Goal: Task Accomplishment & Management: Manage account settings

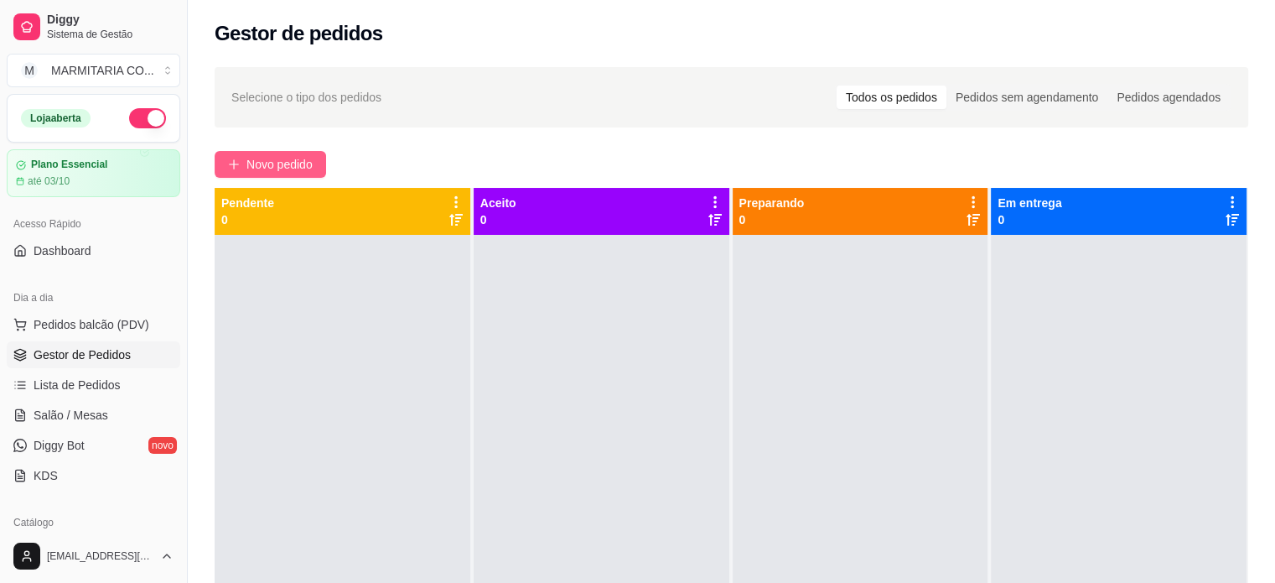
click at [235, 157] on button "Novo pedido" at bounding box center [270, 164] width 111 height 27
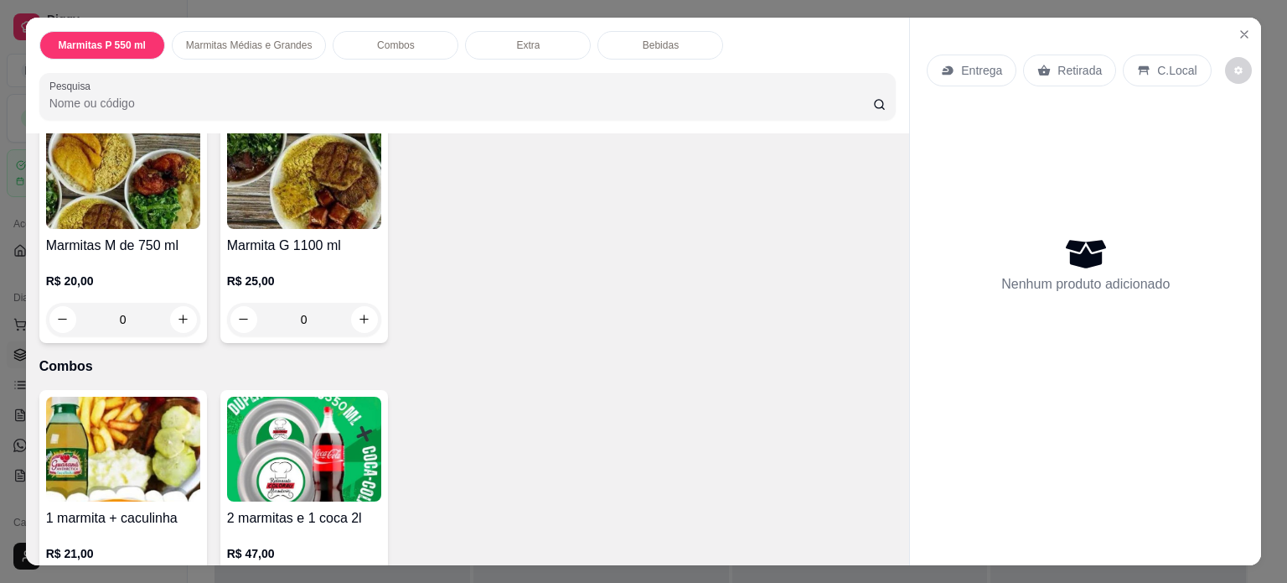
scroll to position [954, 0]
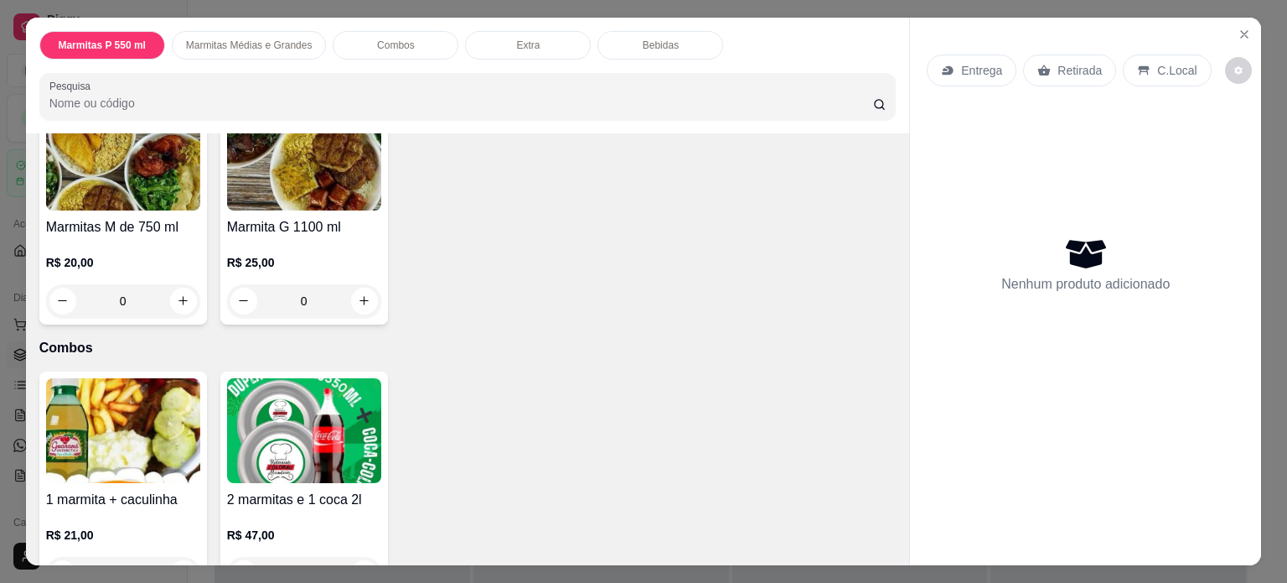
click at [168, 292] on div "0" at bounding box center [123, 301] width 154 height 34
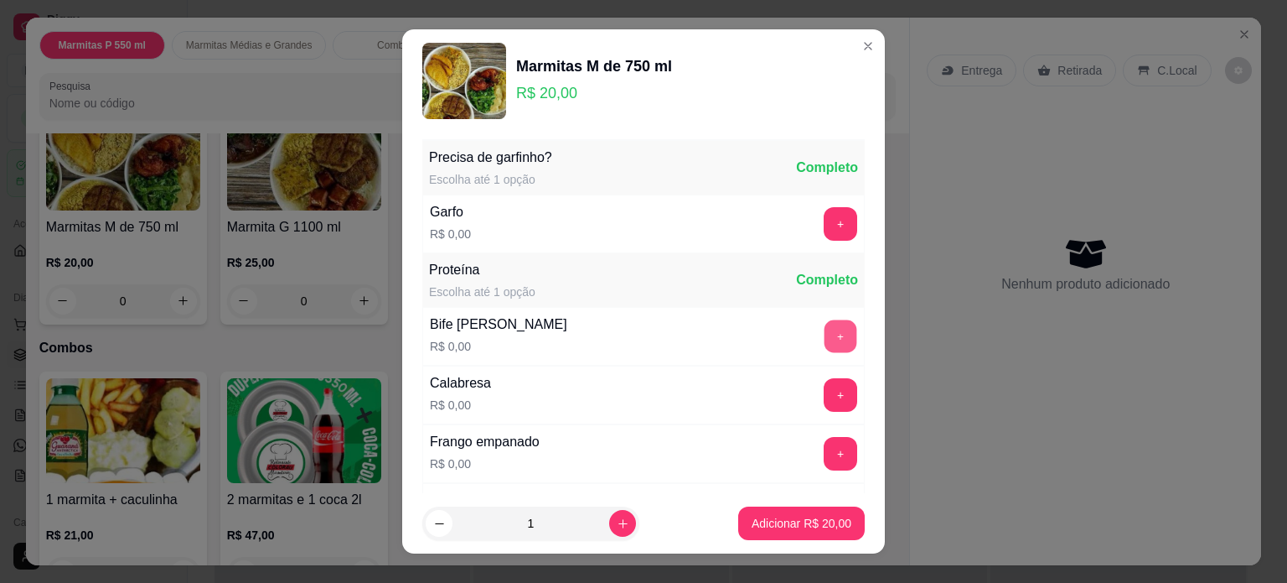
click at [825, 327] on button "+" at bounding box center [841, 336] width 33 height 33
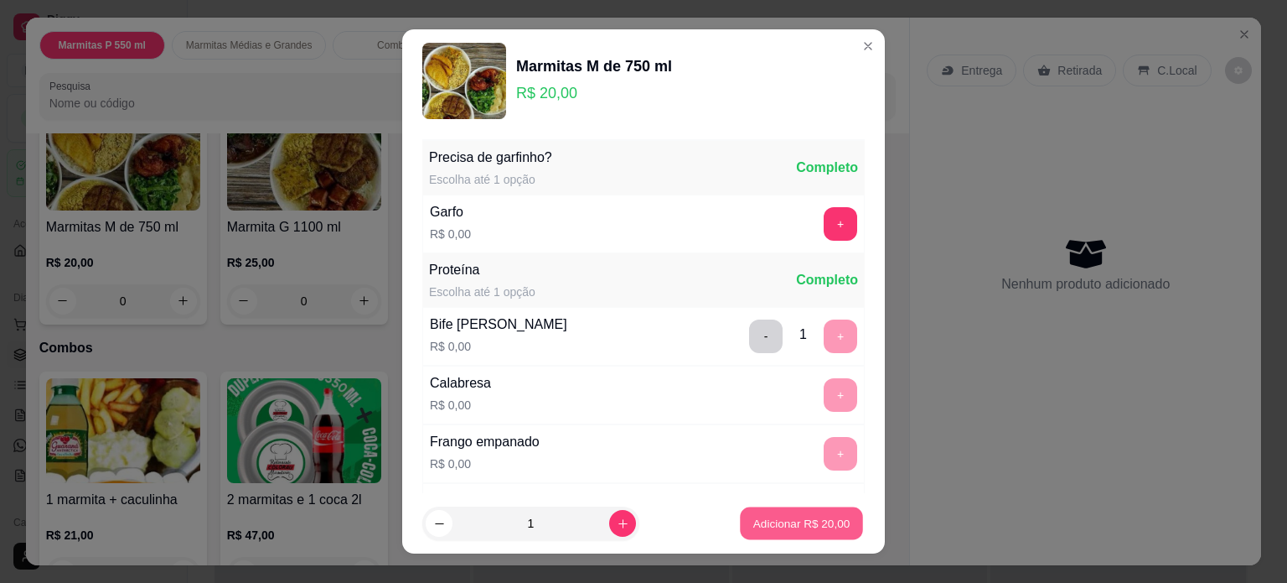
click at [816, 526] on p "Adicionar R$ 20,00" at bounding box center [802, 523] width 97 height 16
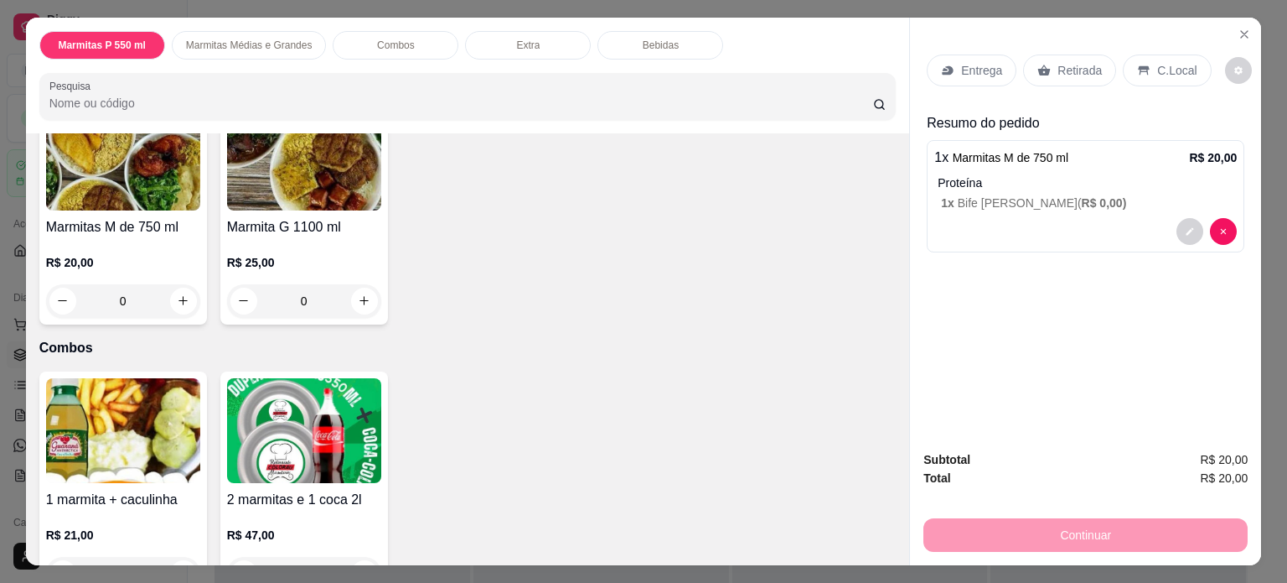
click at [972, 63] on p "Entrega" at bounding box center [981, 70] width 41 height 17
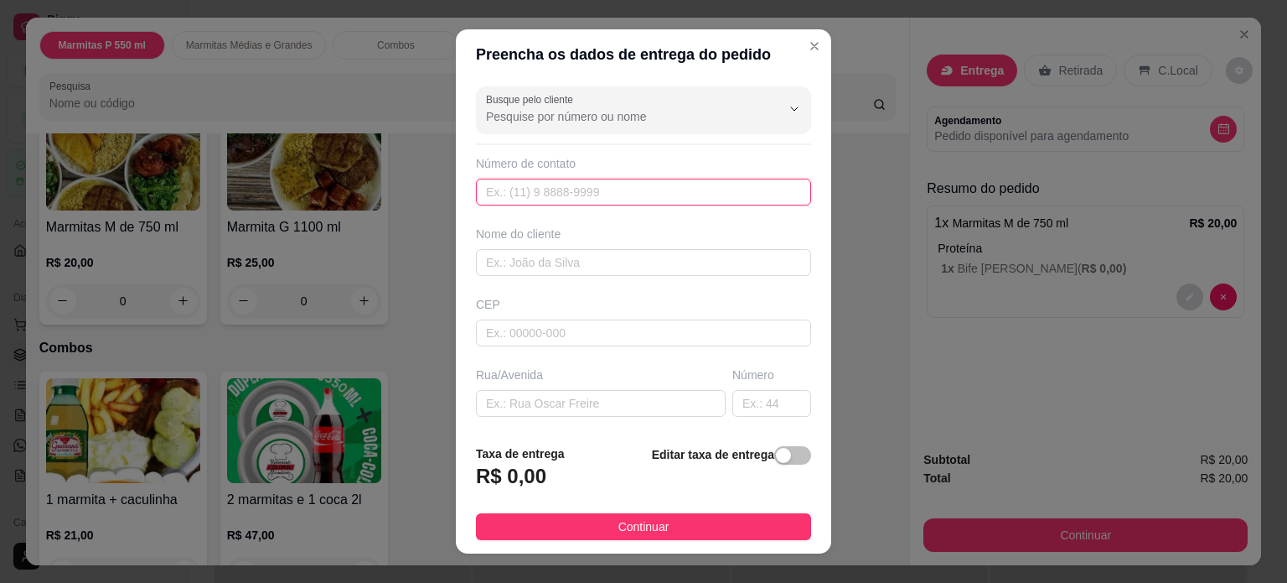
click at [583, 185] on input "text" at bounding box center [643, 192] width 335 height 27
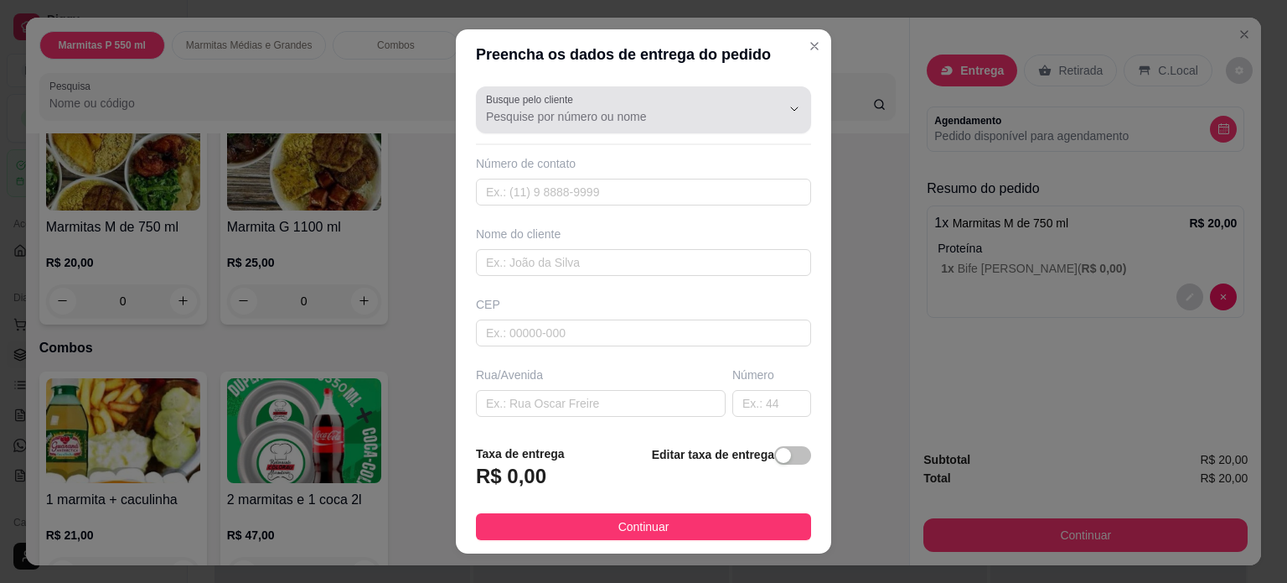
click at [617, 117] on input "Busque pelo cliente" at bounding box center [620, 116] width 268 height 17
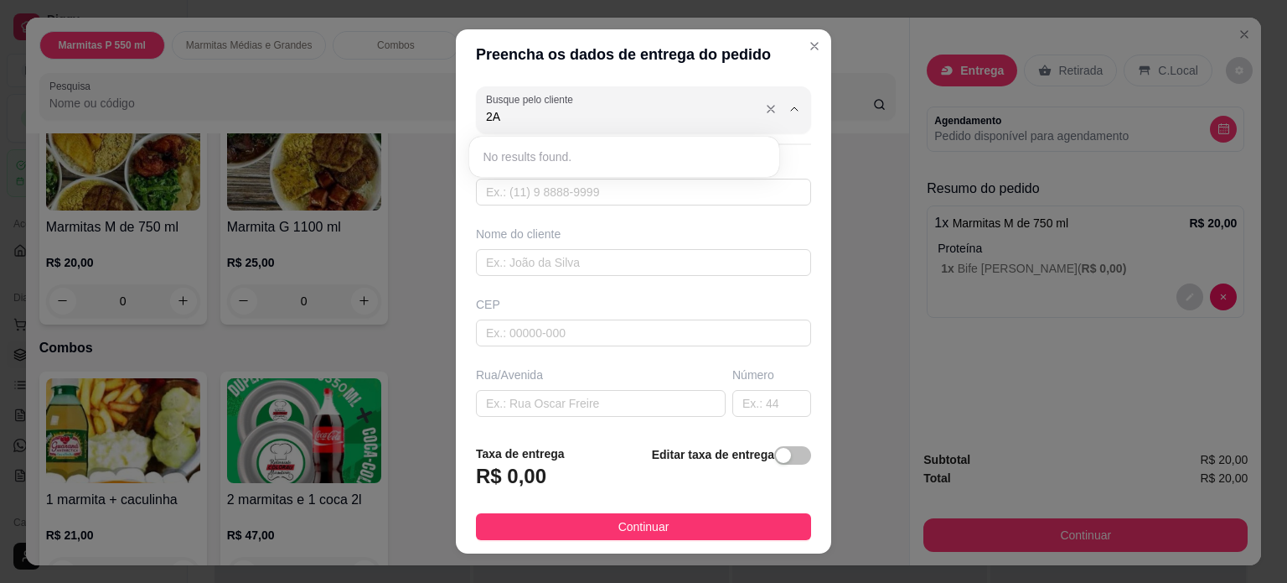
type input "2"
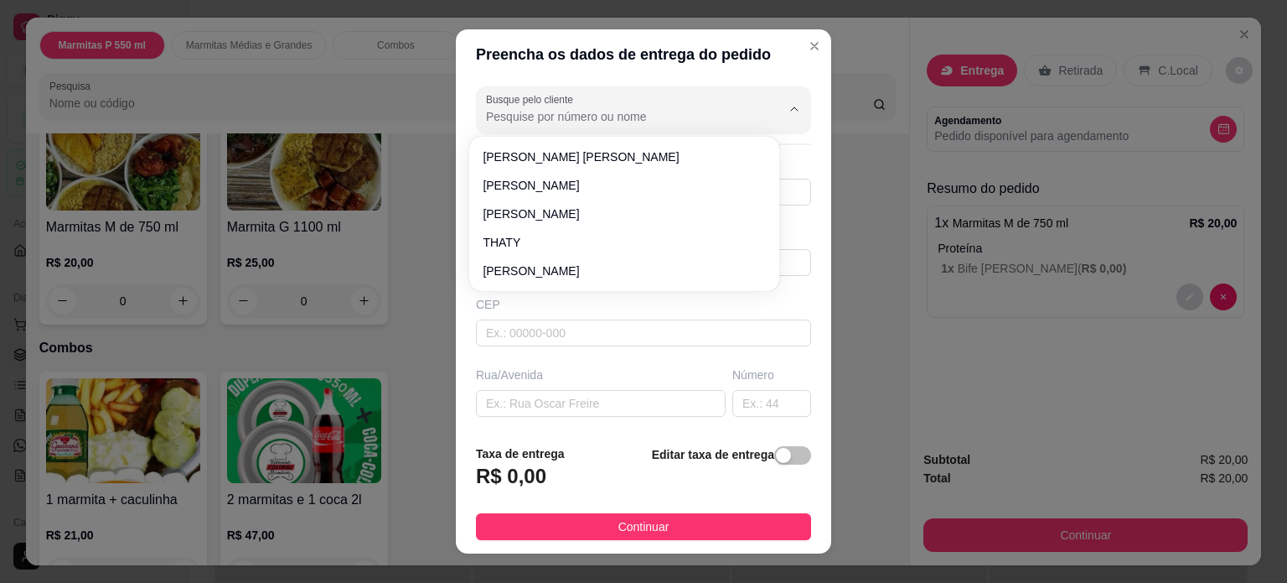
click at [787, 108] on div "Busque pelo cliente Número de contato Nome do cliente CEP Rua/Avenida Número Ba…" at bounding box center [644, 256] width 376 height 352
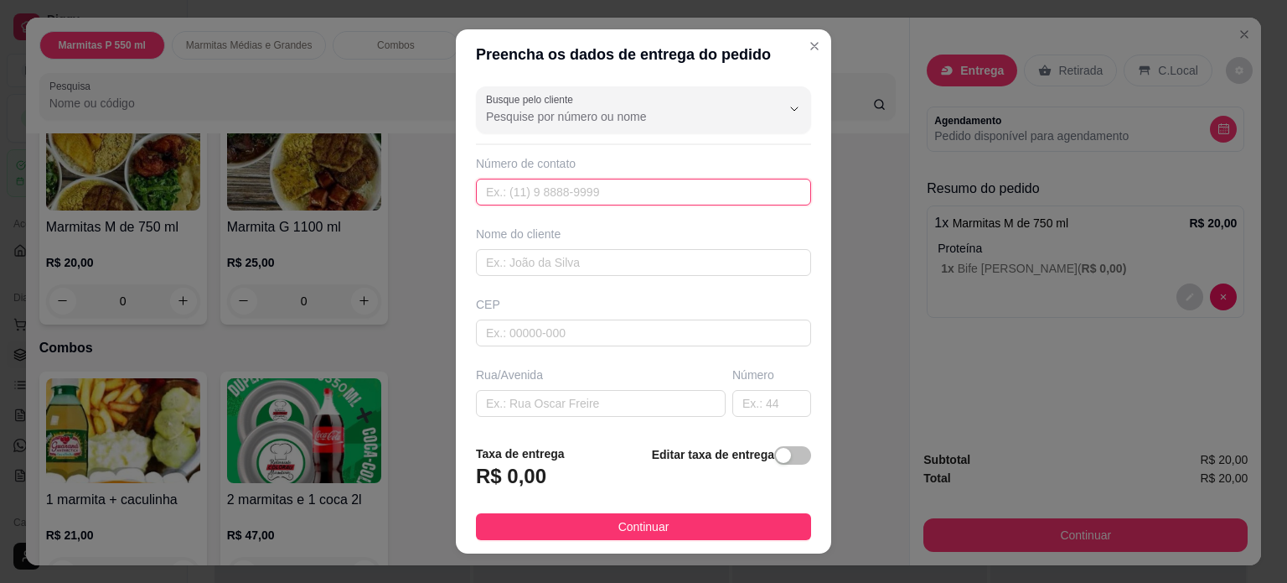
click at [615, 194] on input "text" at bounding box center [643, 192] width 335 height 27
type input "(35) 99208-7238"
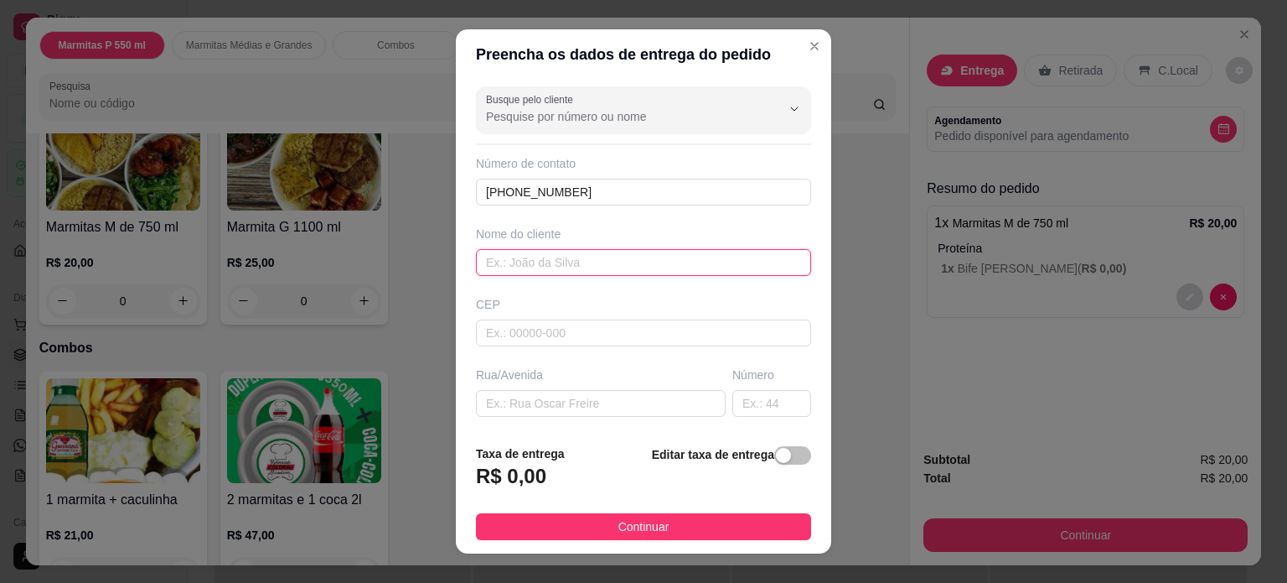
click at [602, 267] on input "text" at bounding box center [643, 262] width 335 height 27
type input "adelia"
click at [515, 400] on input "text" at bounding box center [601, 403] width 250 height 27
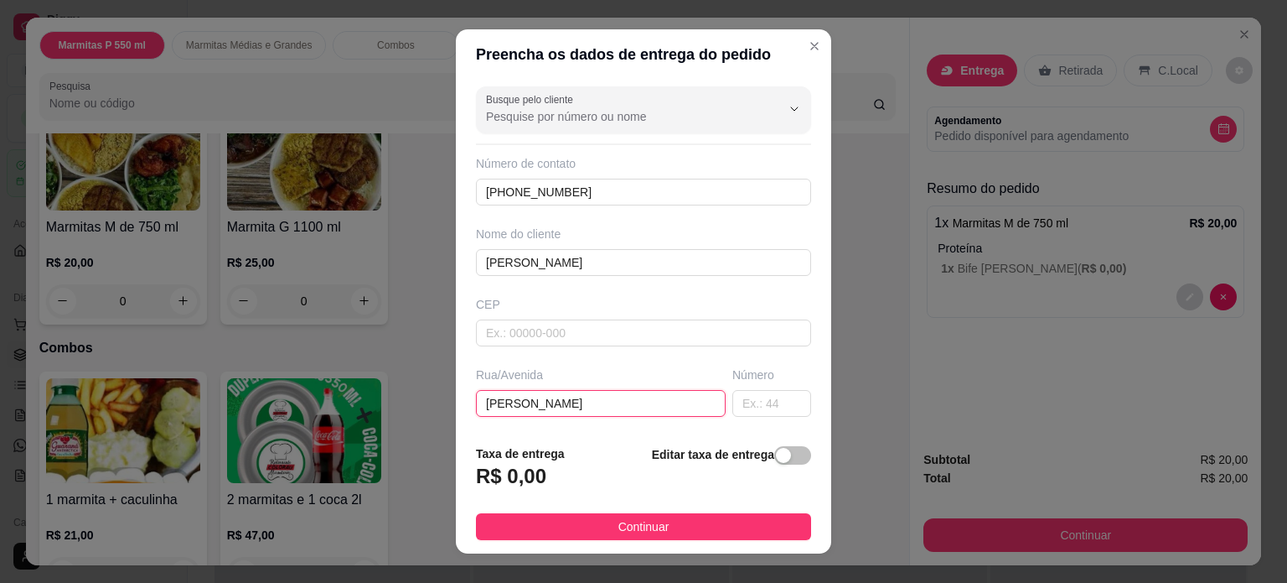
type input "miguel grandinetti"
click at [736, 415] on div "Busque pelo cliente Número de contato (35) 99208-7238 Nome do cliente adelia CE…" at bounding box center [644, 256] width 376 height 352
click at [734, 396] on input "text" at bounding box center [772, 403] width 79 height 27
type input "75"
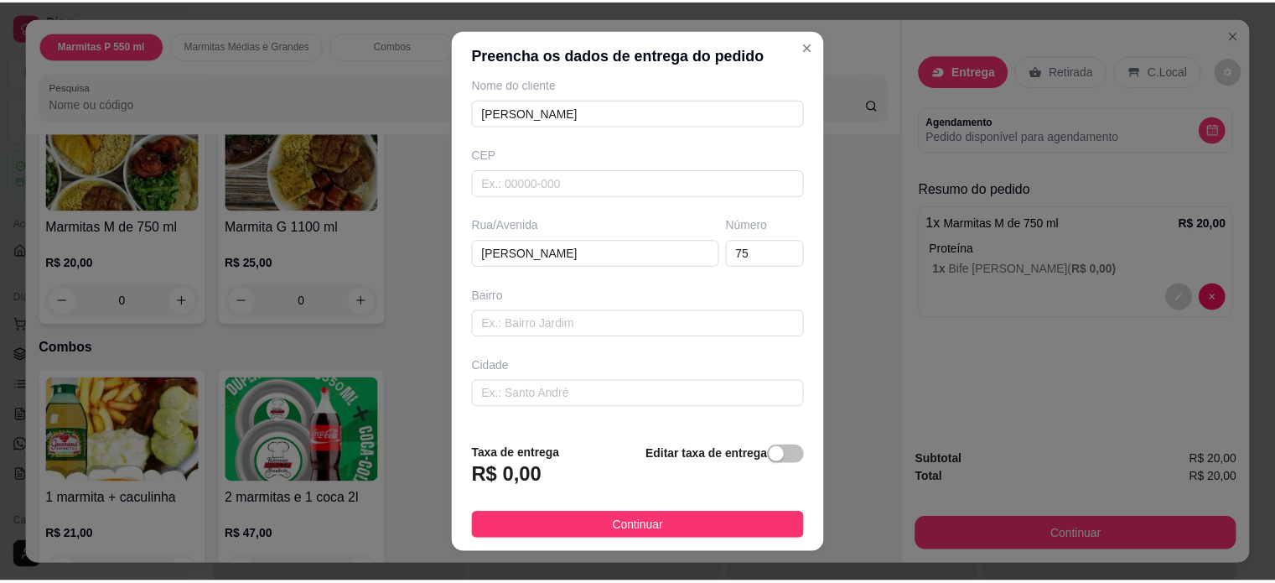
scroll to position [210, 0]
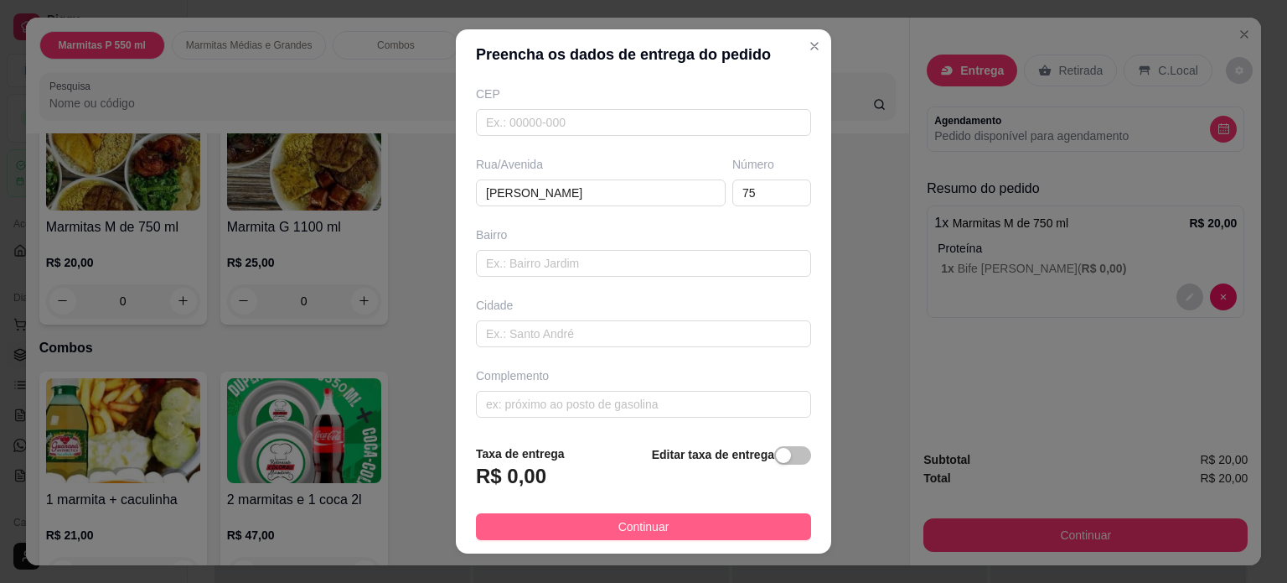
click at [567, 527] on button "Continuar" at bounding box center [643, 526] width 335 height 27
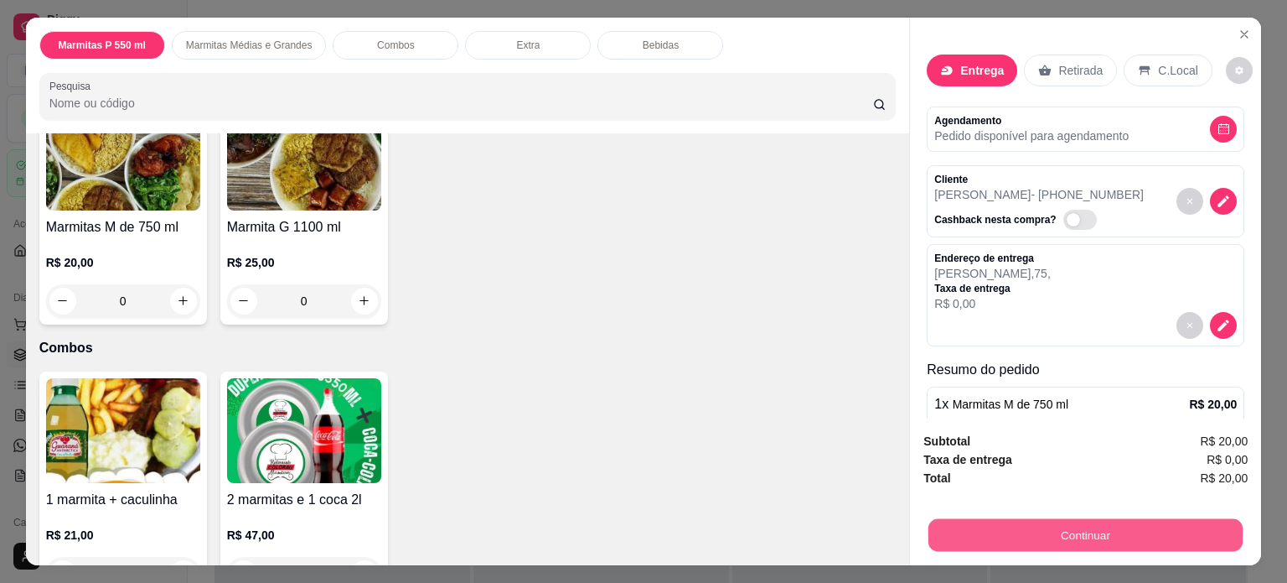
click at [1018, 527] on button "Continuar" at bounding box center [1086, 535] width 314 height 33
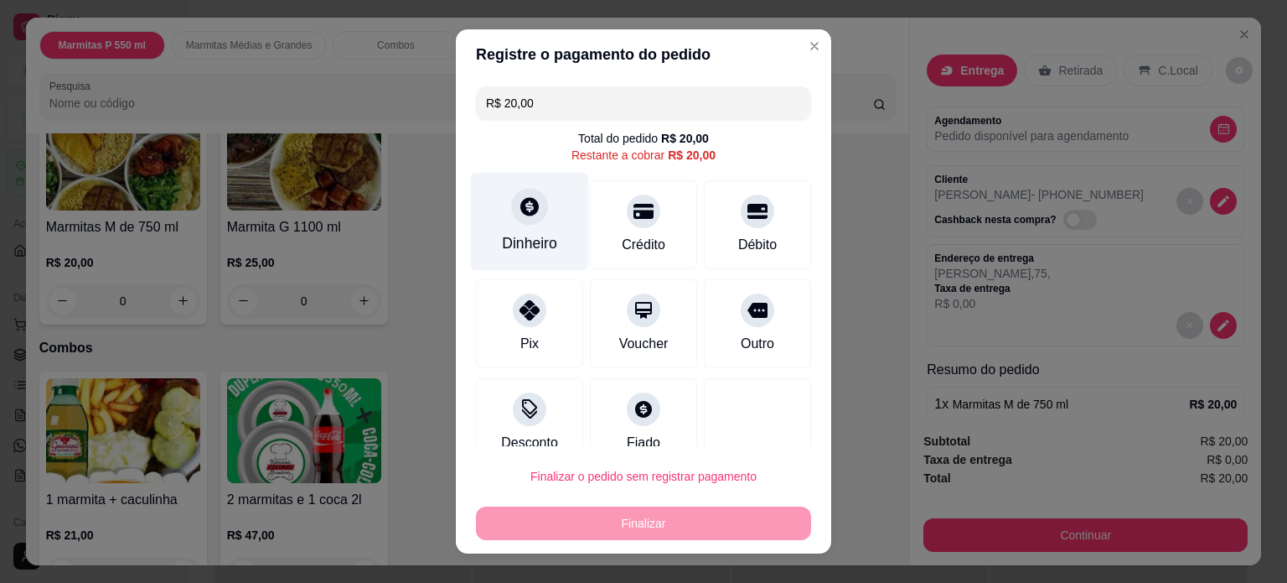
click at [525, 222] on div at bounding box center [529, 206] width 37 height 37
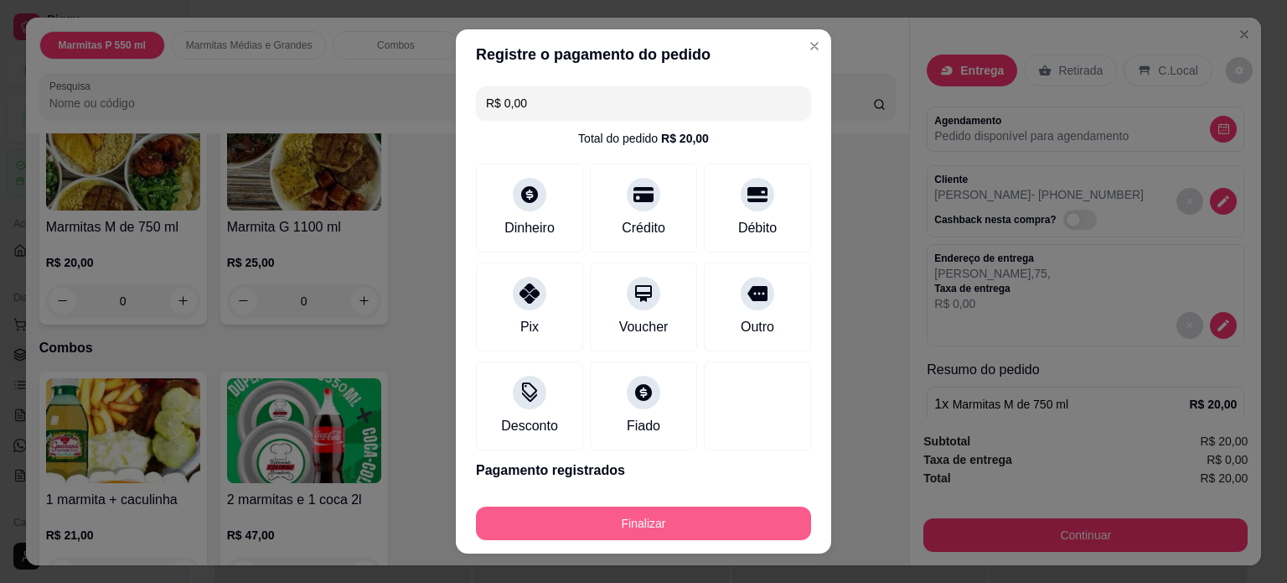
click at [557, 520] on button "Finalizar" at bounding box center [643, 523] width 335 height 34
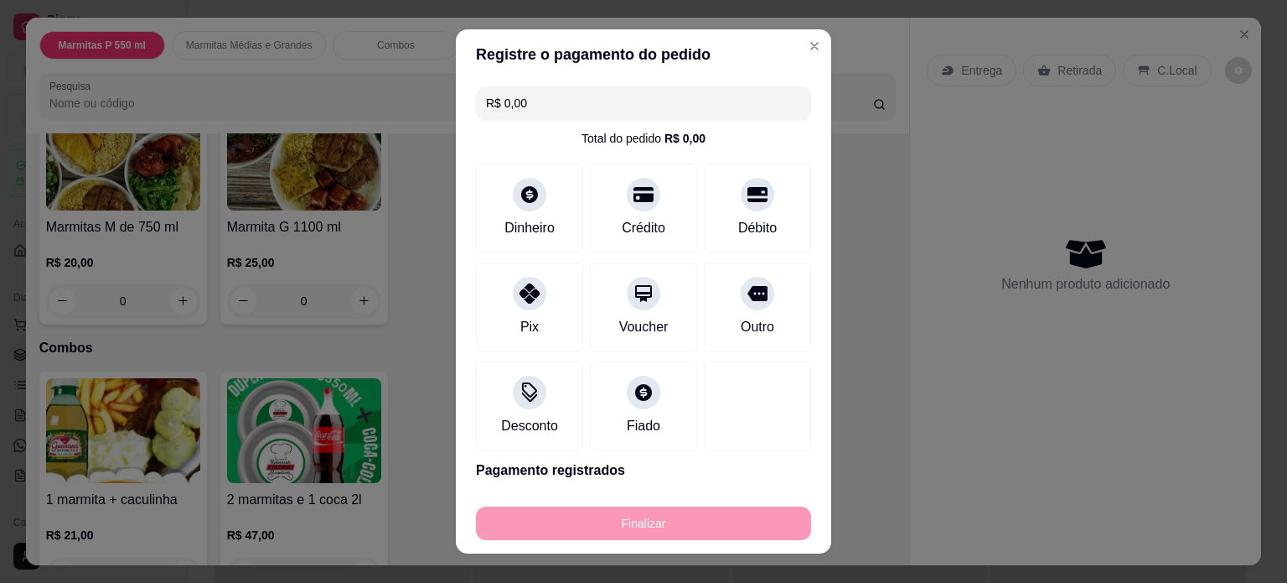
type input "-R$ 20,00"
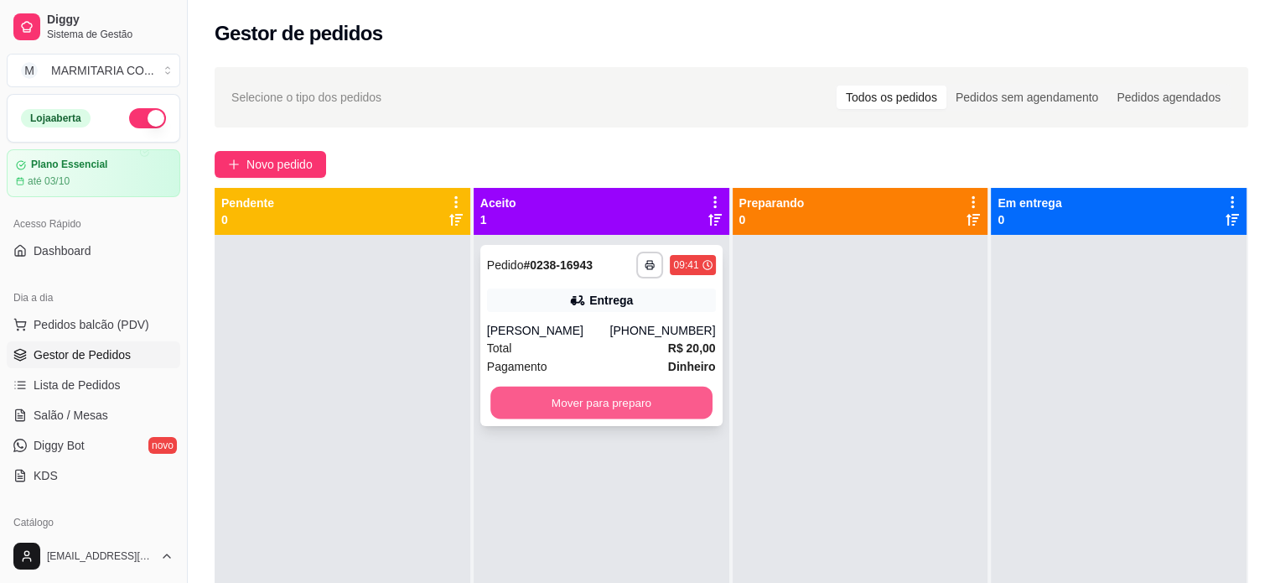
click at [601, 405] on button "Mover para preparo" at bounding box center [601, 402] width 222 height 33
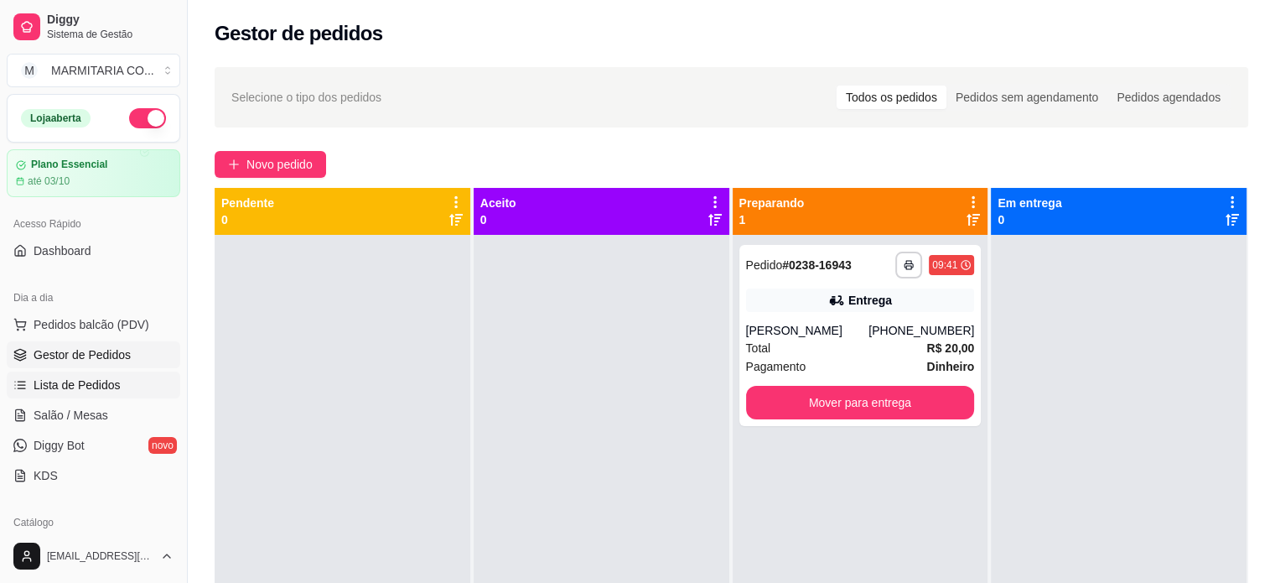
click at [57, 391] on span "Lista de Pedidos" at bounding box center [77, 384] width 87 height 17
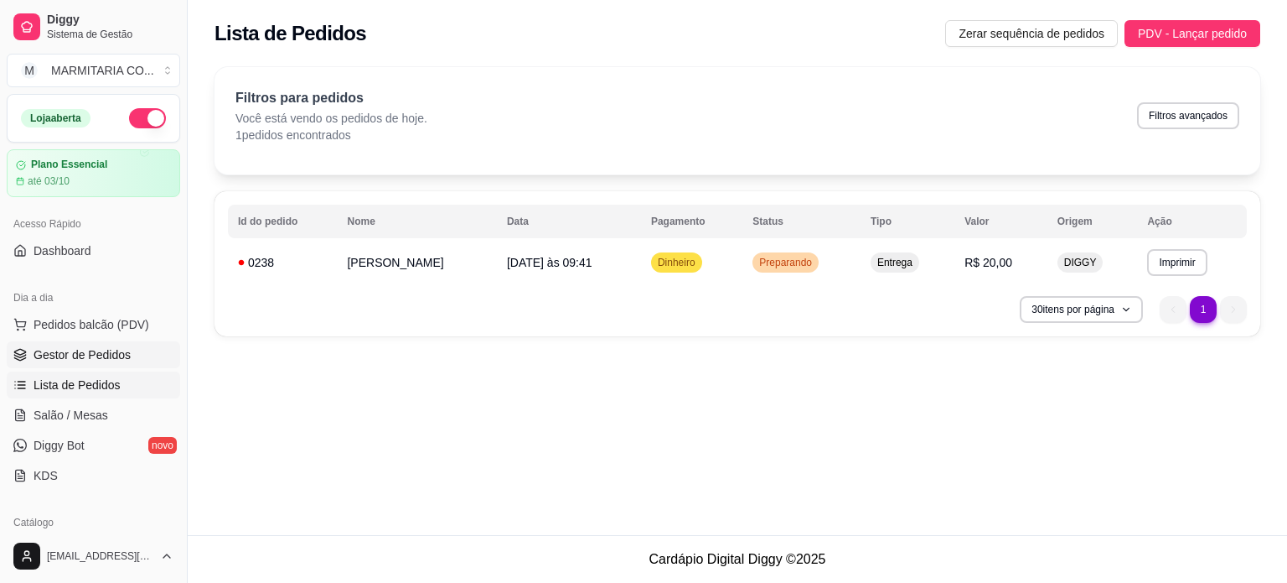
click at [44, 353] on span "Gestor de Pedidos" at bounding box center [82, 354] width 97 height 17
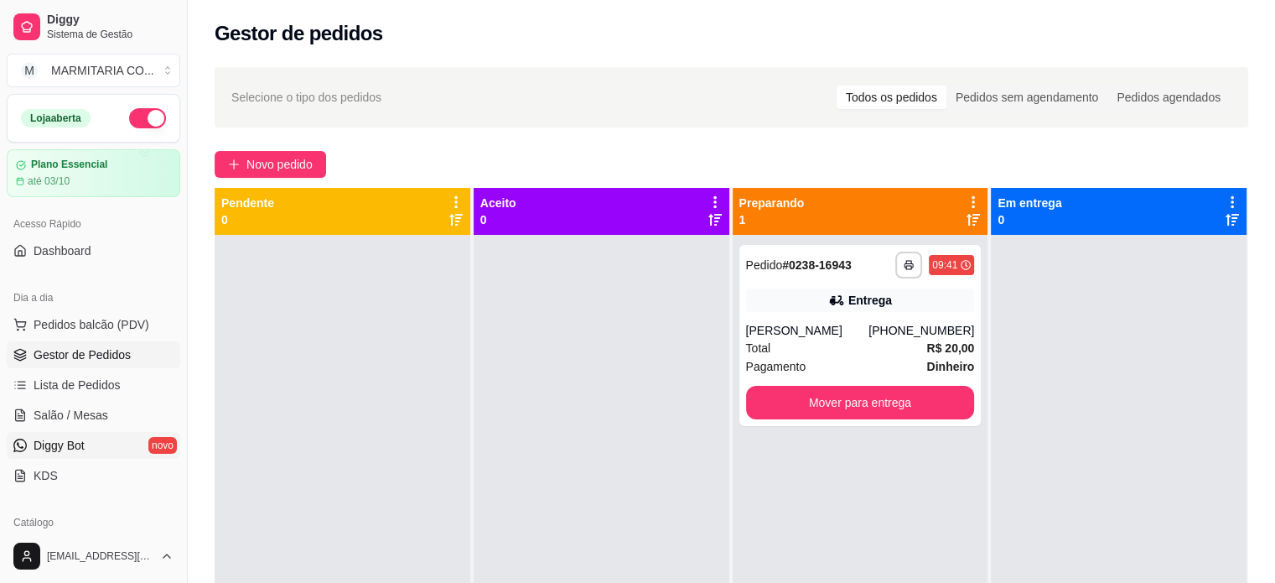
click at [78, 444] on span "Diggy Bot" at bounding box center [59, 445] width 51 height 17
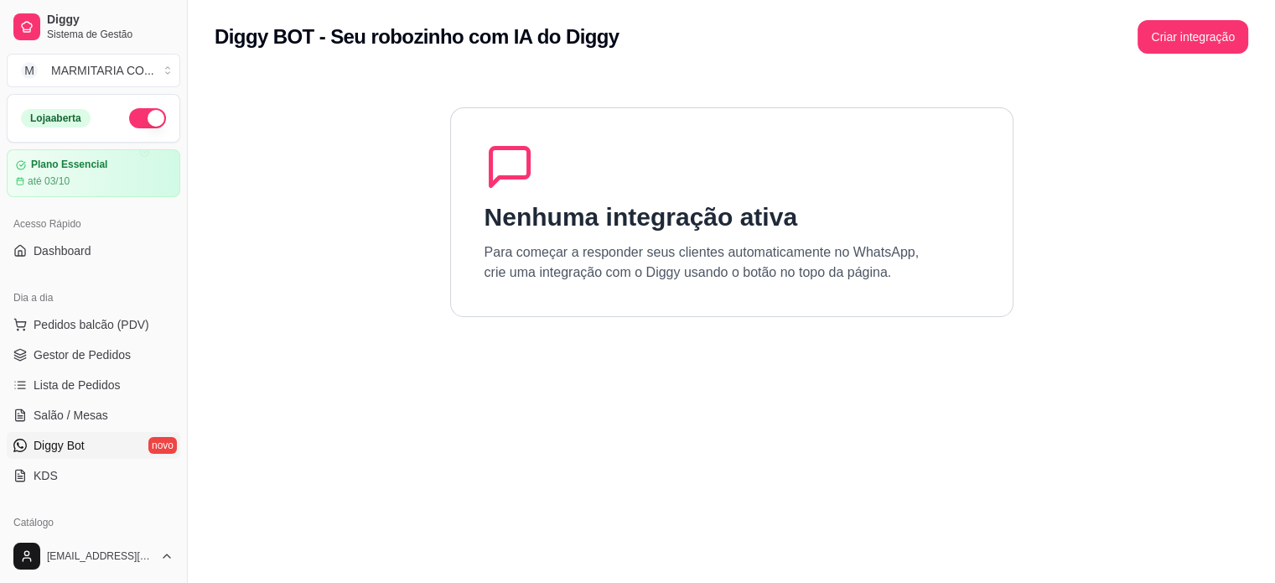
click at [80, 445] on span "Diggy Bot" at bounding box center [59, 445] width 51 height 17
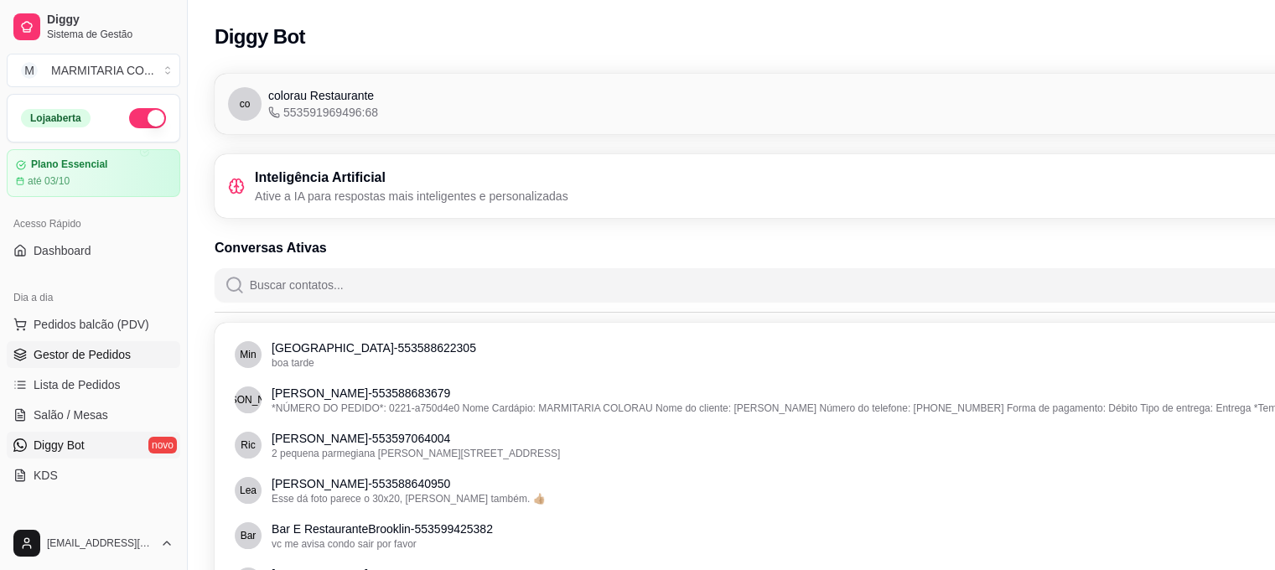
click at [42, 351] on span "Gestor de Pedidos" at bounding box center [82, 354] width 97 height 17
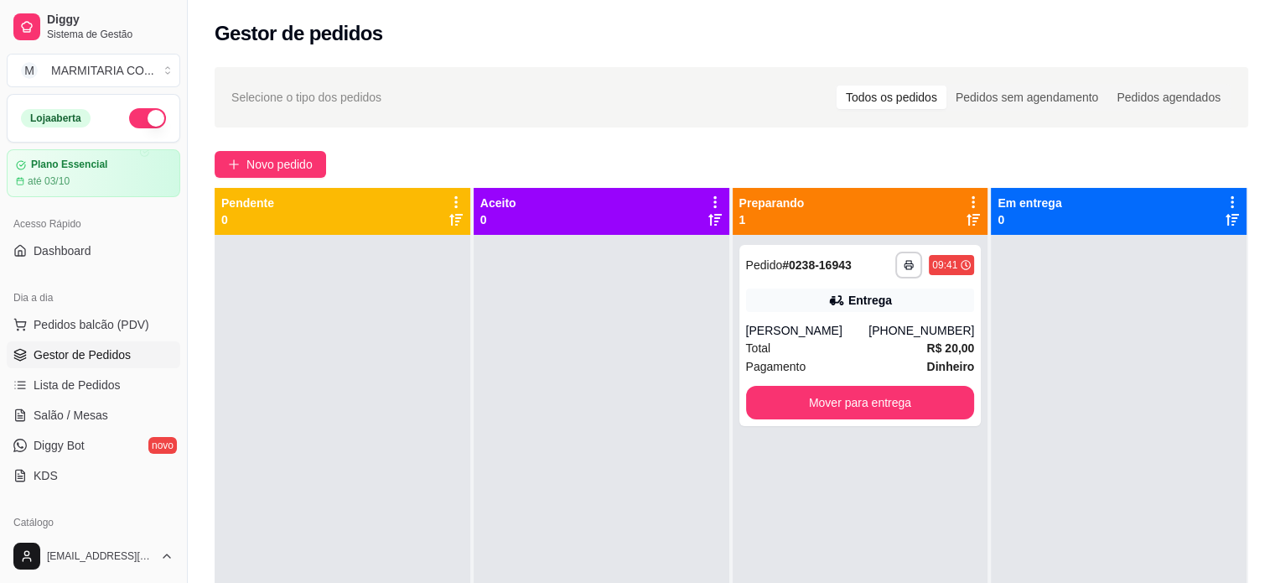
click at [42, 351] on span "Gestor de Pedidos" at bounding box center [82, 354] width 97 height 17
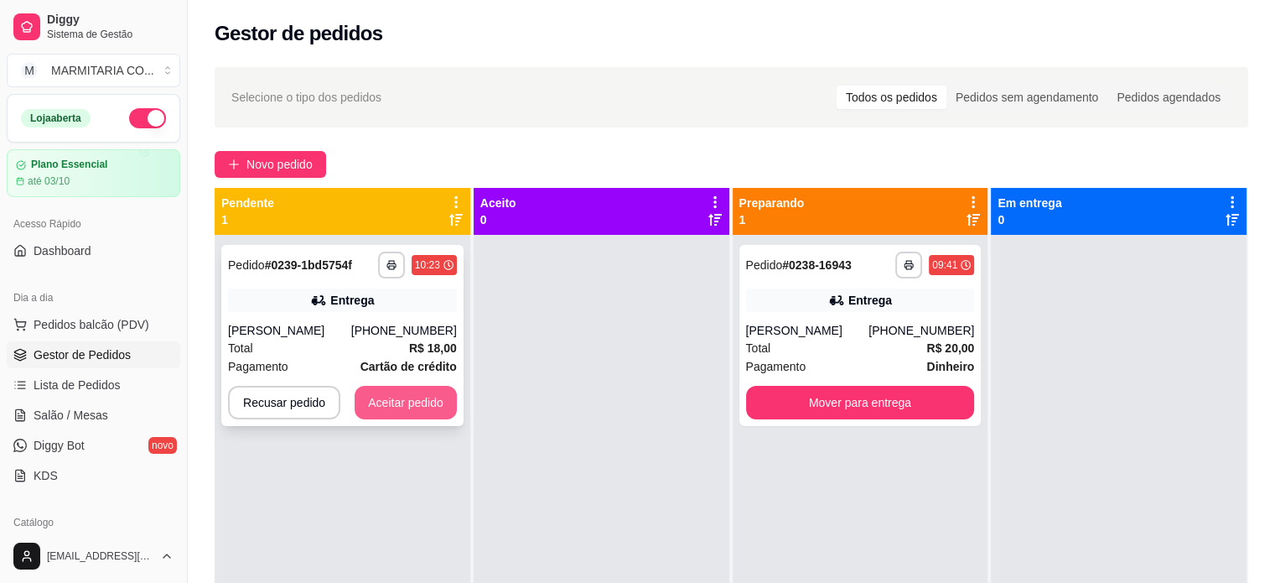
click at [376, 398] on button "Aceitar pedido" at bounding box center [406, 403] width 102 height 34
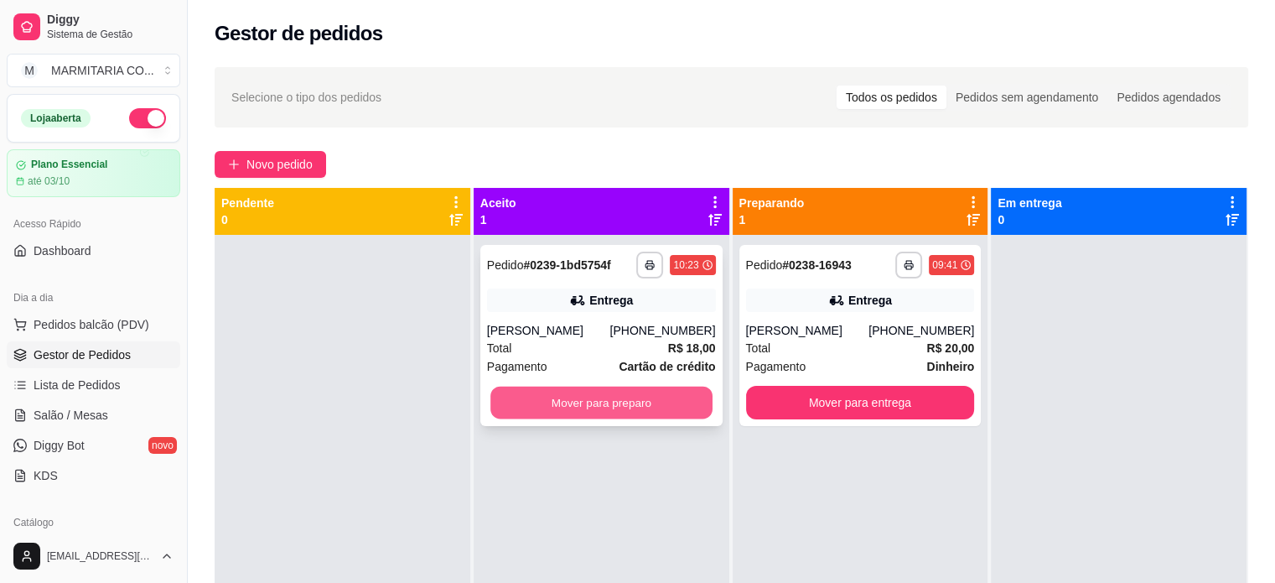
click at [617, 399] on button "Mover para preparo" at bounding box center [601, 402] width 222 height 33
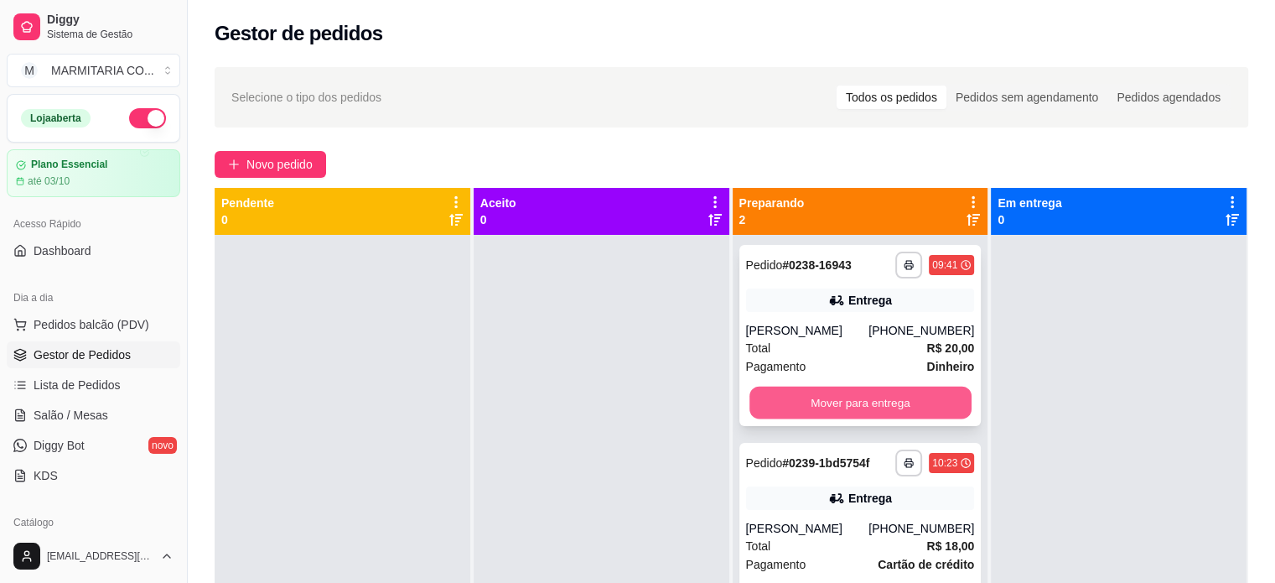
click at [830, 398] on button "Mover para entrega" at bounding box center [860, 402] width 222 height 33
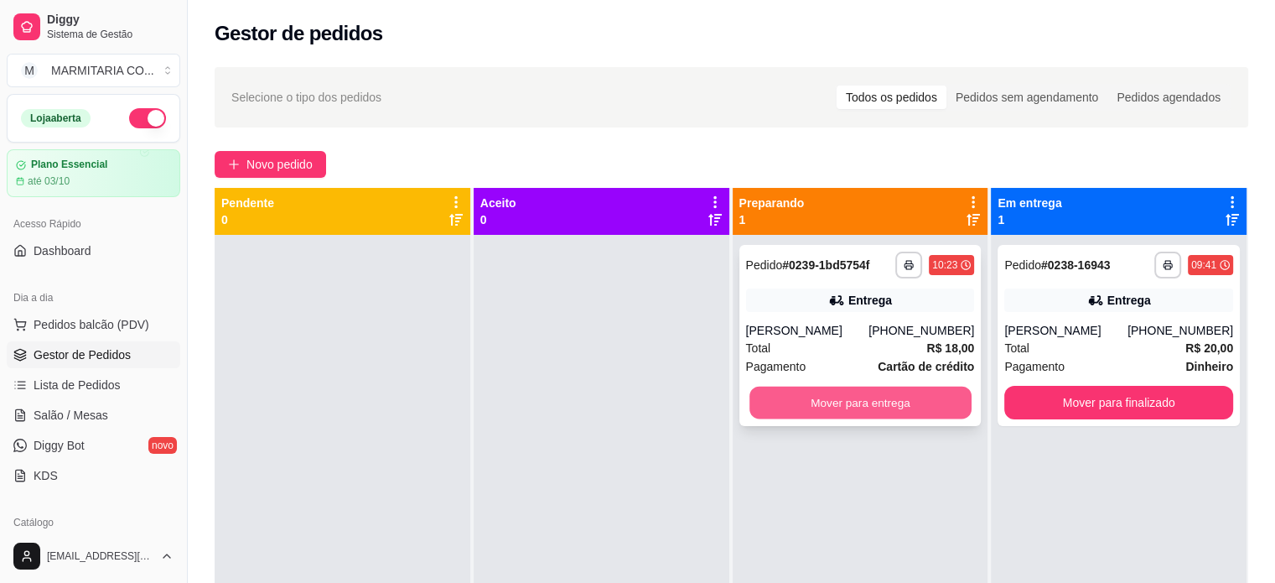
click at [812, 401] on button "Mover para entrega" at bounding box center [860, 402] width 222 height 33
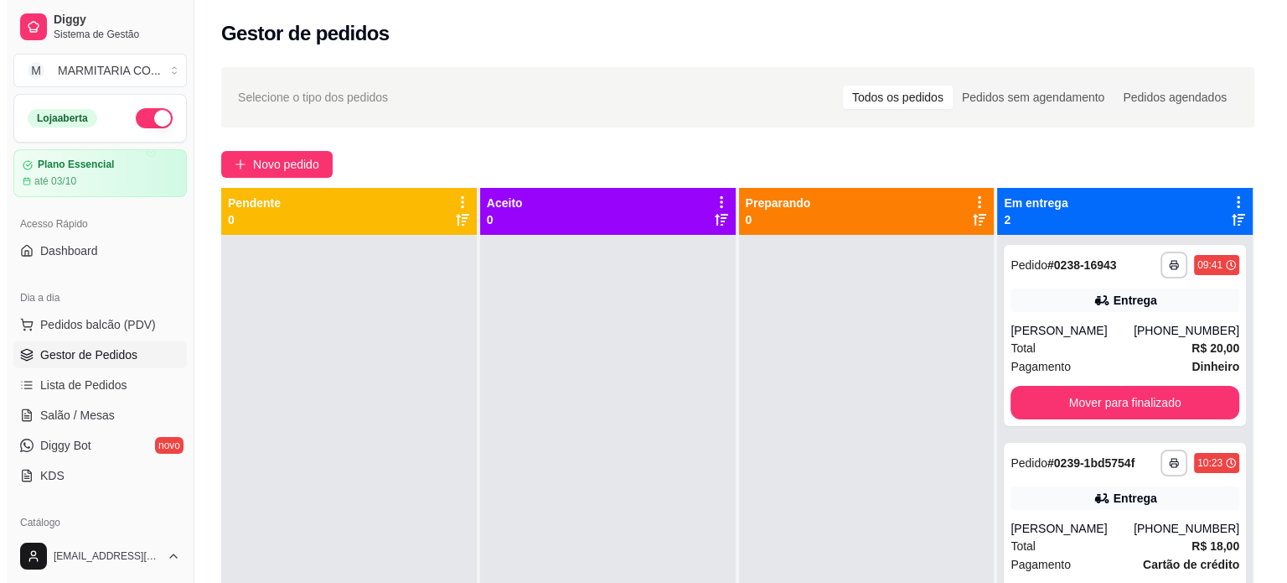
scroll to position [47, 0]
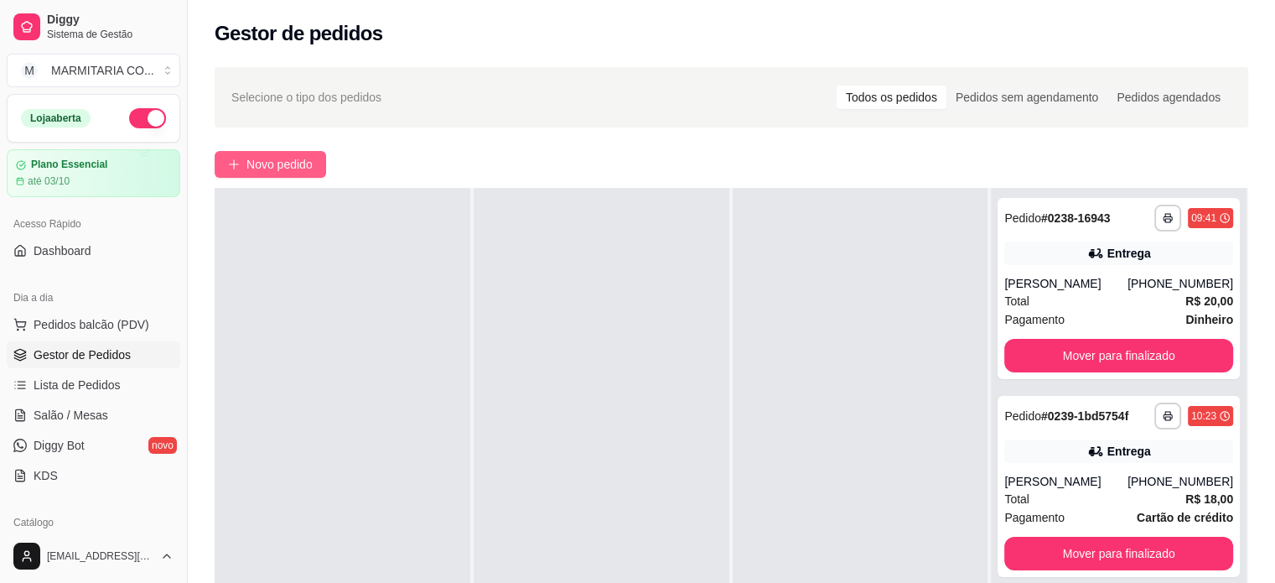
click at [281, 162] on span "Novo pedido" at bounding box center [279, 164] width 66 height 18
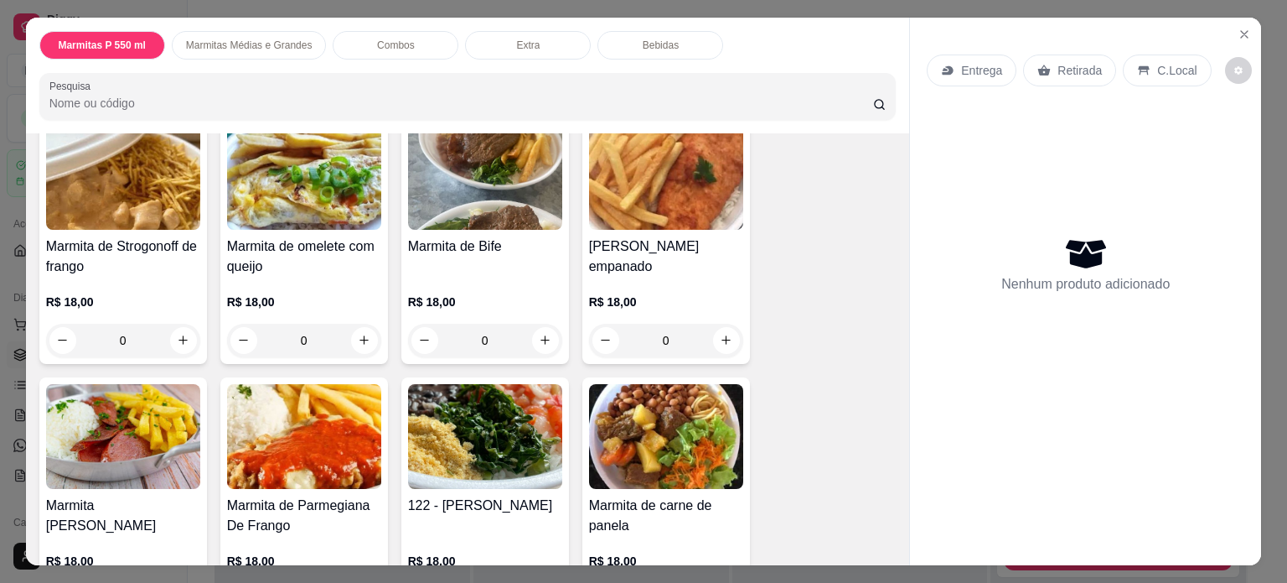
scroll to position [131, 0]
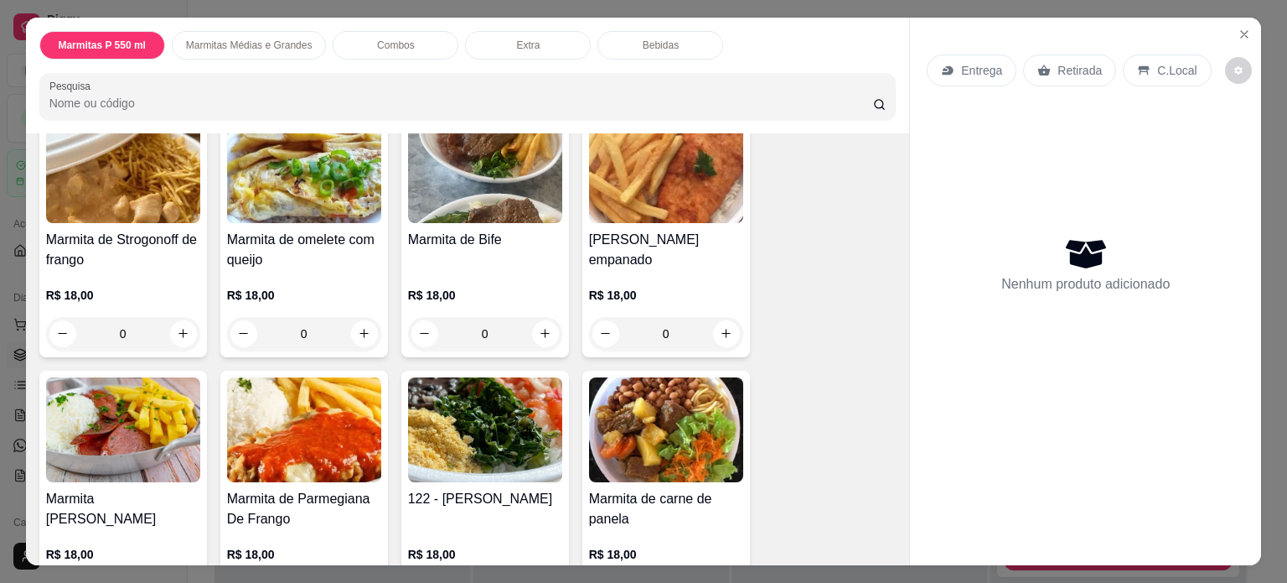
click at [172, 333] on div "0" at bounding box center [123, 334] width 154 height 34
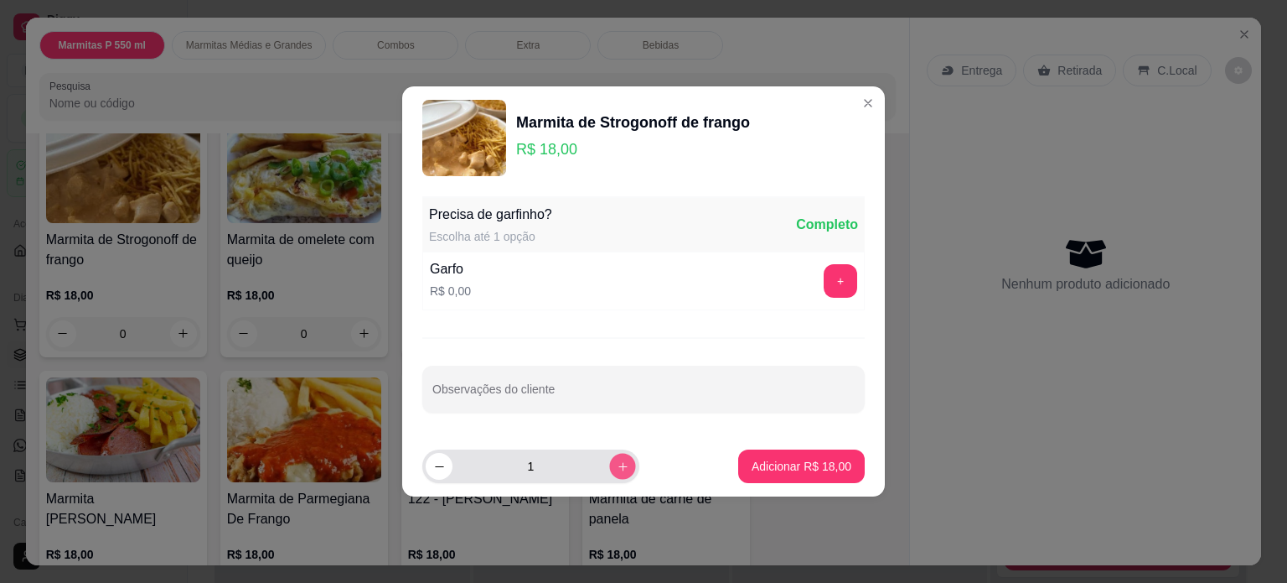
click at [617, 463] on icon "increase-product-quantity" at bounding box center [623, 466] width 13 height 13
type input "2"
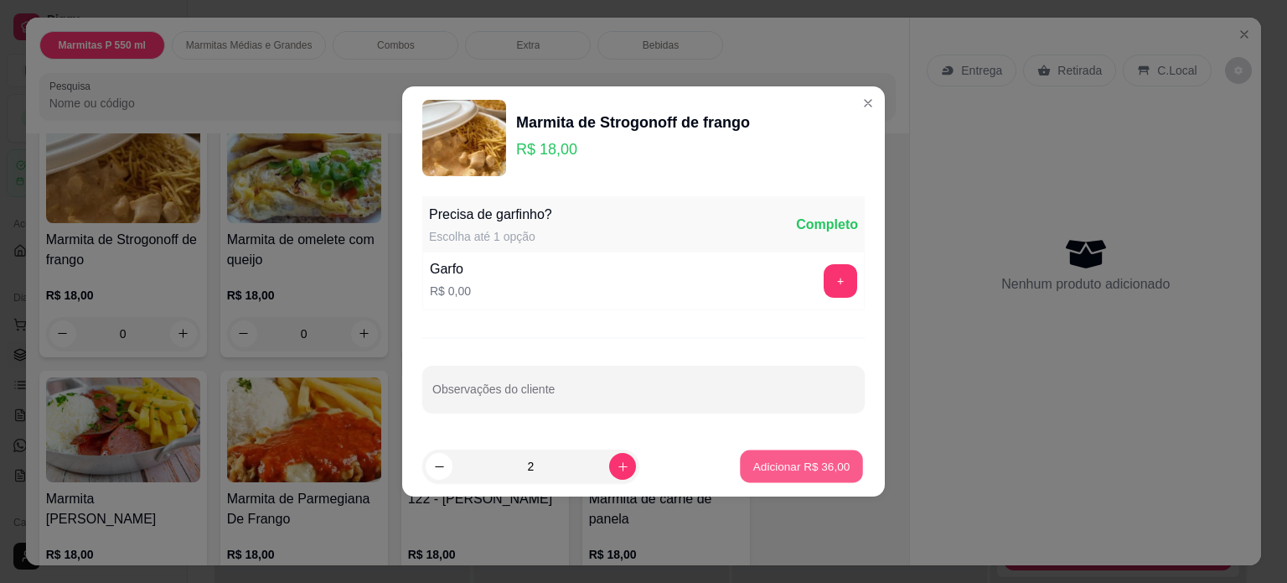
click at [758, 459] on p "Adicionar R$ 36,00" at bounding box center [802, 466] width 97 height 16
type input "2"
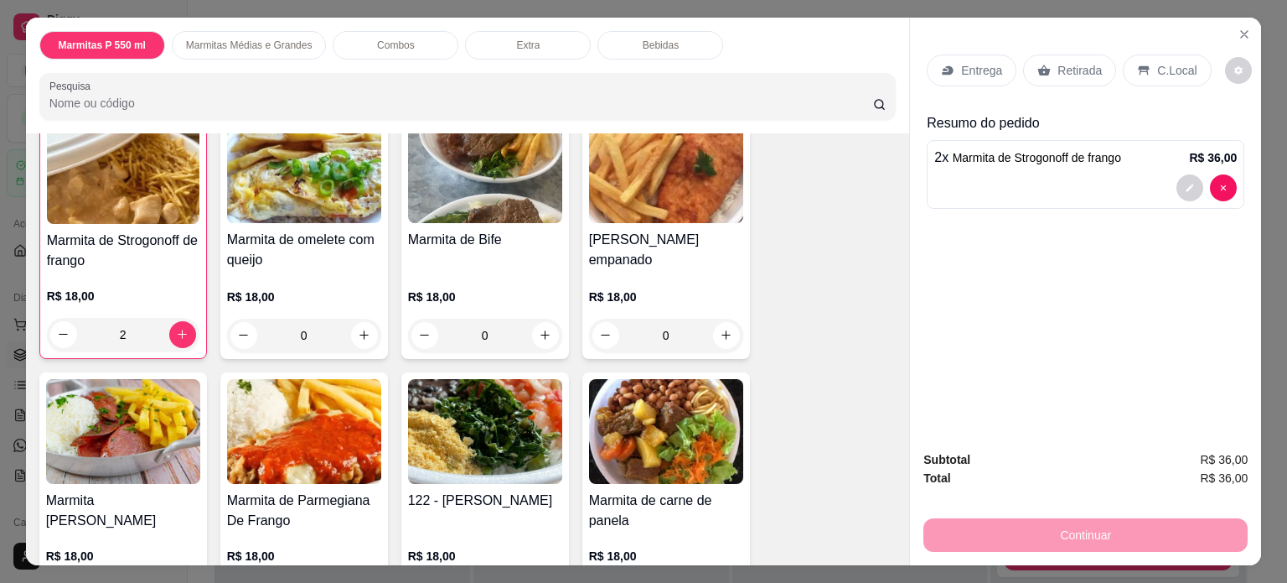
scroll to position [132, 0]
click at [982, 65] on p "Entrega" at bounding box center [981, 70] width 41 height 17
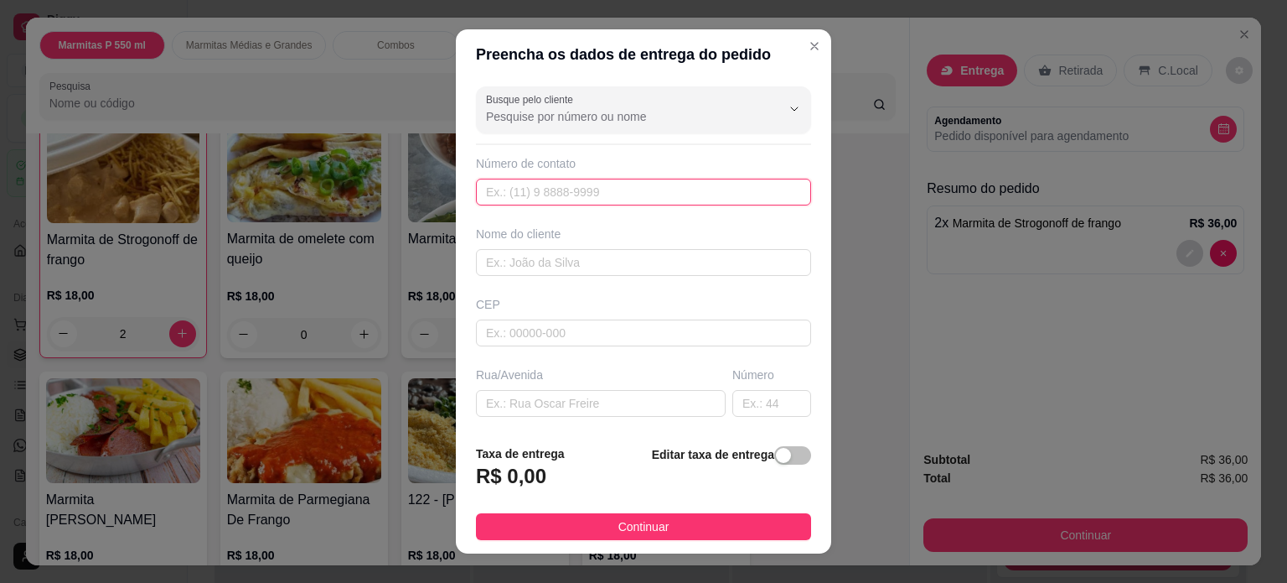
click at [620, 189] on input "text" at bounding box center [643, 192] width 335 height 27
type input "(35) 98461-4635"
click at [499, 395] on input "text" at bounding box center [601, 403] width 250 height 27
type input "senador godoy"
click at [733, 405] on input "text" at bounding box center [772, 403] width 79 height 27
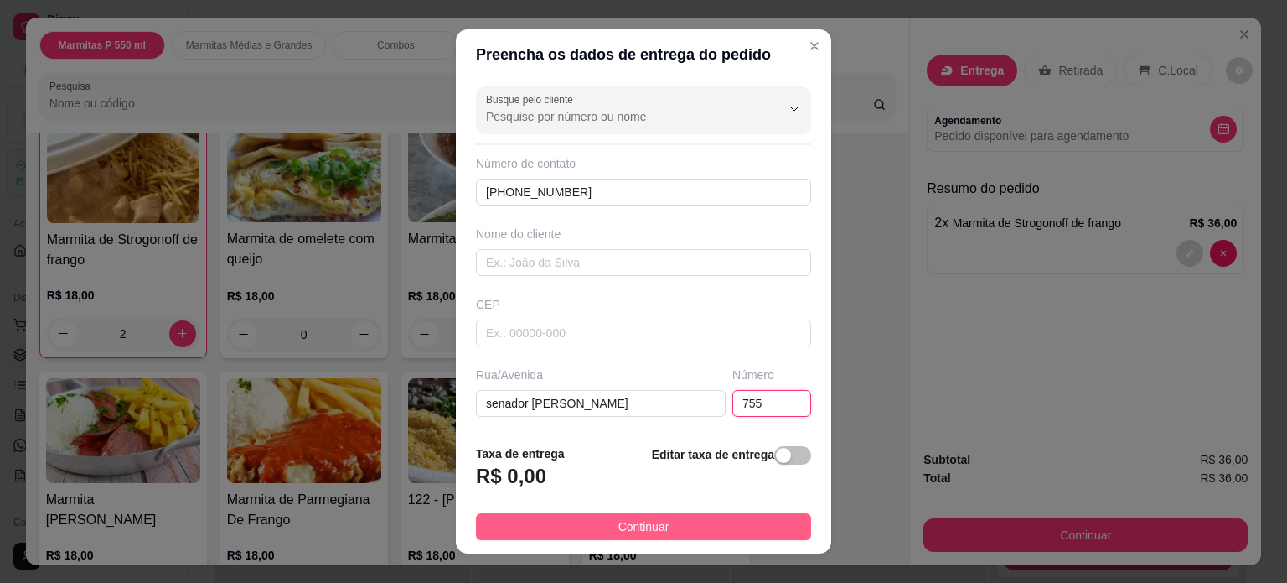
type input "755"
click at [739, 522] on button "Continuar" at bounding box center [643, 526] width 335 height 27
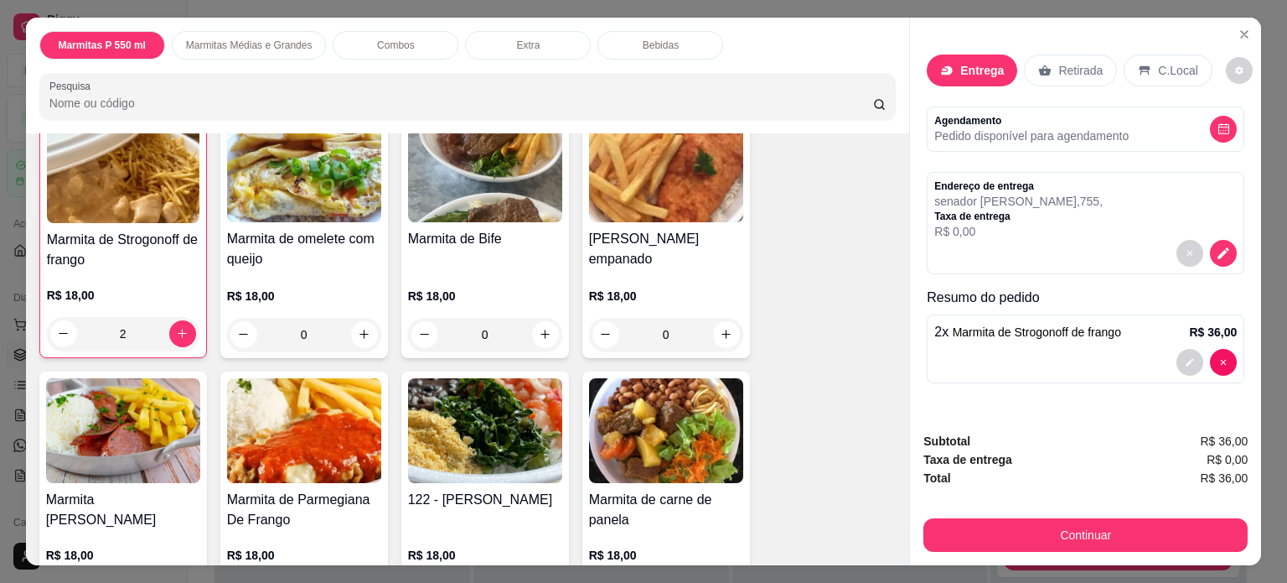
click at [992, 550] on div "Subtotal R$ 36,00 Taxa de entrega R$ 0,00 Total R$ 36,00 Continuar" at bounding box center [1085, 491] width 351 height 147
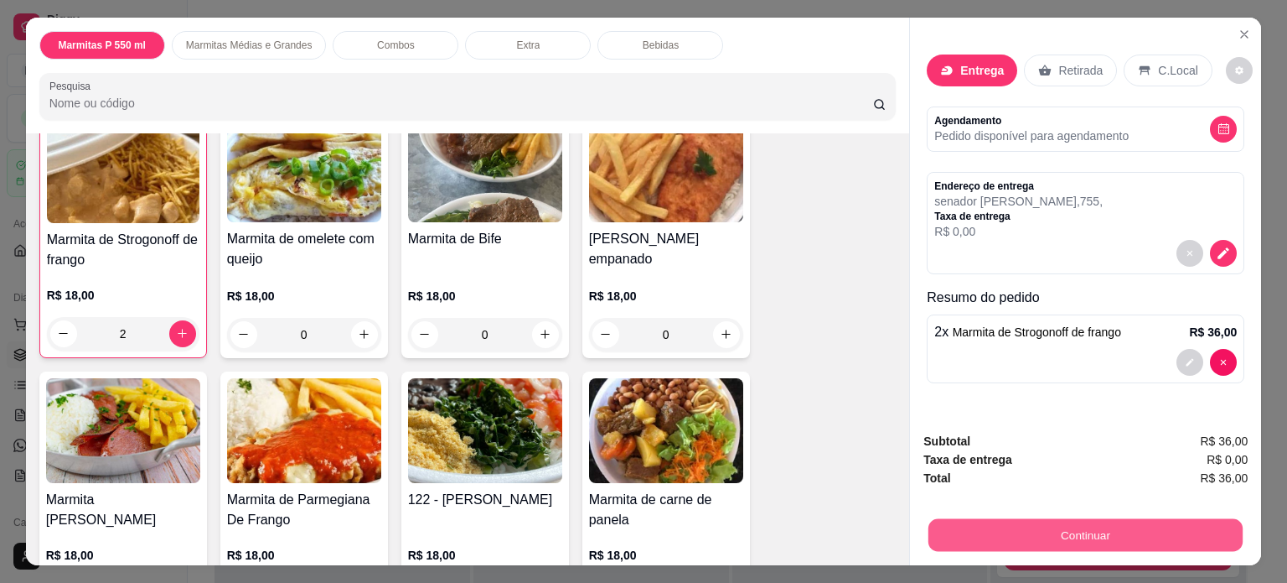
click at [983, 536] on button "Continuar" at bounding box center [1086, 535] width 314 height 33
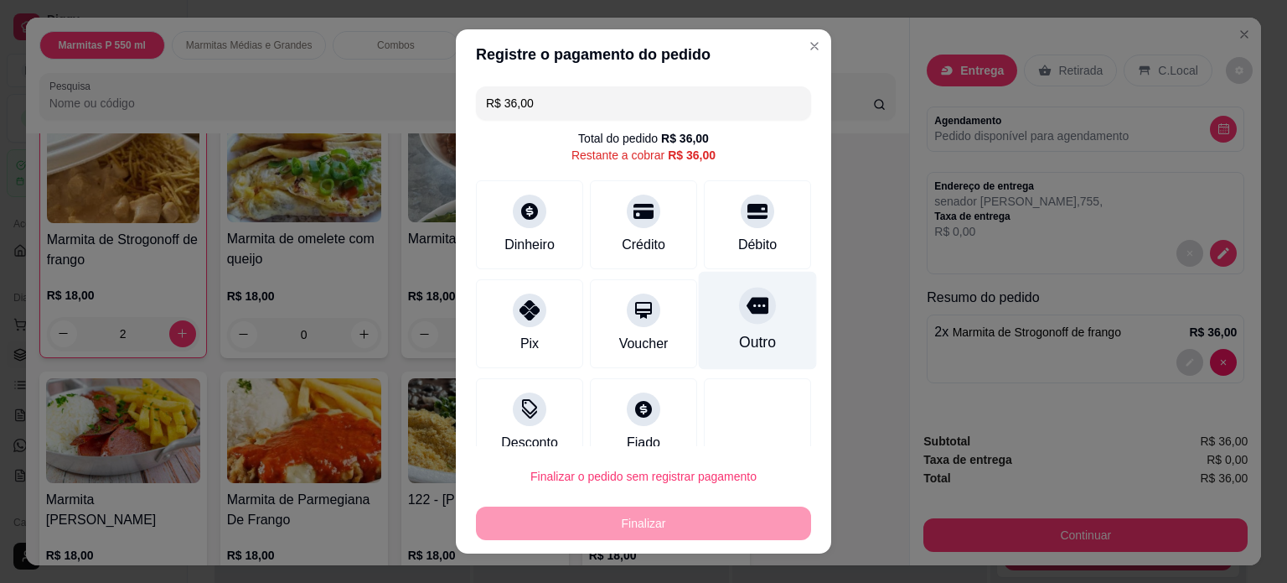
click at [739, 341] on div "Outro" at bounding box center [757, 342] width 37 height 22
type input "R$ 0,00"
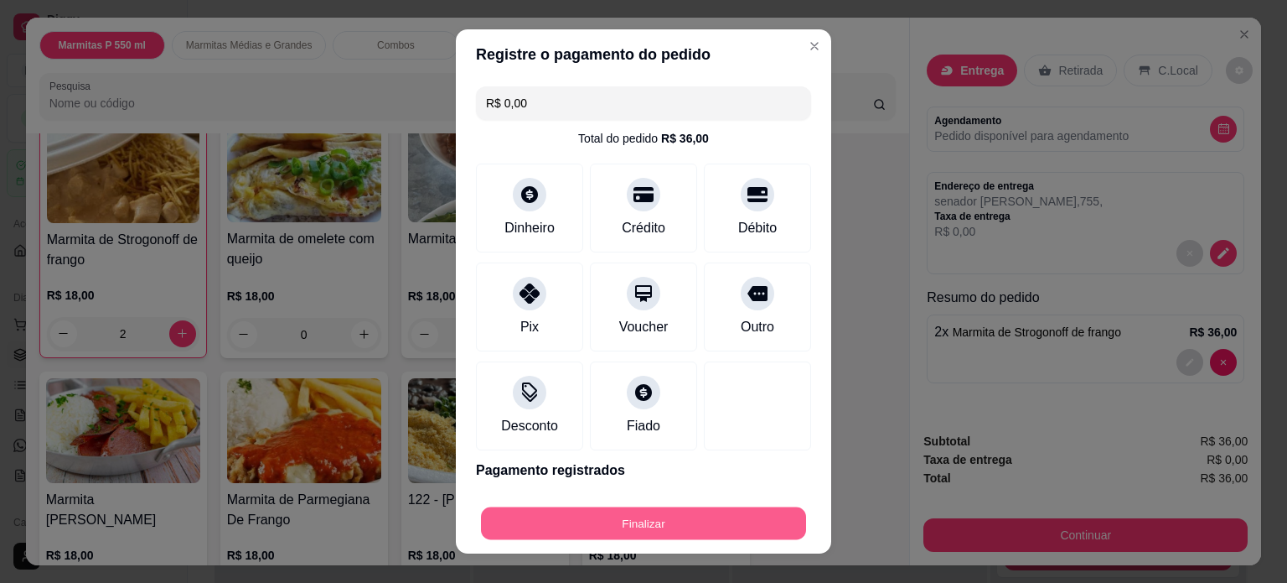
click at [587, 528] on button "Finalizar" at bounding box center [643, 523] width 325 height 33
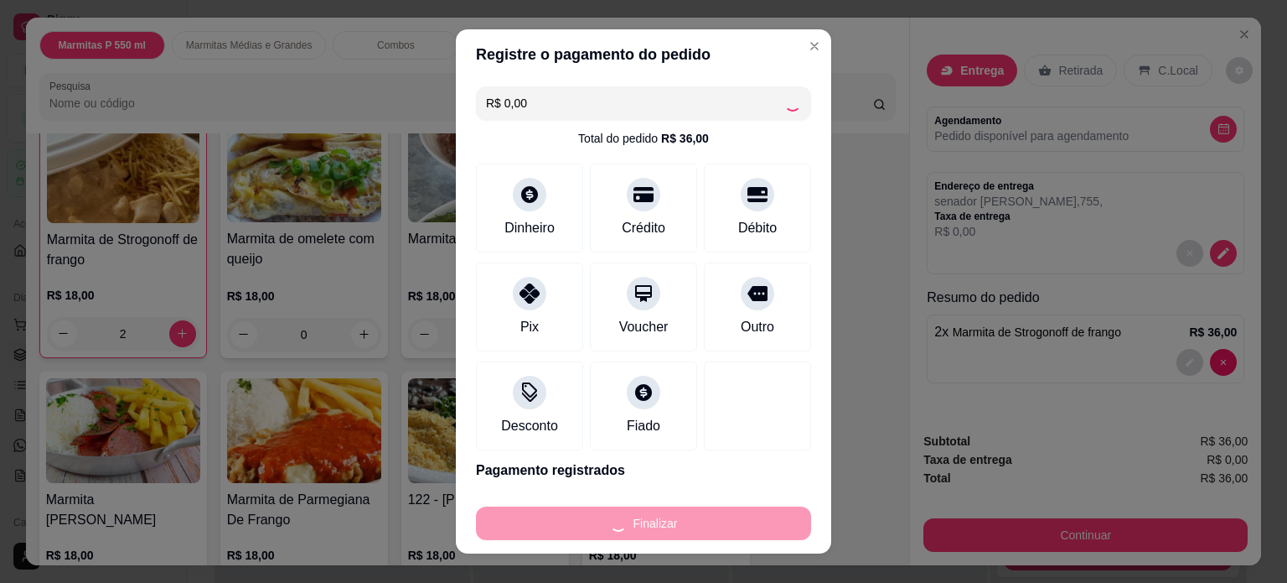
type input "0"
type input "-R$ 36,00"
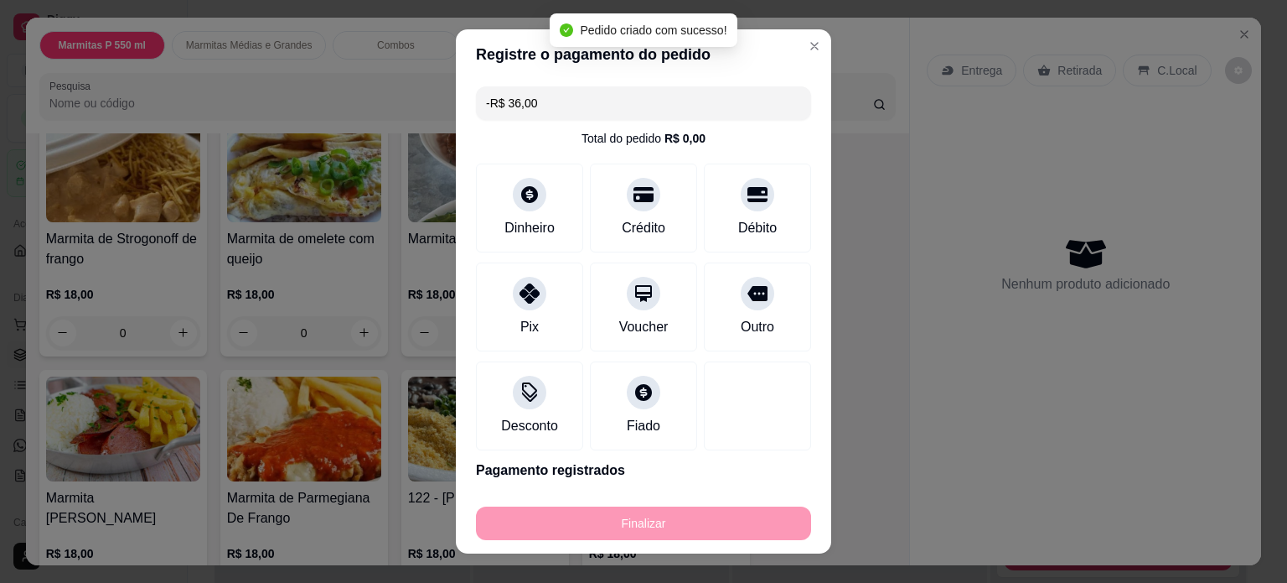
scroll to position [131, 0]
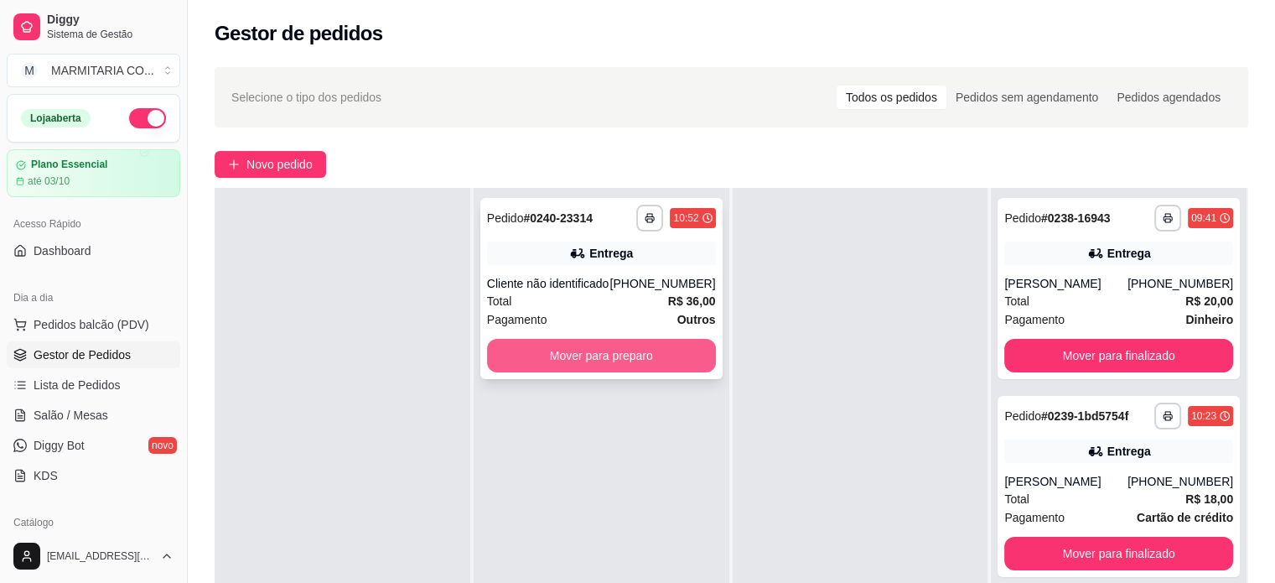
click at [685, 348] on button "Mover para preparo" at bounding box center [601, 356] width 229 height 34
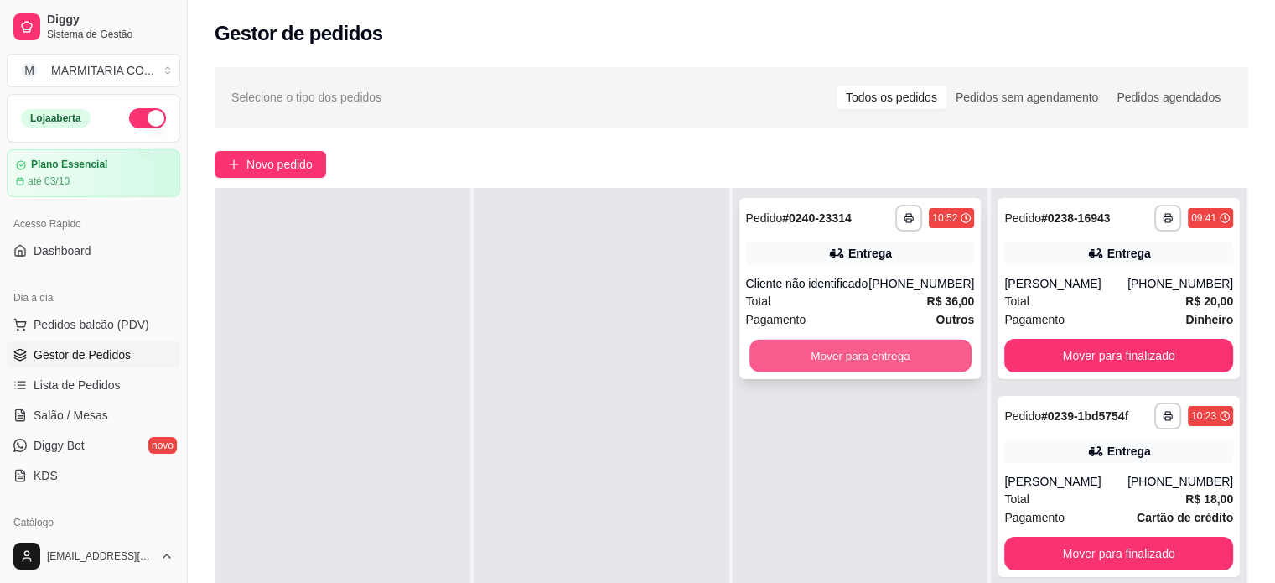
click at [858, 352] on button "Mover para entrega" at bounding box center [860, 355] width 222 height 33
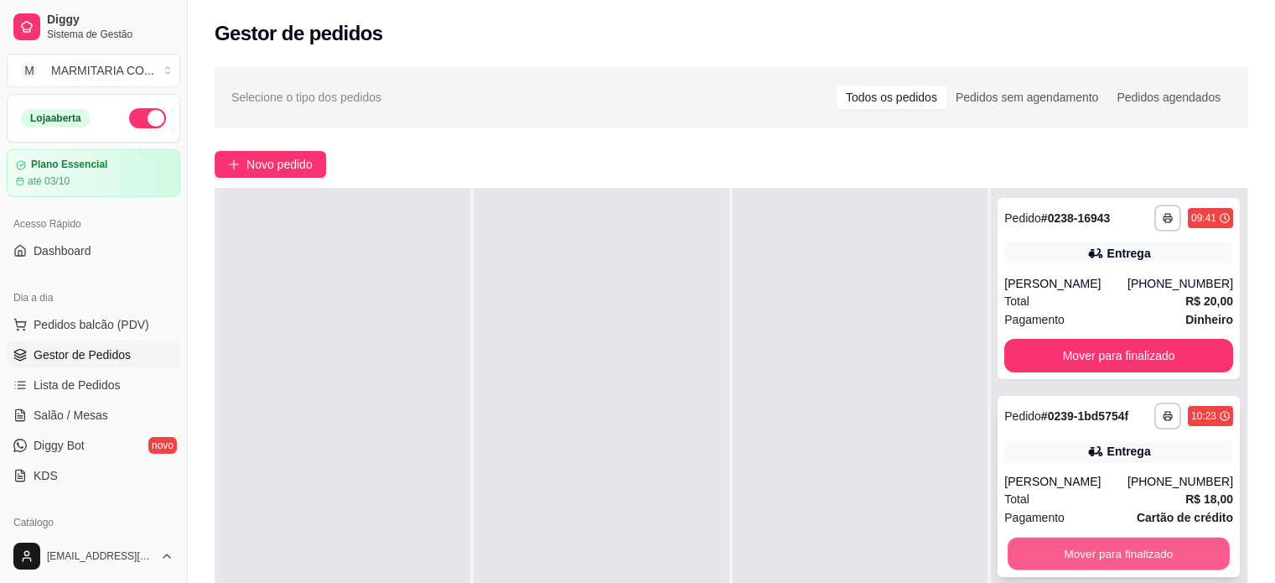
click at [1074, 566] on button "Mover para finalizado" at bounding box center [1119, 553] width 222 height 33
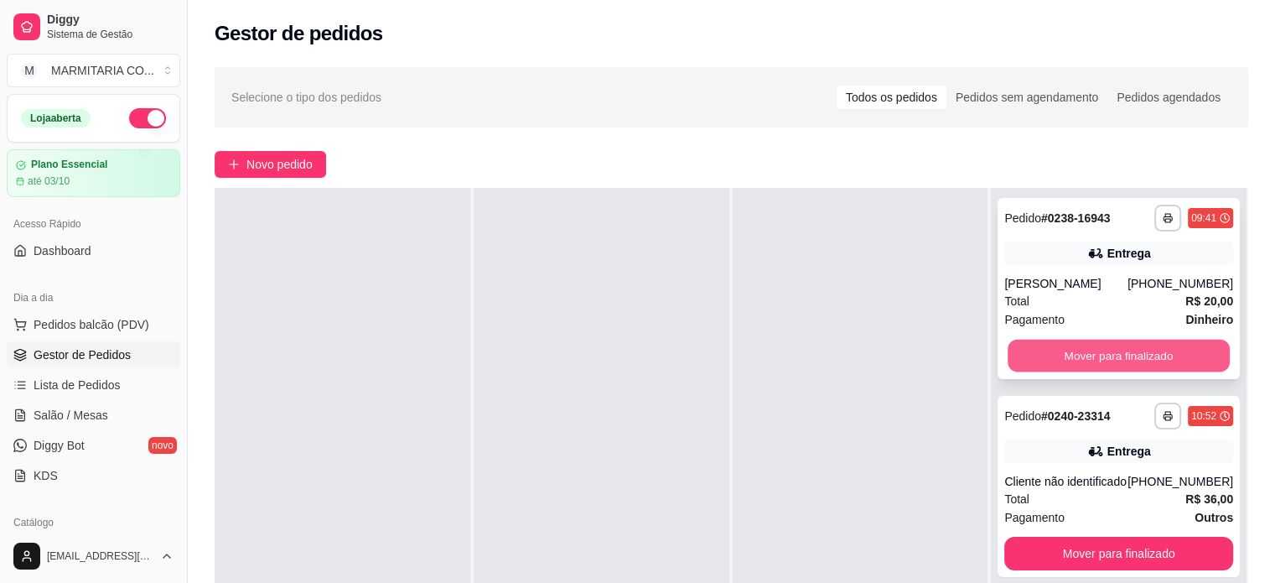
click at [1086, 366] on button "Mover para finalizado" at bounding box center [1119, 355] width 222 height 33
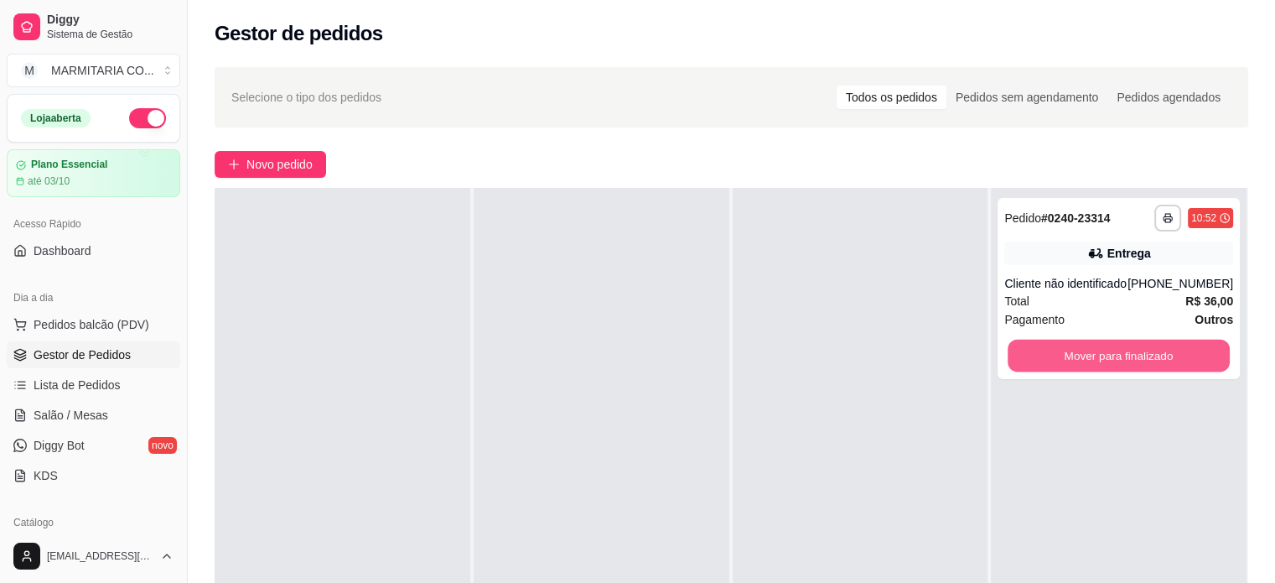
click at [1086, 366] on button "Mover para finalizado" at bounding box center [1119, 355] width 222 height 33
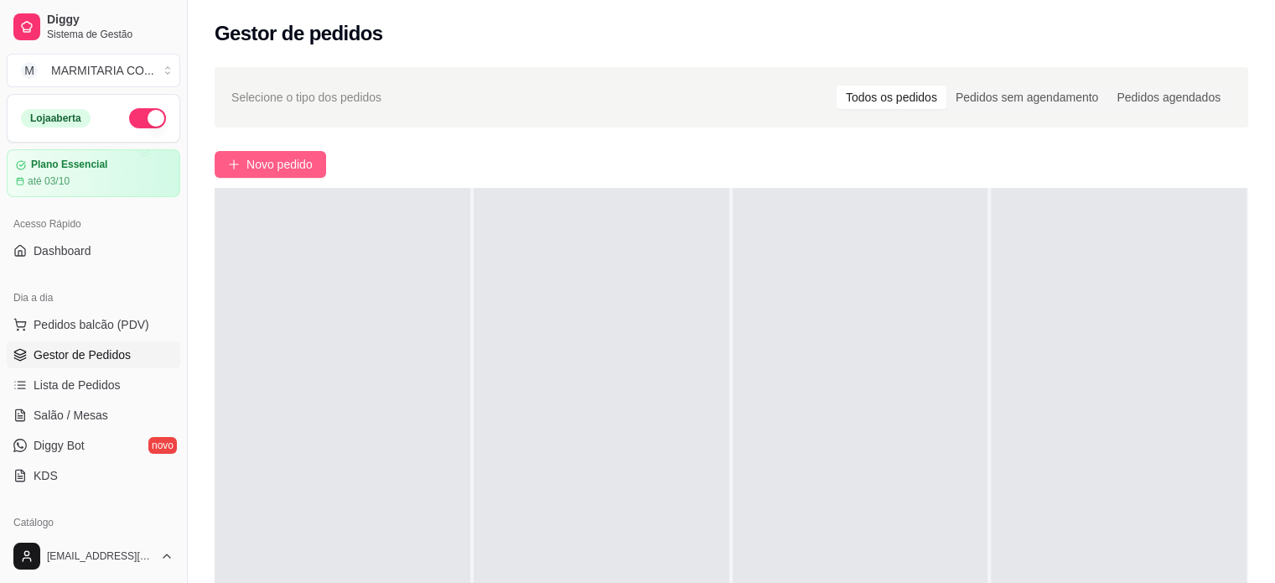
click at [237, 167] on icon "plus" at bounding box center [234, 164] width 12 height 12
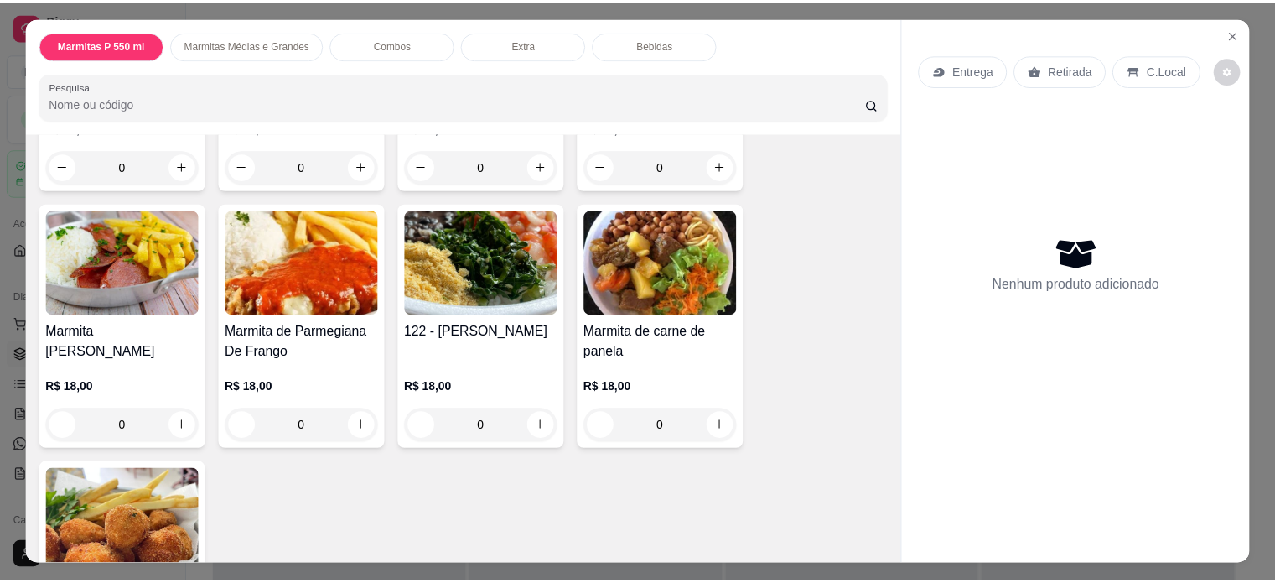
scroll to position [309, 0]
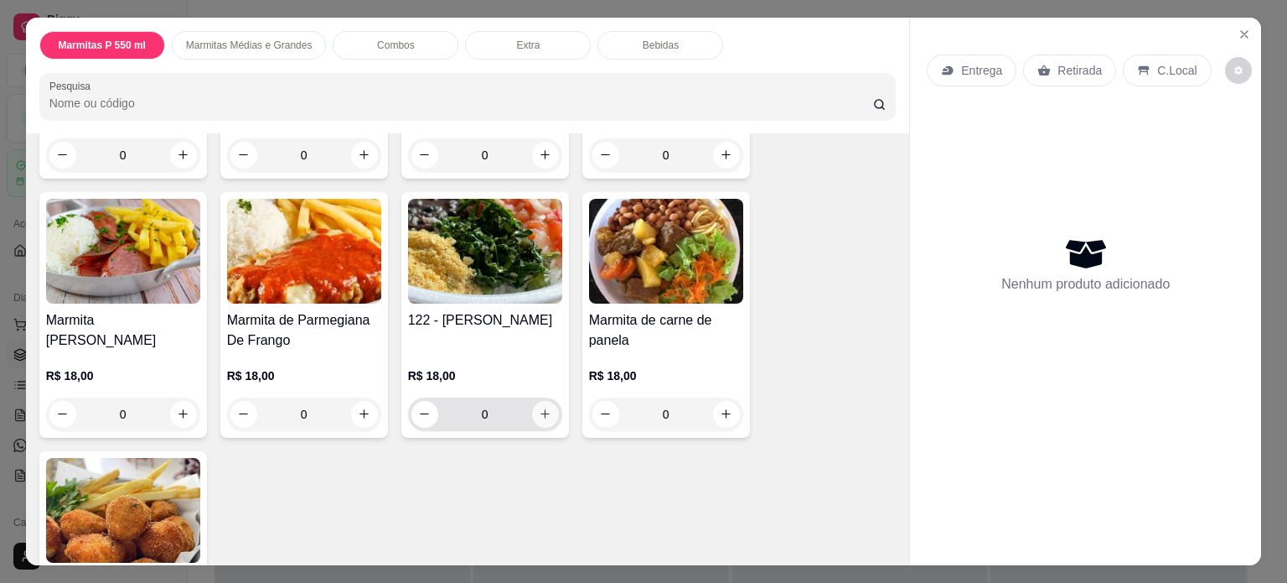
click at [539, 407] on icon "increase-product-quantity" at bounding box center [545, 413] width 13 height 13
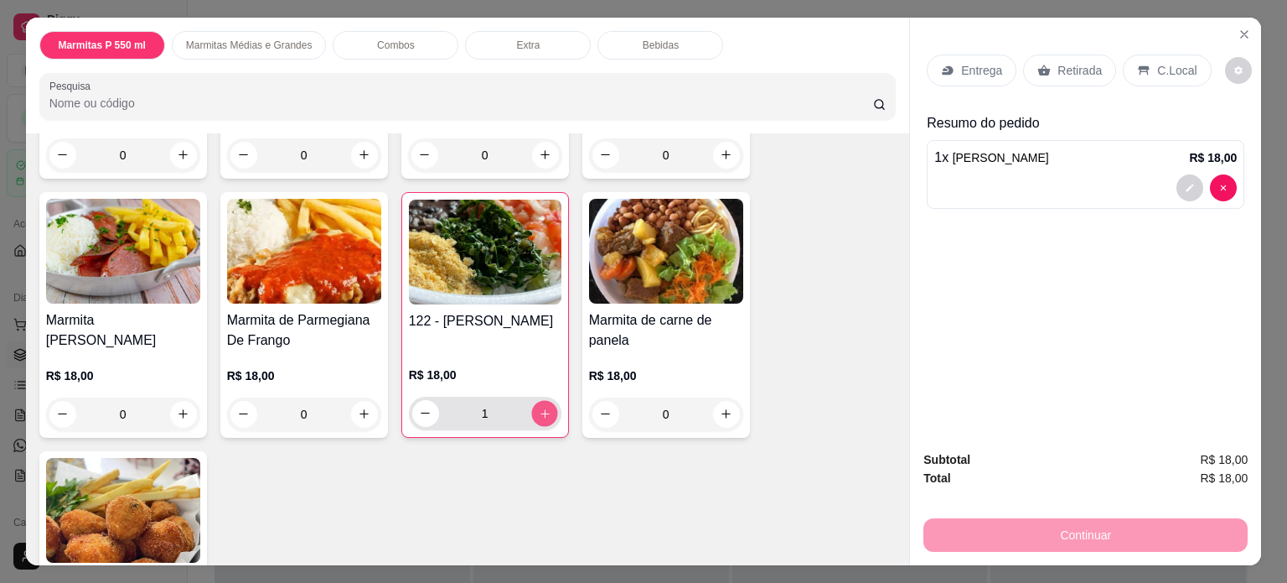
click at [538, 407] on icon "increase-product-quantity" at bounding box center [544, 413] width 13 height 13
type input "2"
click at [961, 64] on p "Entrega" at bounding box center [981, 70] width 41 height 17
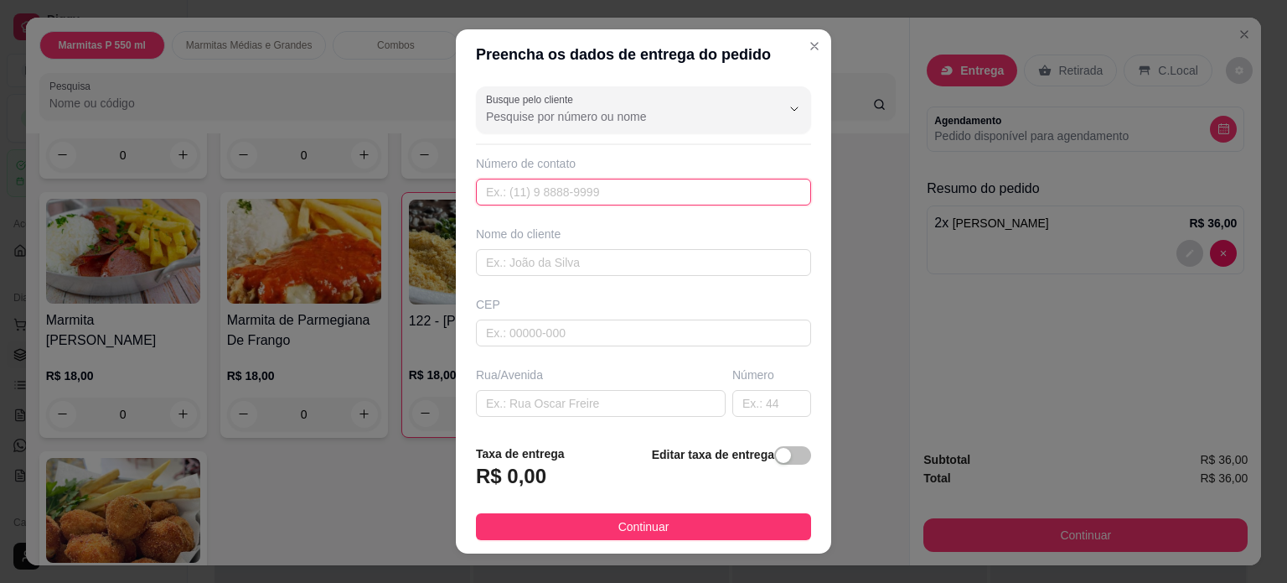
click at [612, 186] on input "text" at bounding box center [643, 192] width 335 height 27
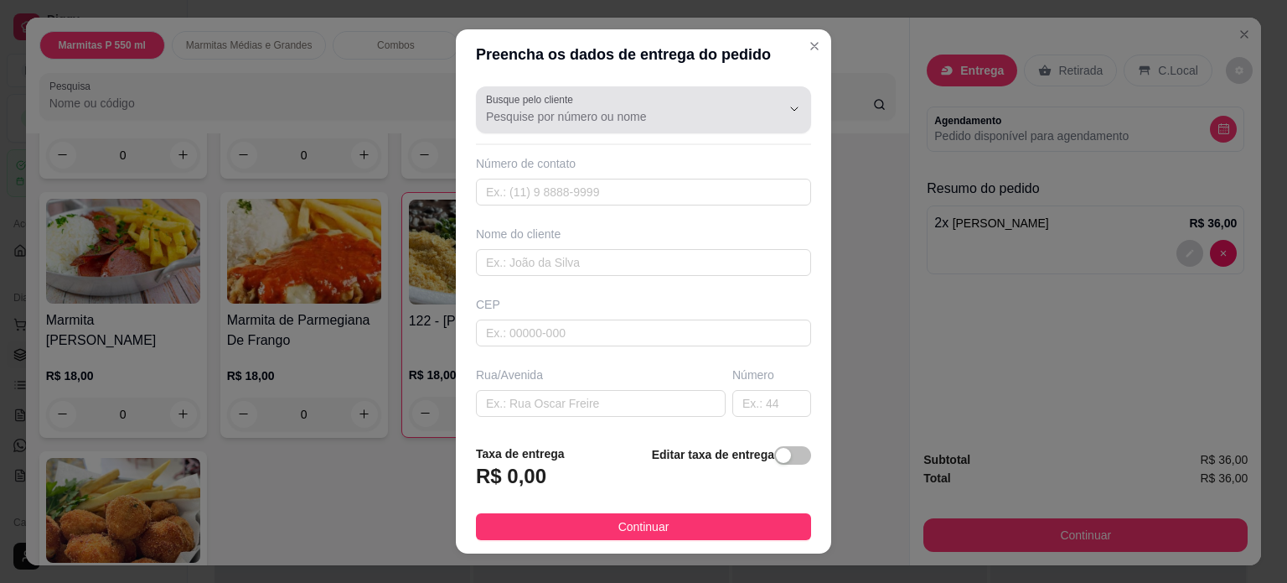
click at [624, 106] on div at bounding box center [643, 110] width 315 height 34
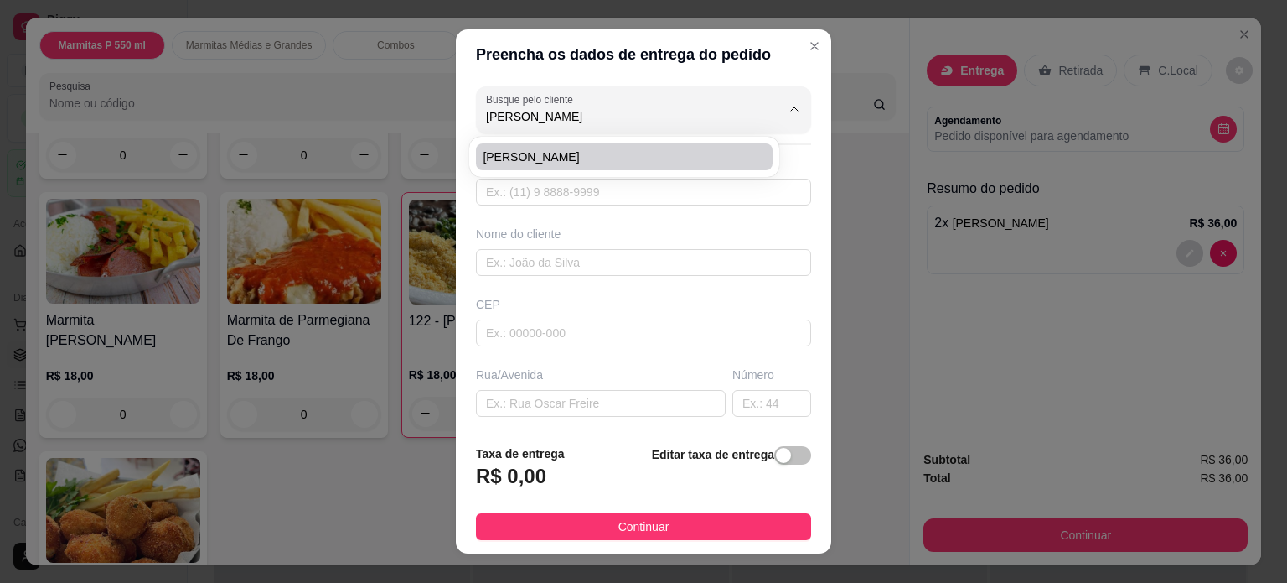
click at [617, 157] on span "RITA" at bounding box center [616, 156] width 267 height 17
type input "RITA"
type input "35988481346"
type input "RITA"
type input "Lasarina Alvise Torraca"
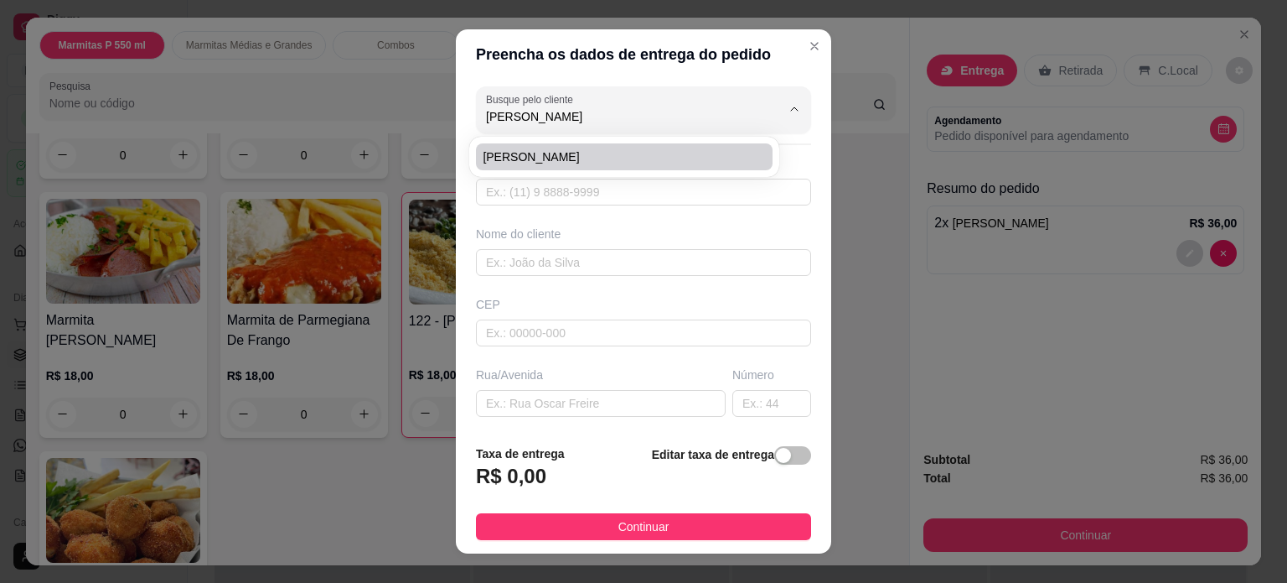
type input "870"
type input "Jardim Amaryllis"
type input "Poços de Caldas"
type input "AP 2"
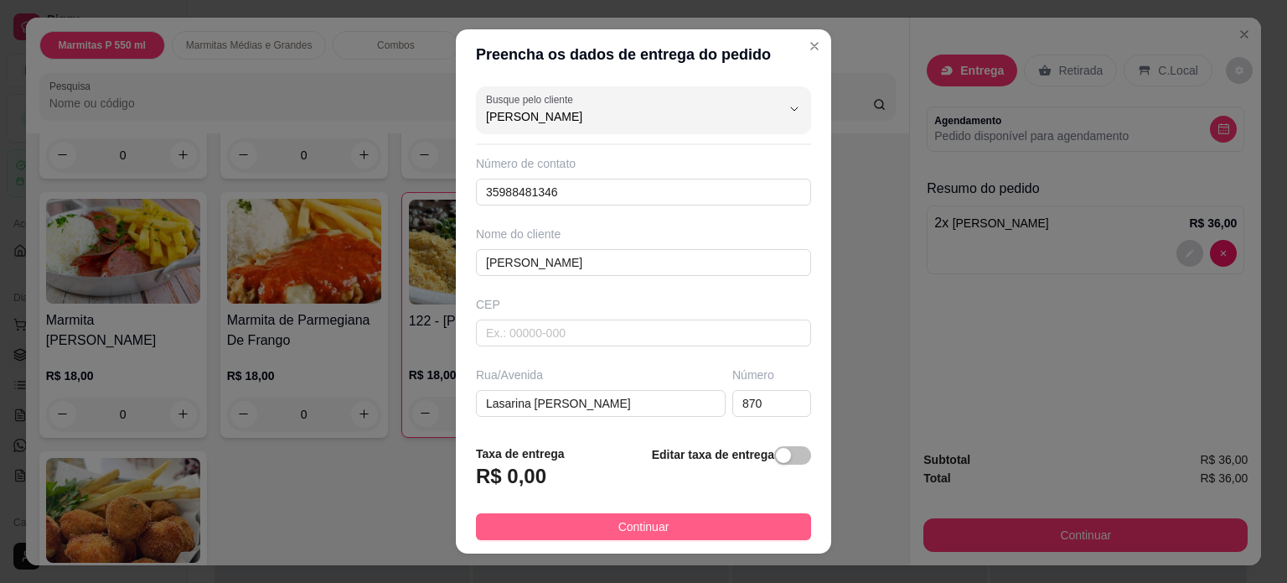
type input "RITA"
click at [593, 522] on button "Continuar" at bounding box center [643, 526] width 335 height 27
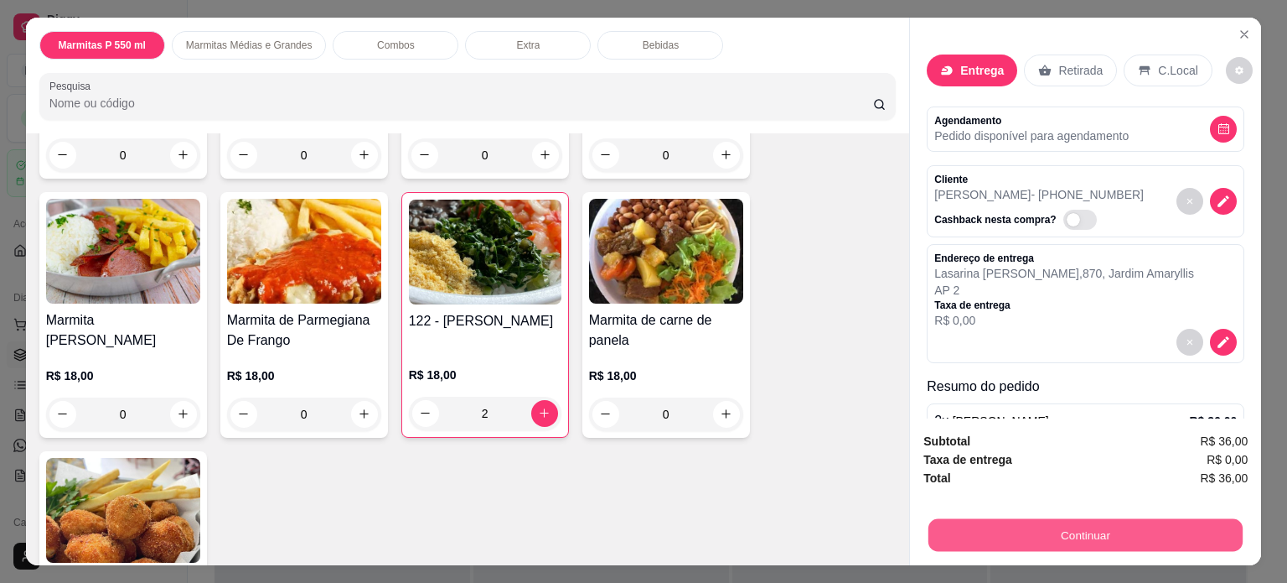
click at [992, 538] on button "Continuar" at bounding box center [1086, 535] width 314 height 33
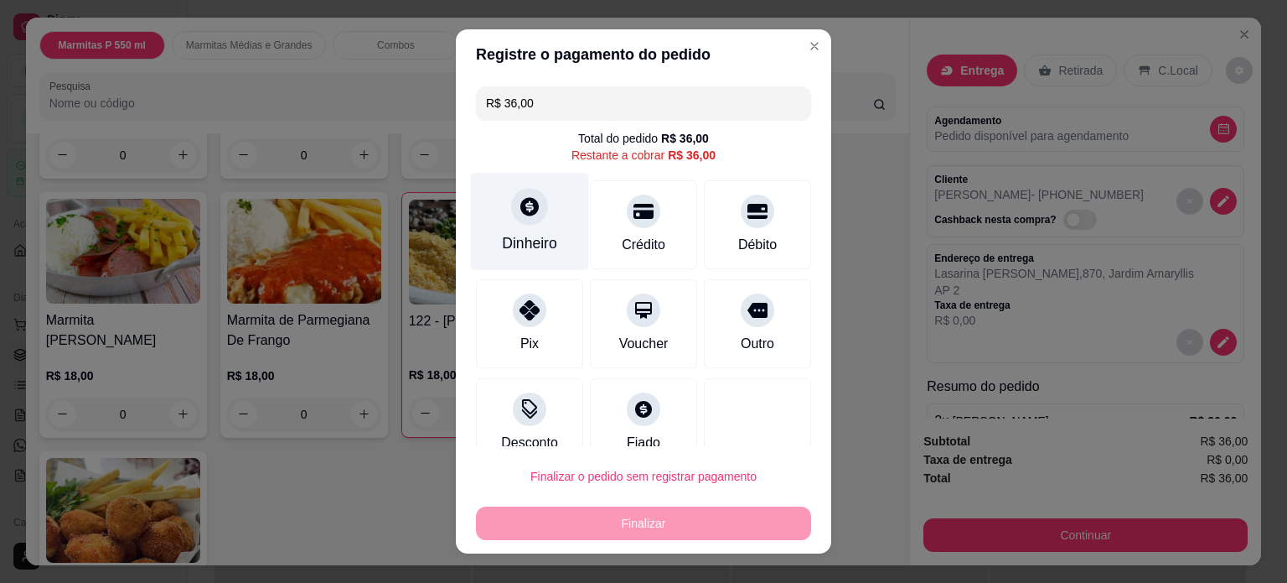
click at [521, 215] on icon at bounding box center [530, 206] width 22 height 22
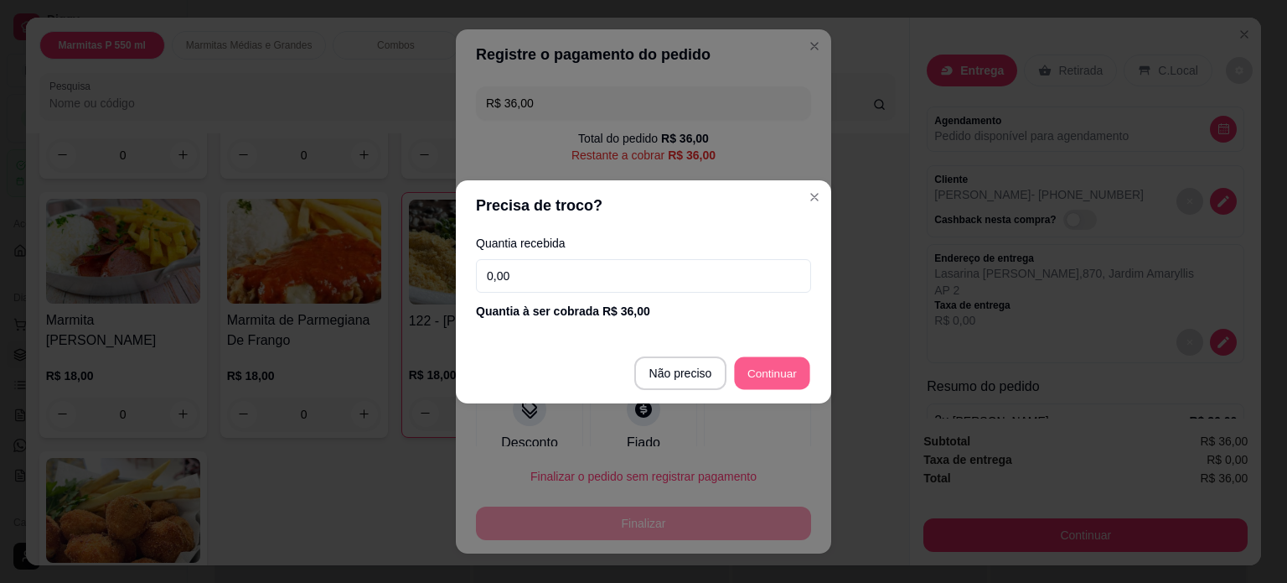
type input "R$ 0,00"
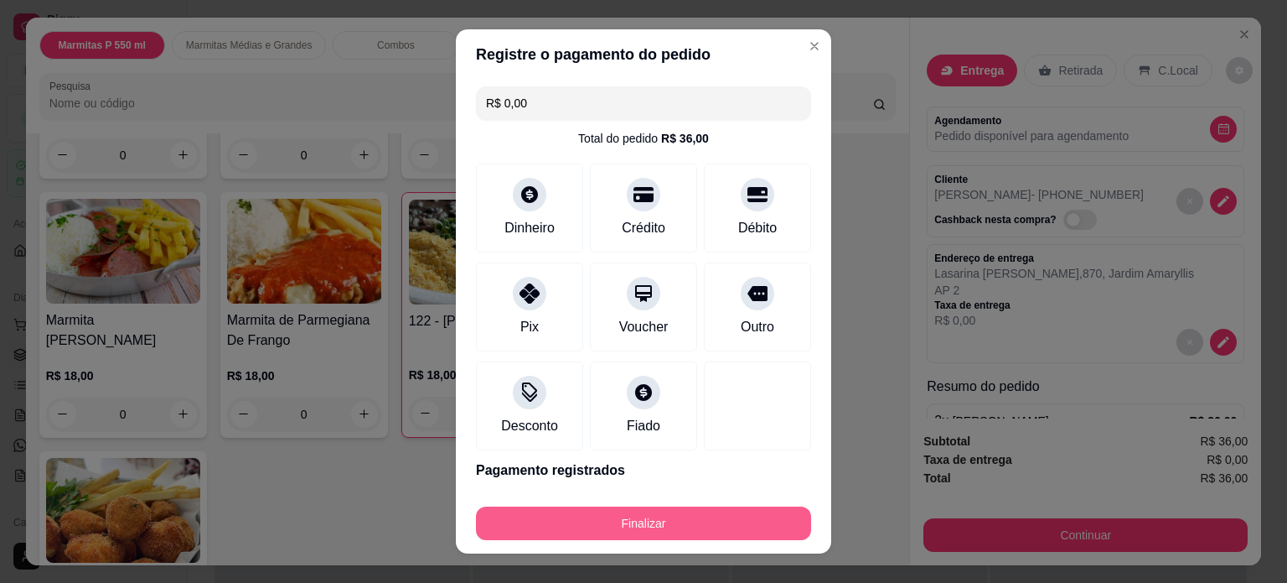
click at [747, 514] on button "Finalizar" at bounding box center [643, 523] width 335 height 34
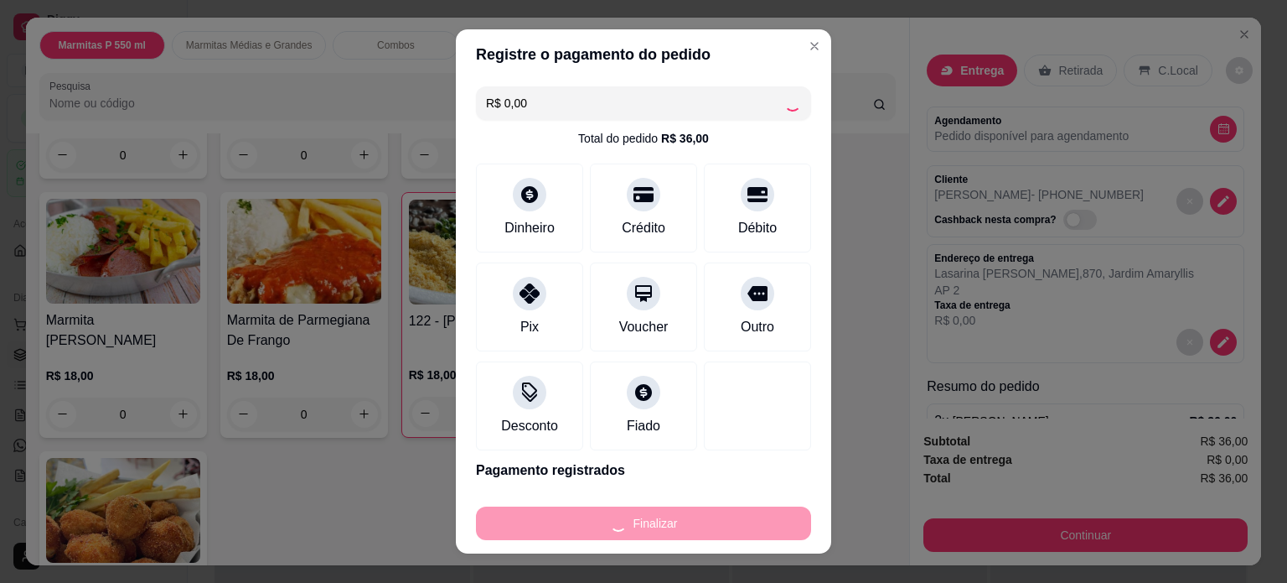
type input "0"
type input "-R$ 36,00"
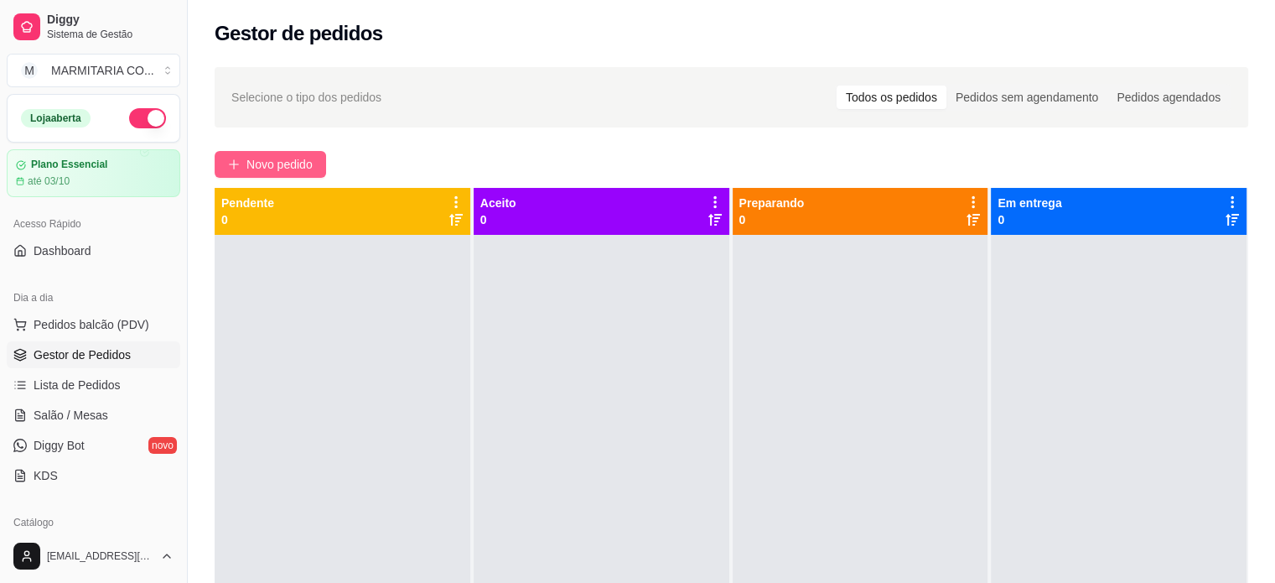
click at [308, 160] on span "Novo pedido" at bounding box center [279, 164] width 66 height 18
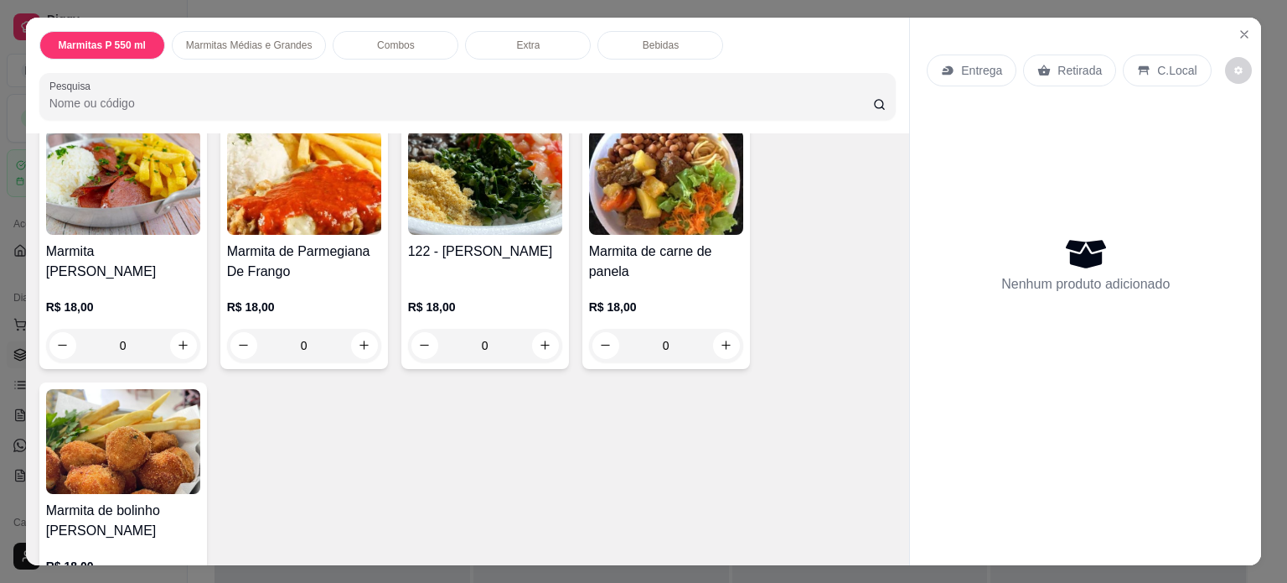
scroll to position [755, 0]
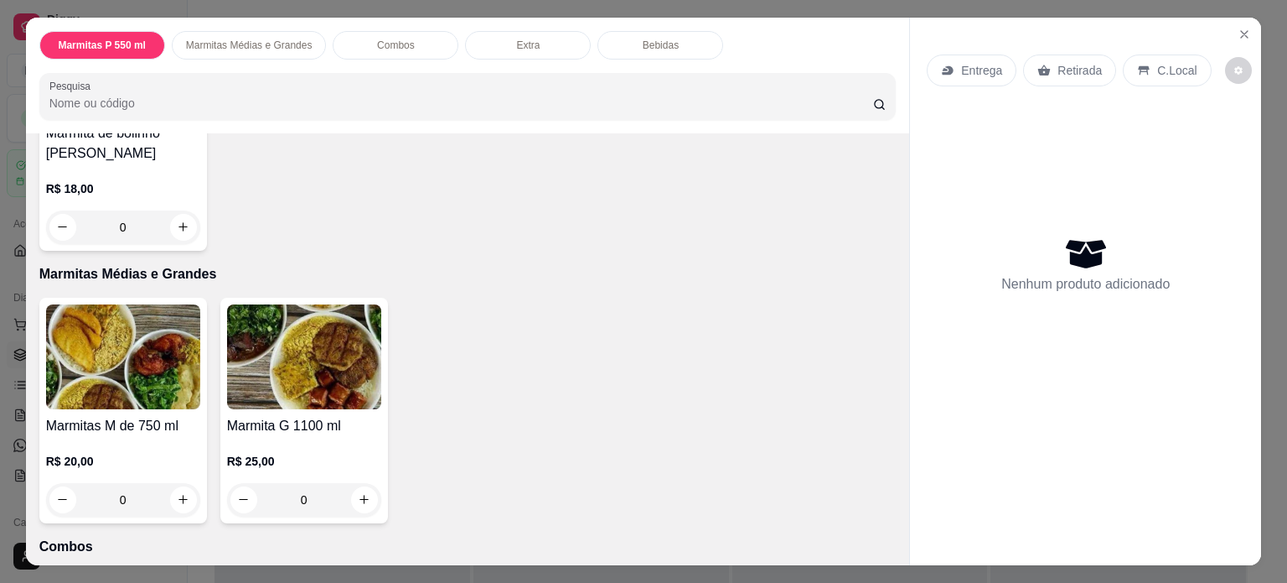
click at [360, 490] on div "0" at bounding box center [304, 500] width 154 height 34
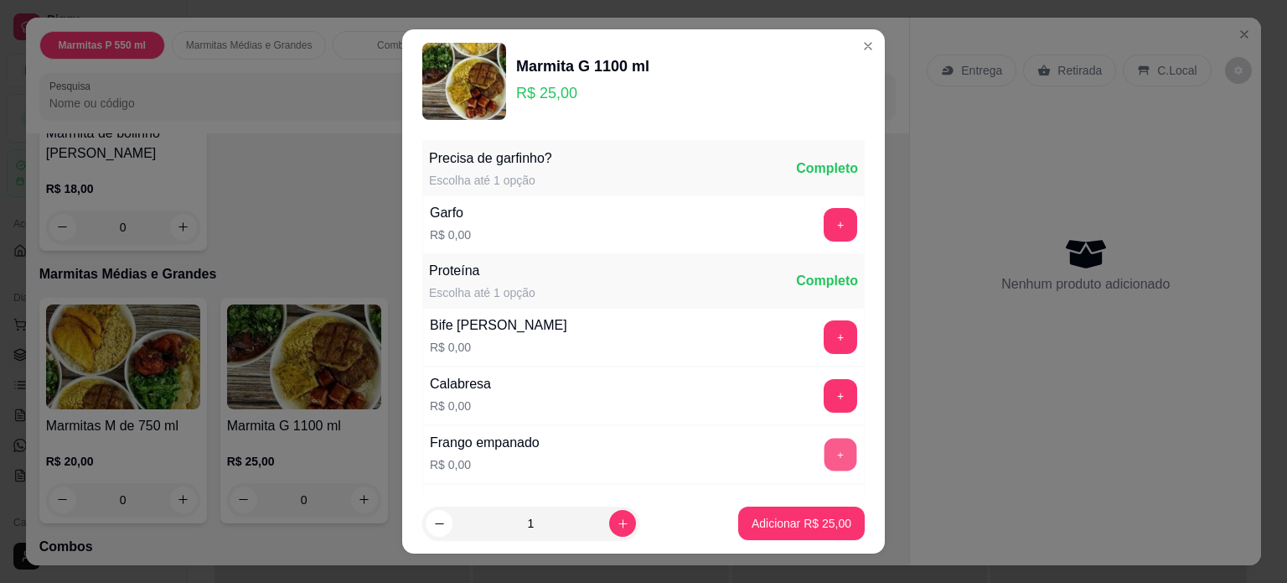
click at [825, 447] on button "+" at bounding box center [841, 454] width 33 height 33
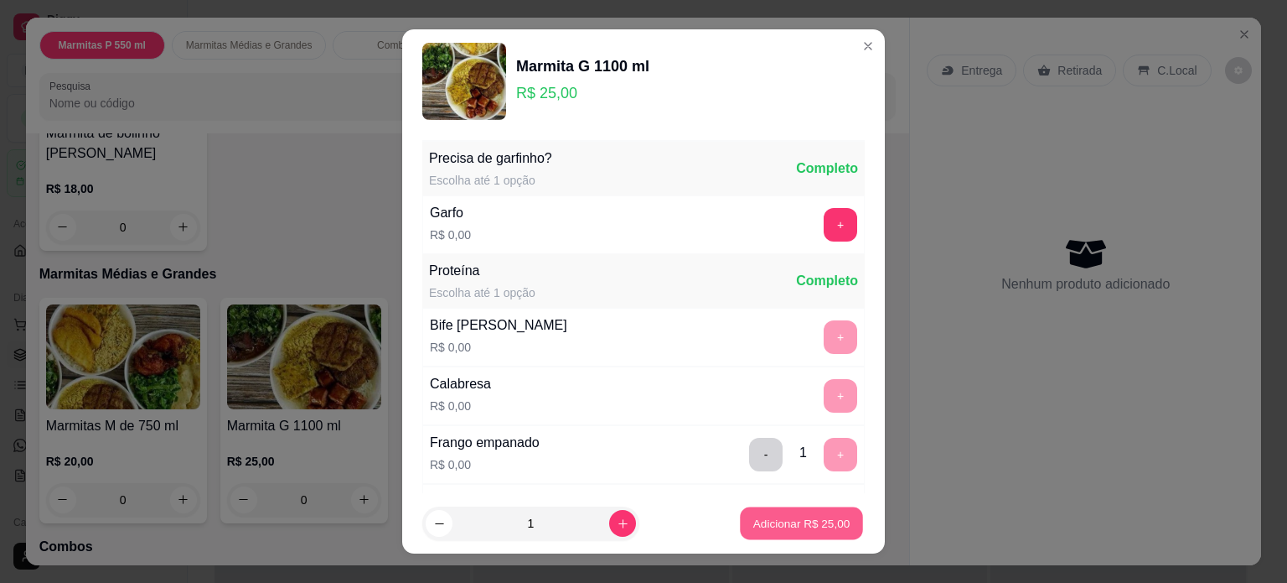
click at [787, 532] on button "Adicionar R$ 25,00" at bounding box center [801, 523] width 123 height 33
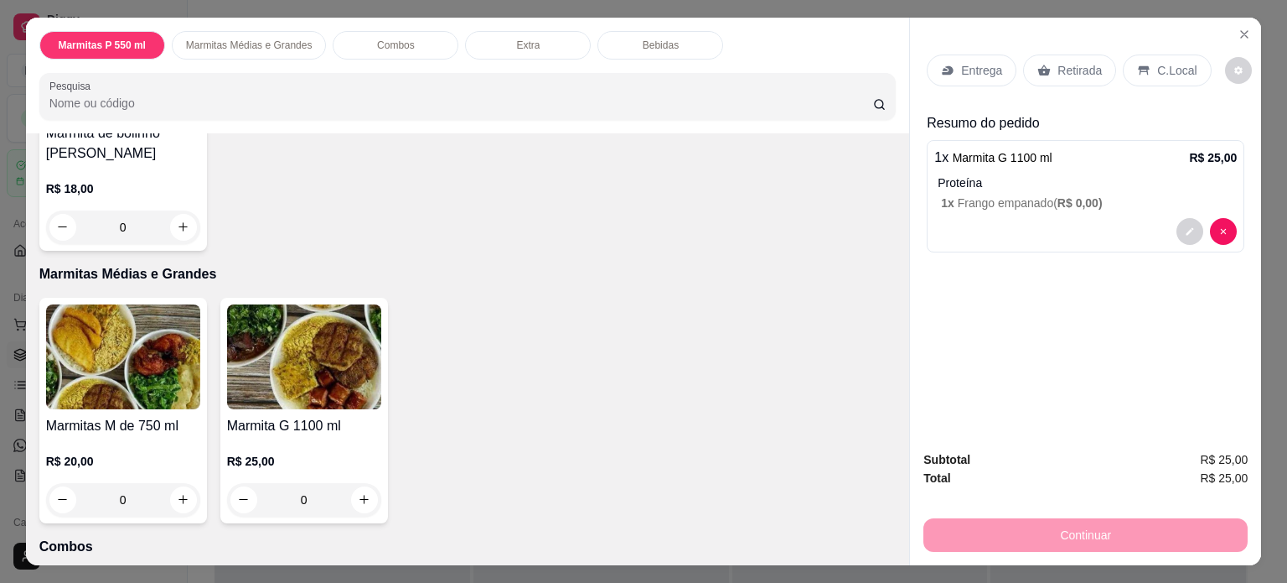
click at [961, 64] on p "Entrega" at bounding box center [981, 70] width 41 height 17
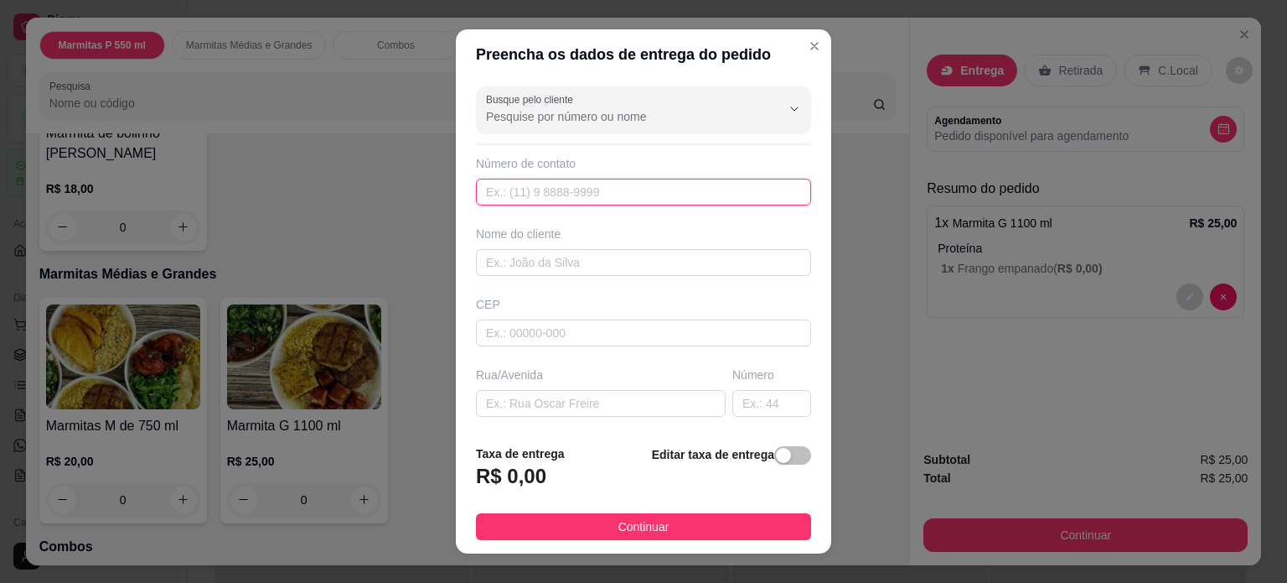
click at [648, 194] on input "text" at bounding box center [643, 192] width 335 height 27
type input "(35) 99938-8224"
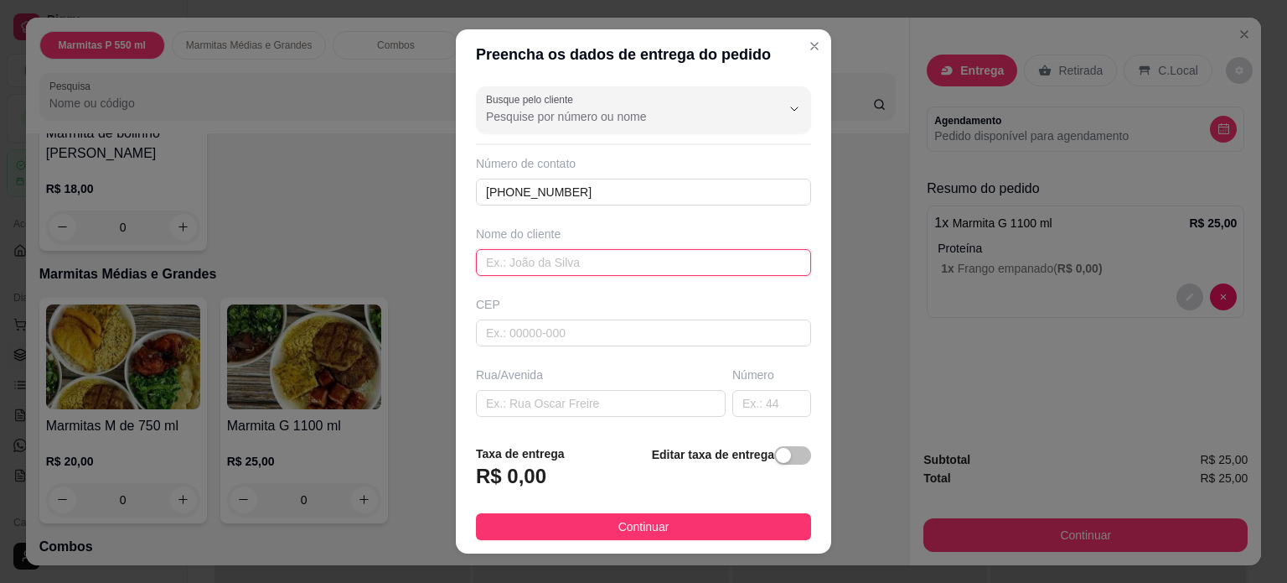
click at [492, 267] on input "text" at bounding box center [643, 262] width 335 height 27
type input "ju"
click at [517, 401] on input "text" at bounding box center [601, 403] width 250 height 27
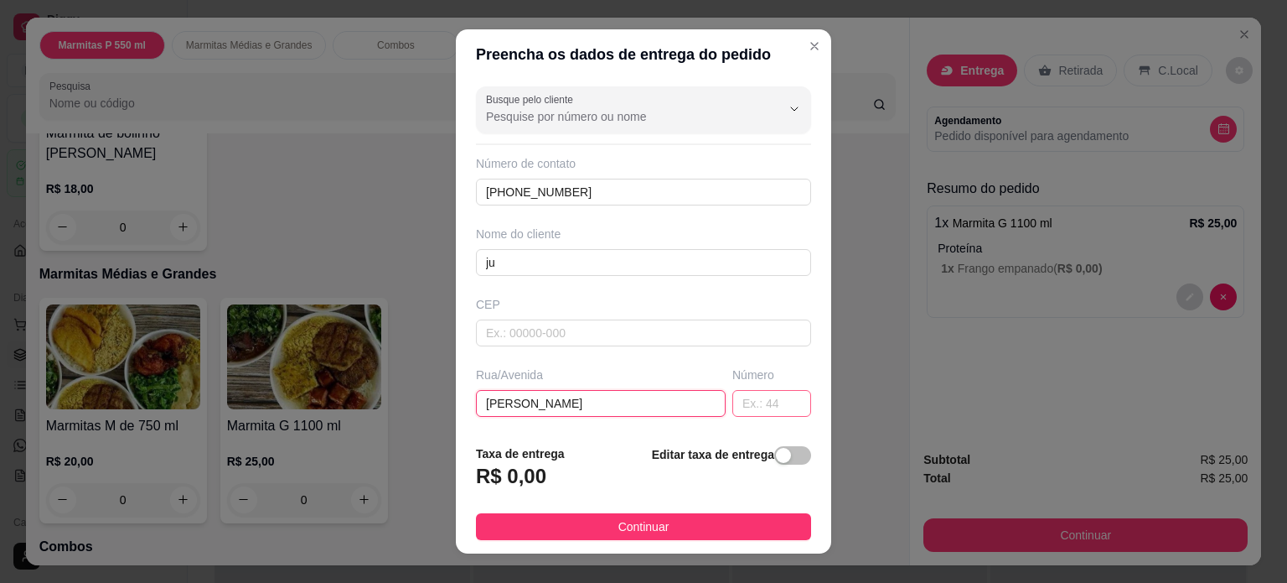
type input "mucio dias da silva"
click at [733, 396] on input "text" at bounding box center [772, 403] width 79 height 27
type input "366"
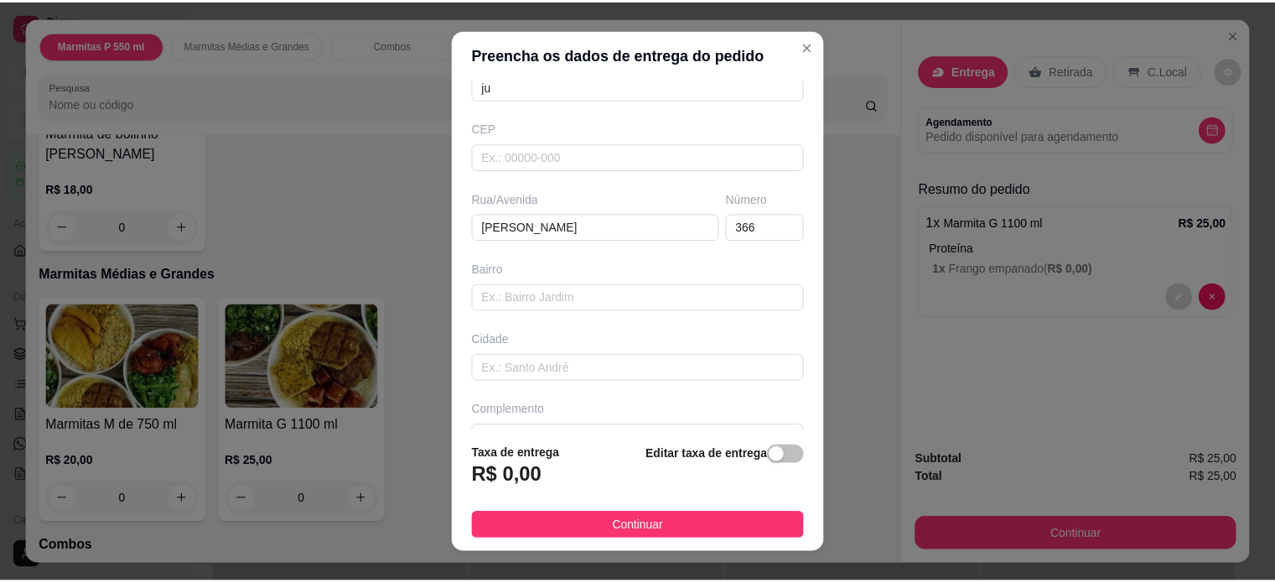
scroll to position [210, 0]
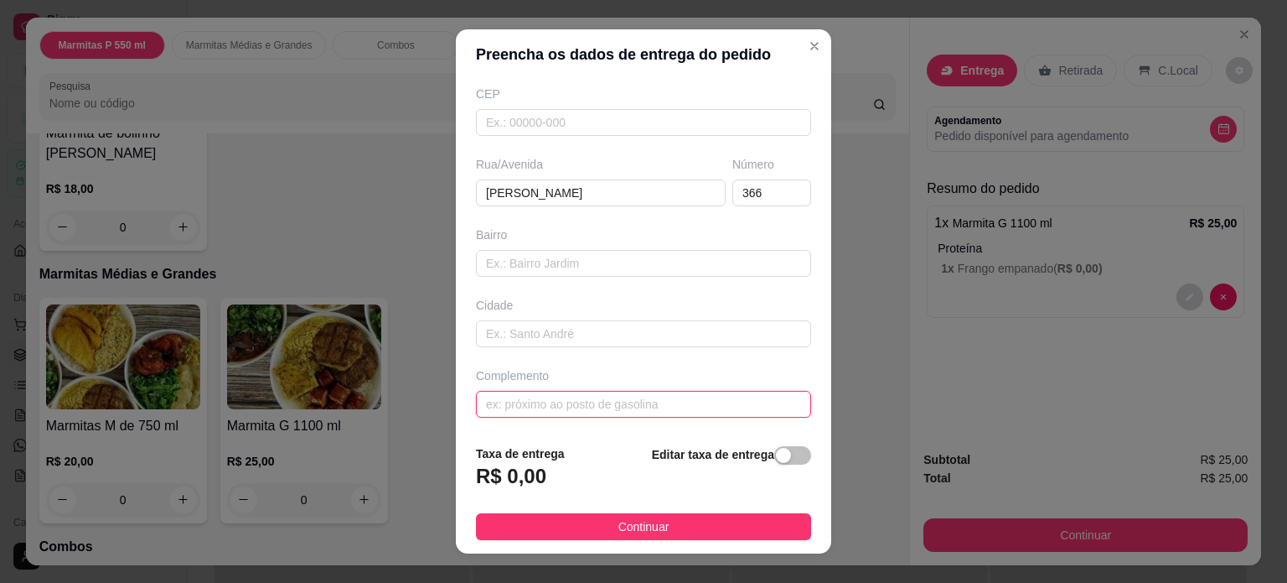
click at [567, 401] on input "text" at bounding box center [643, 404] width 335 height 27
type input "22"
click at [563, 528] on button "Continuar" at bounding box center [643, 526] width 335 height 27
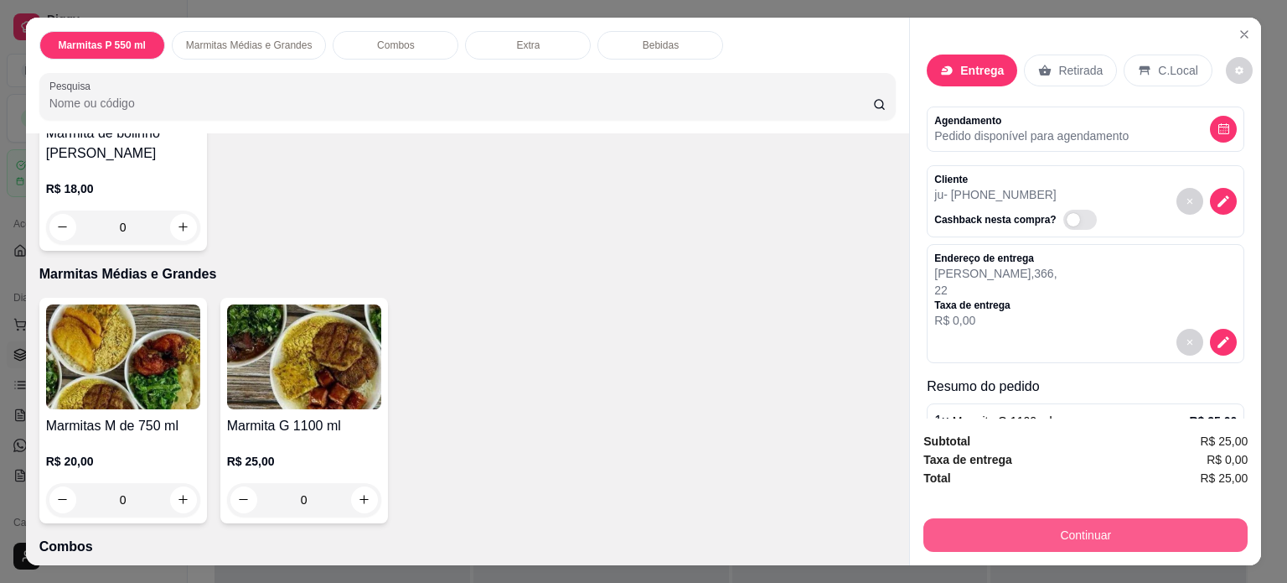
click at [949, 530] on button "Continuar" at bounding box center [1086, 535] width 324 height 34
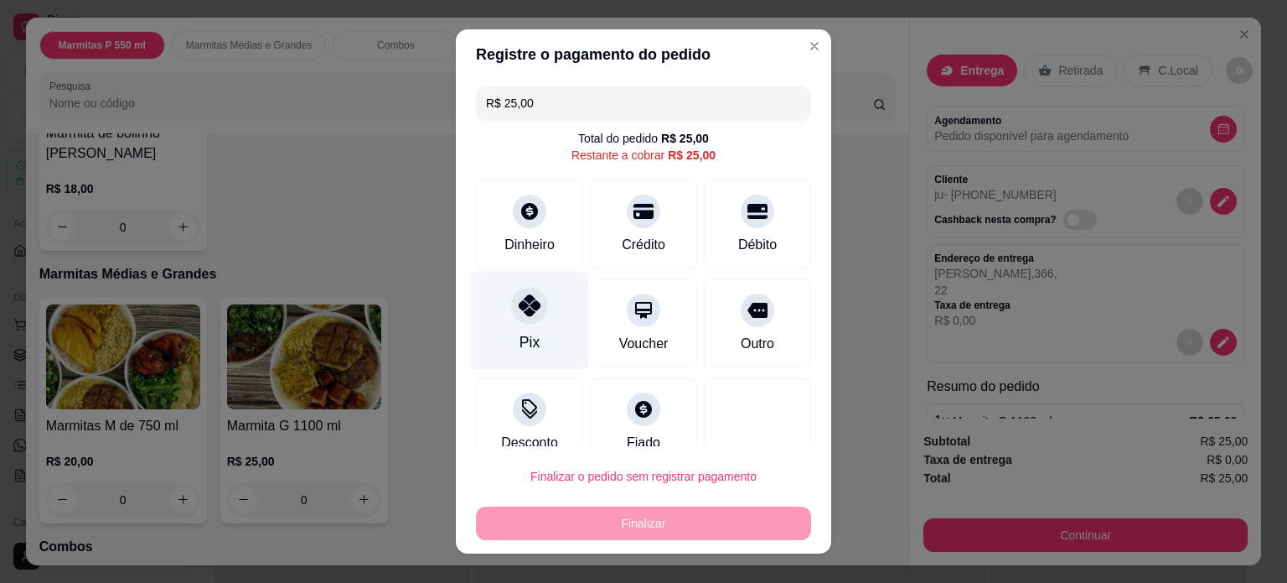
click at [527, 314] on icon at bounding box center [530, 305] width 22 height 22
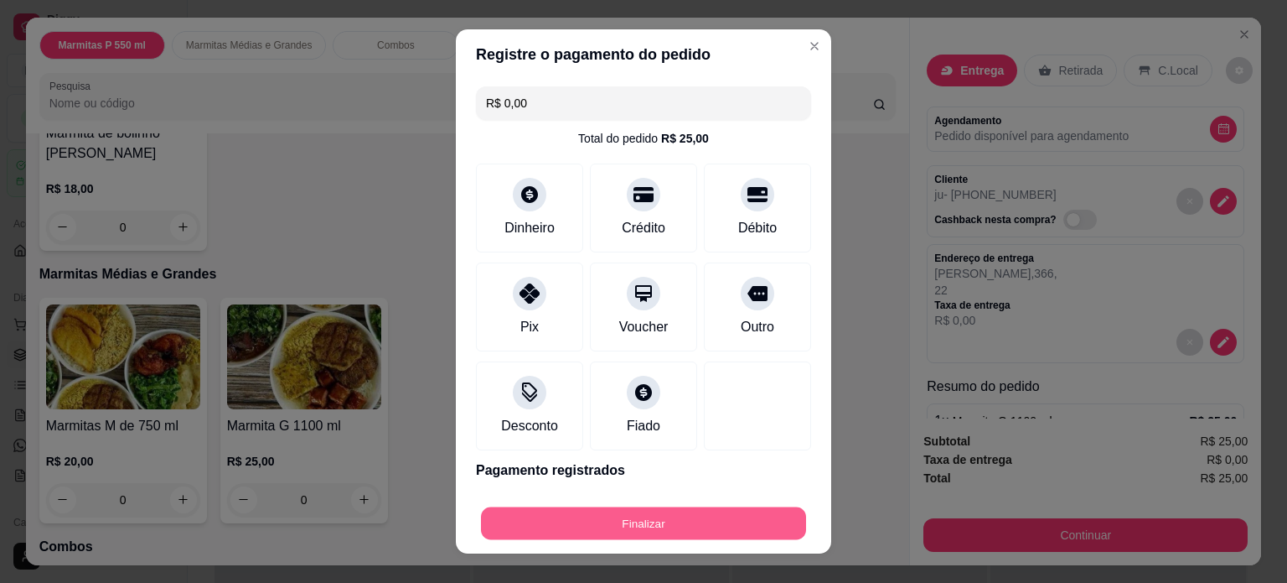
click at [634, 523] on button "Finalizar" at bounding box center [643, 523] width 325 height 33
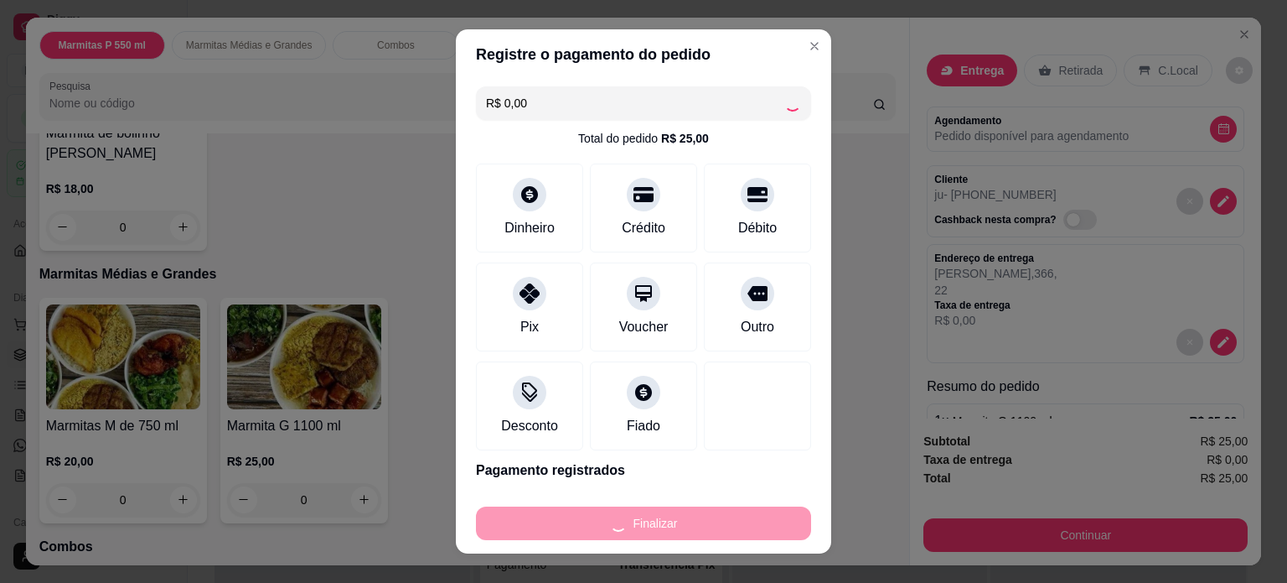
type input "-R$ 25,00"
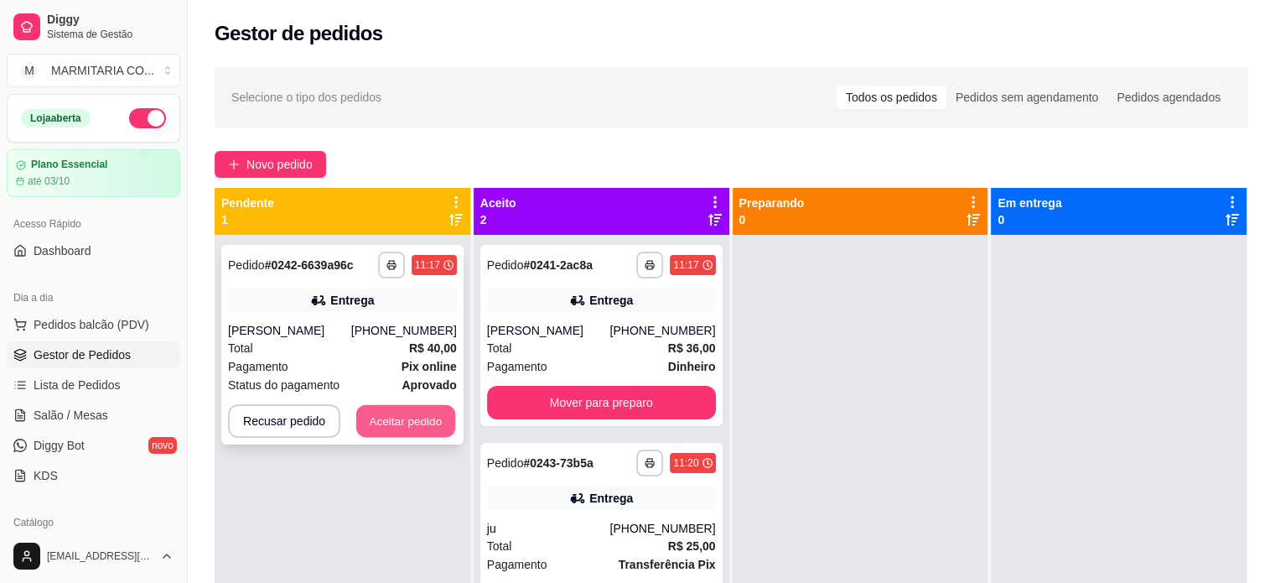
click at [396, 415] on button "Aceitar pedido" at bounding box center [405, 421] width 99 height 33
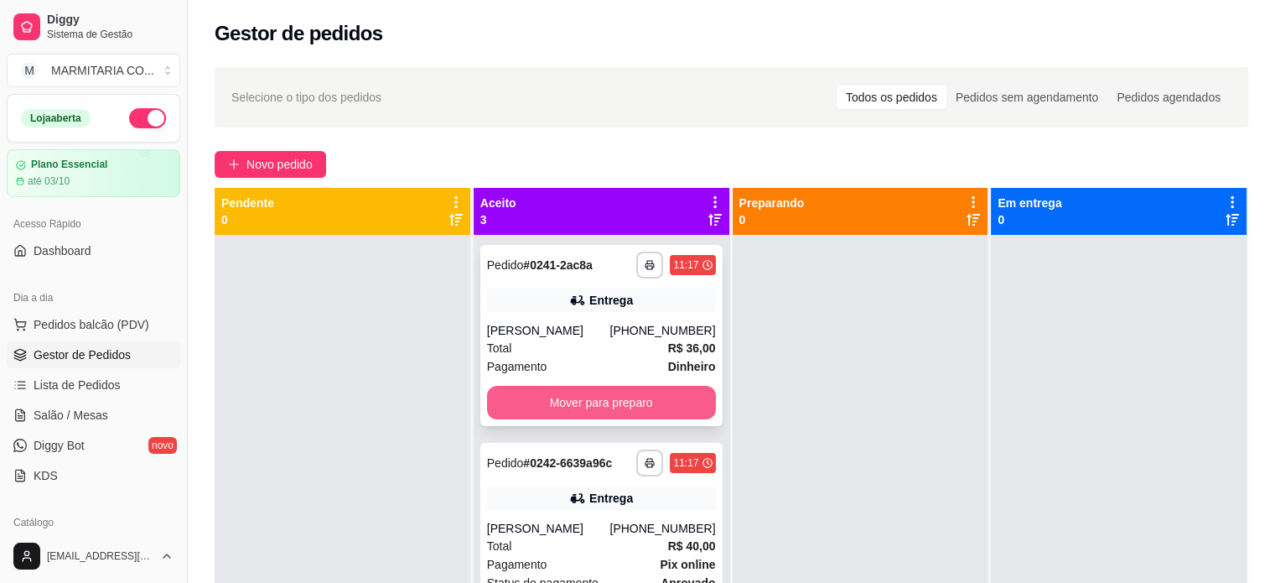
click at [640, 395] on button "Mover para preparo" at bounding box center [601, 403] width 229 height 34
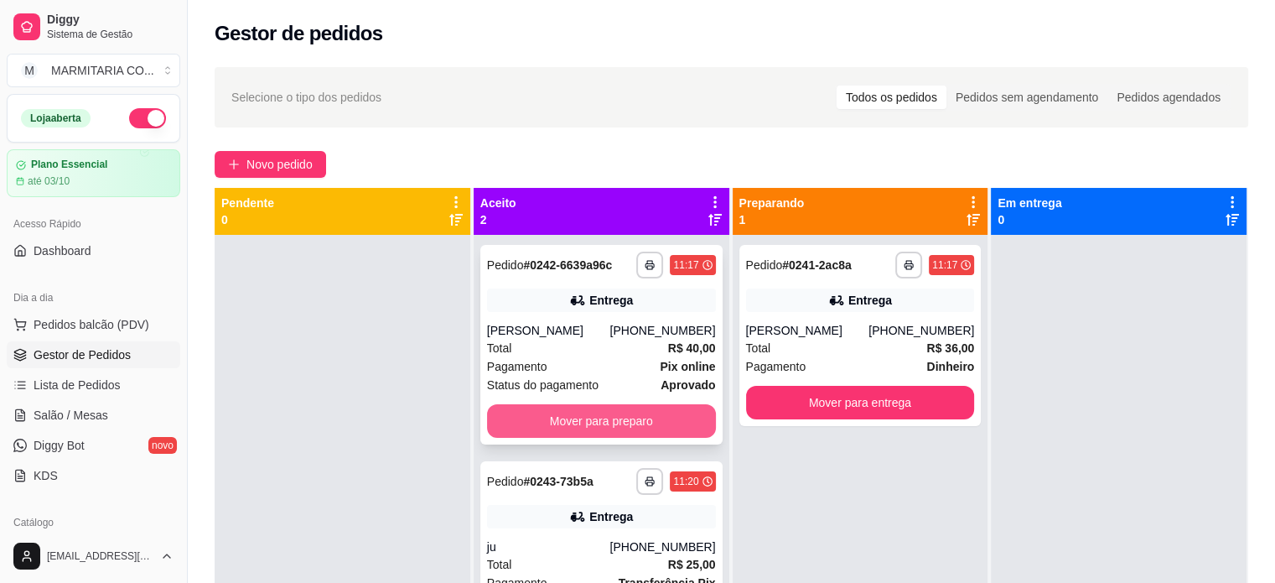
click at [642, 426] on button "Mover para preparo" at bounding box center [601, 421] width 229 height 34
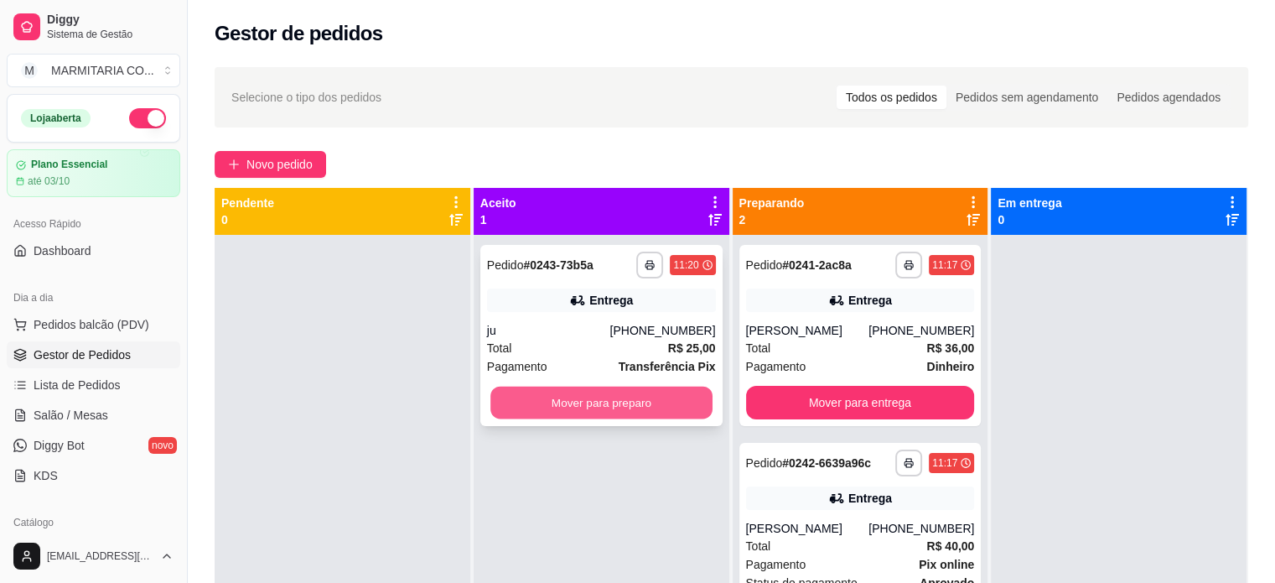
click at [648, 403] on button "Mover para preparo" at bounding box center [601, 402] width 222 height 33
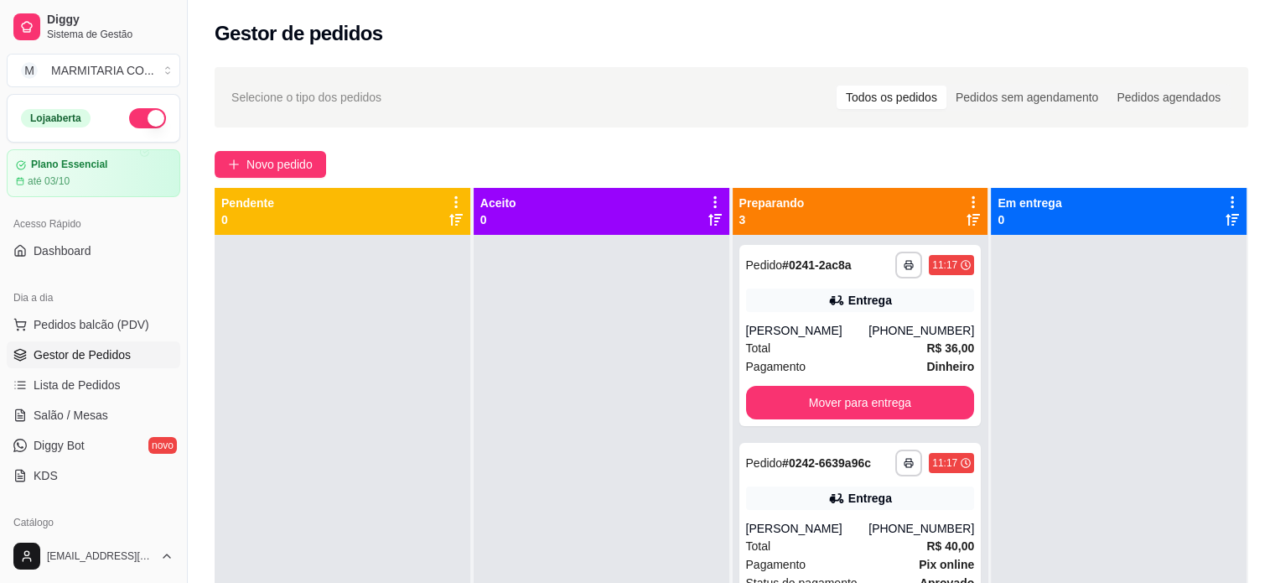
scroll to position [46, 0]
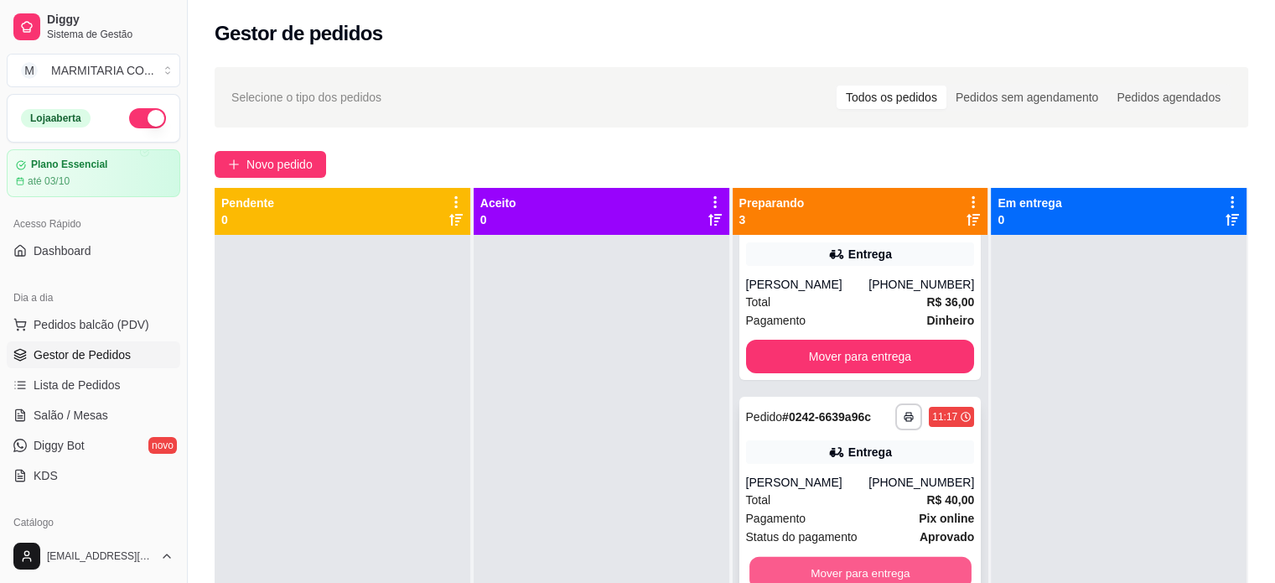
click at [894, 570] on button "Mover para entrega" at bounding box center [860, 573] width 222 height 33
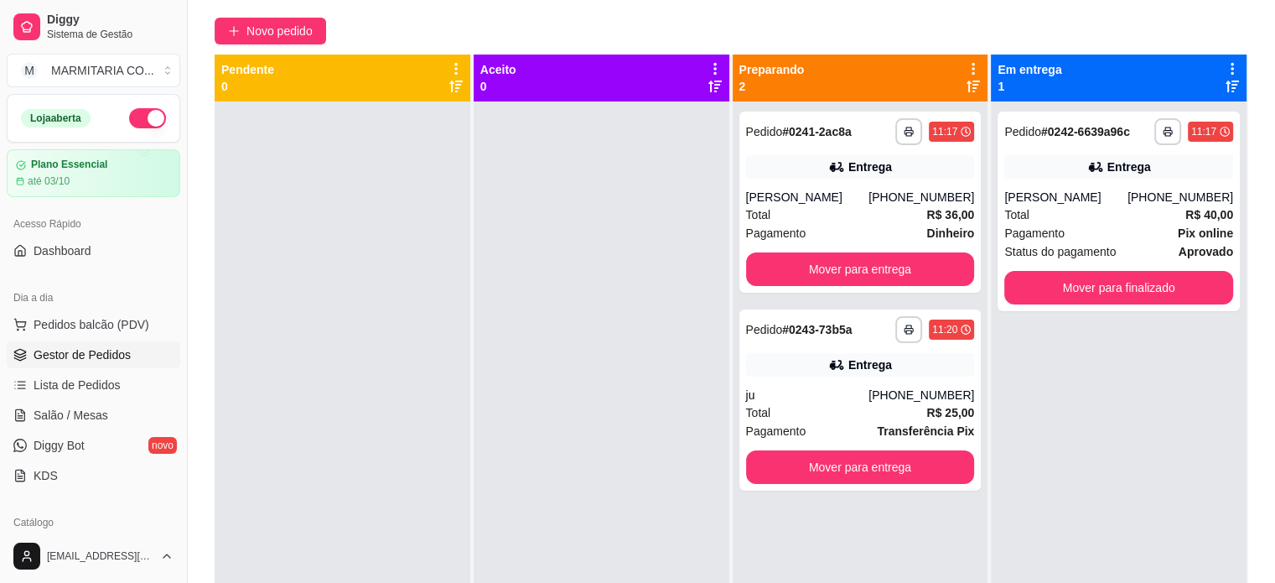
scroll to position [142, 0]
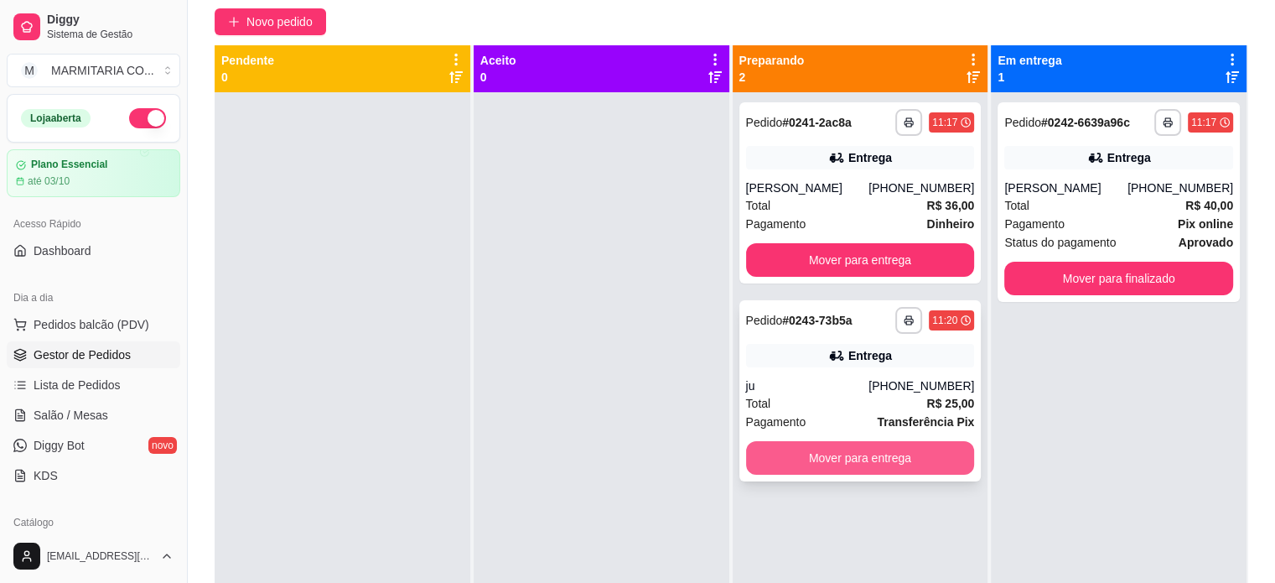
click at [822, 459] on button "Mover para entrega" at bounding box center [860, 458] width 229 height 34
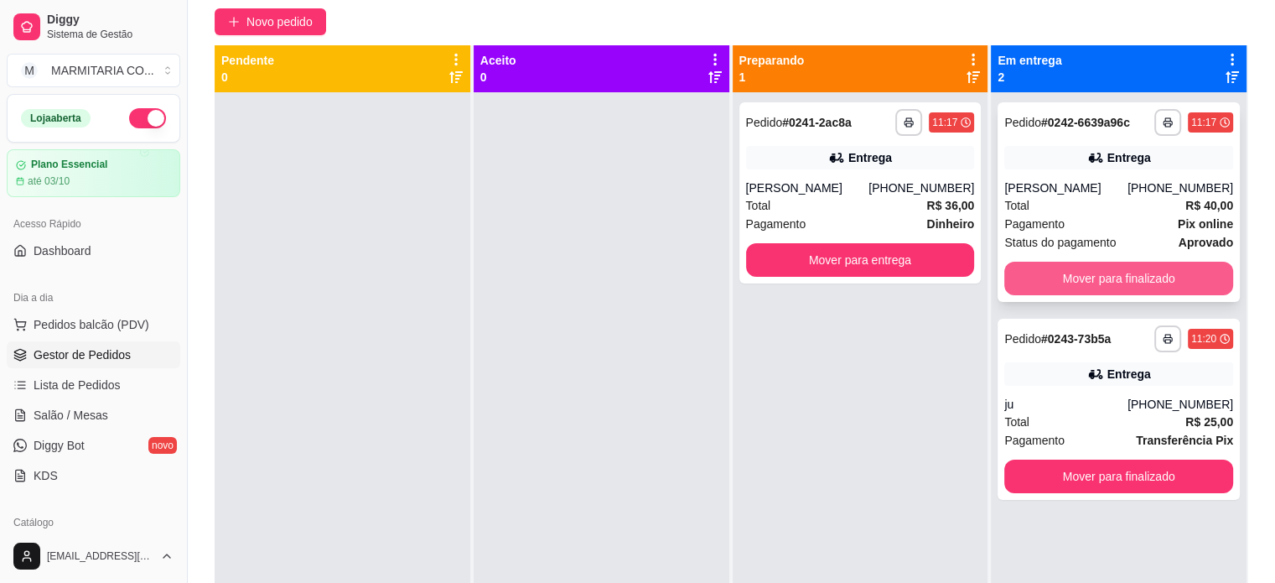
click at [1091, 280] on button "Mover para finalizado" at bounding box center [1118, 279] width 229 height 34
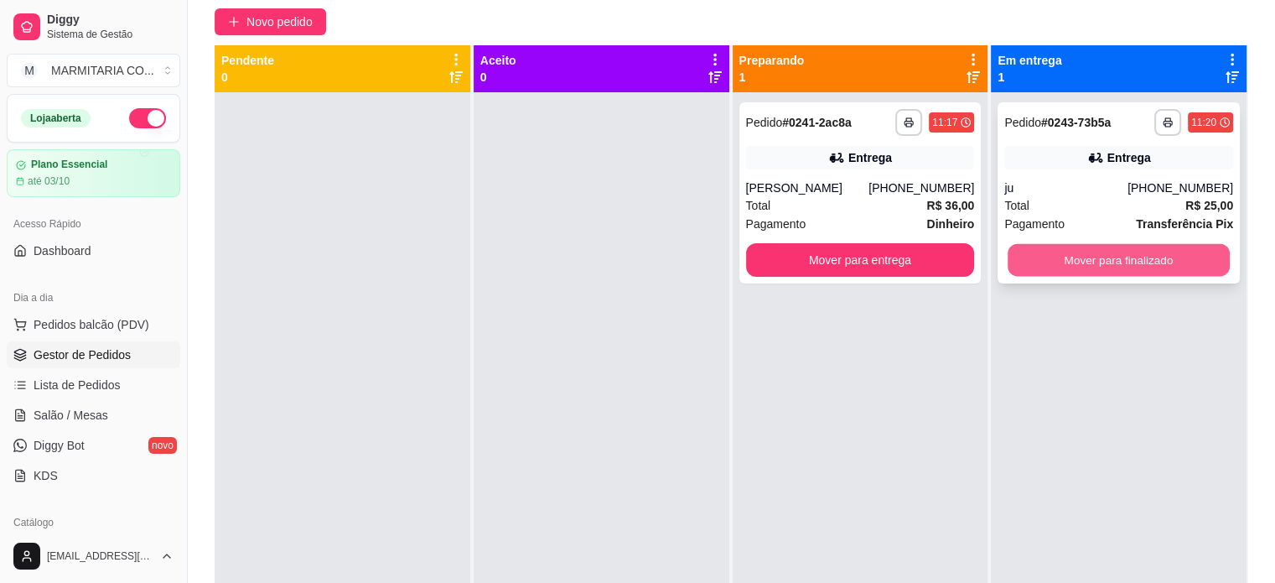
click at [1105, 251] on button "Mover para finalizado" at bounding box center [1119, 260] width 222 height 33
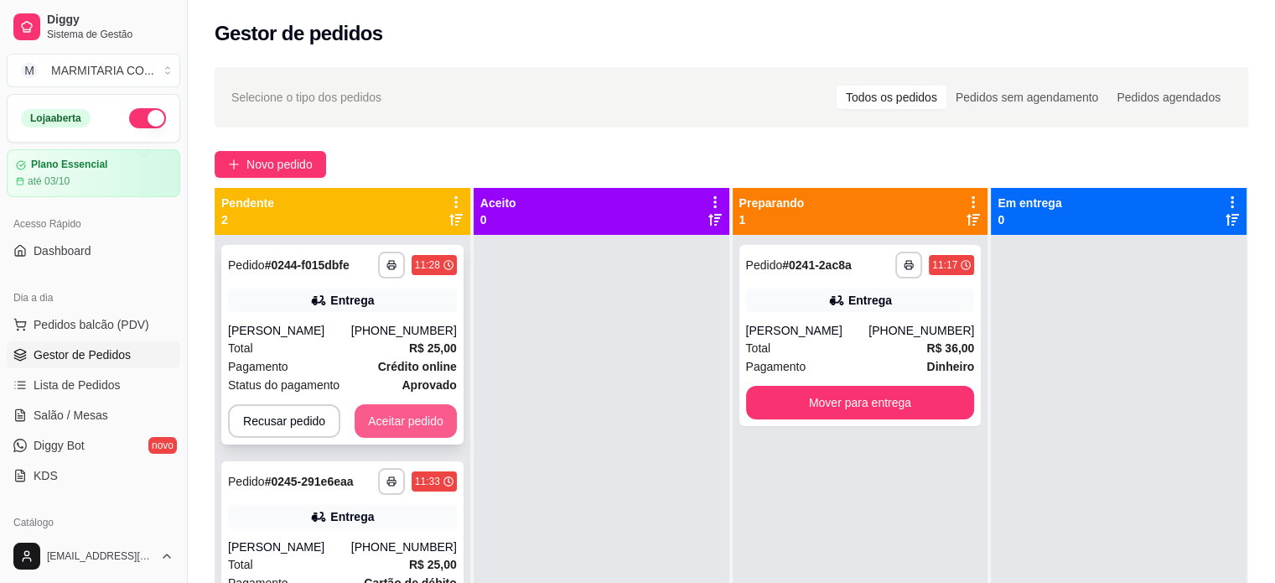
click at [403, 436] on button "Aceitar pedido" at bounding box center [406, 421] width 102 height 34
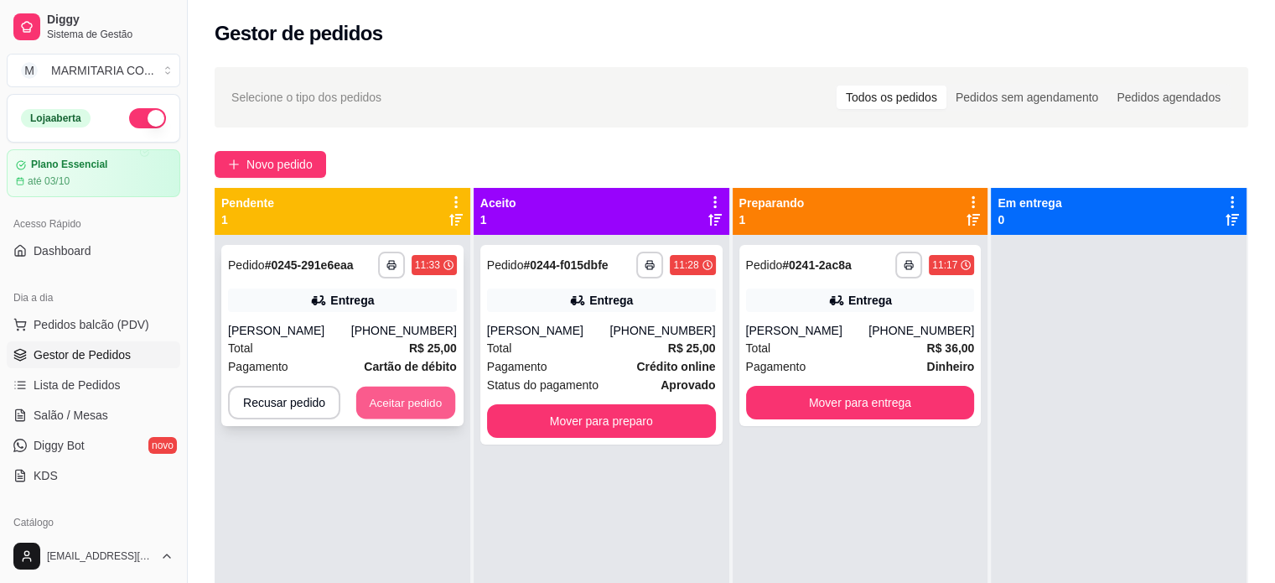
click at [415, 407] on button "Aceitar pedido" at bounding box center [405, 402] width 99 height 33
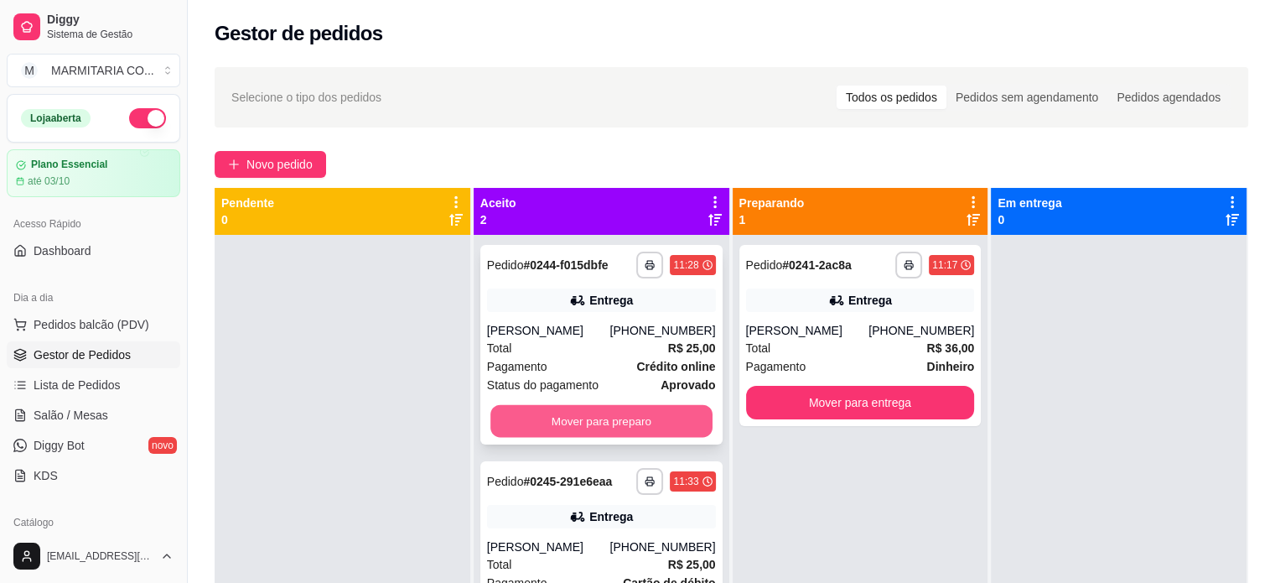
click at [509, 431] on button "Mover para preparo" at bounding box center [601, 421] width 222 height 33
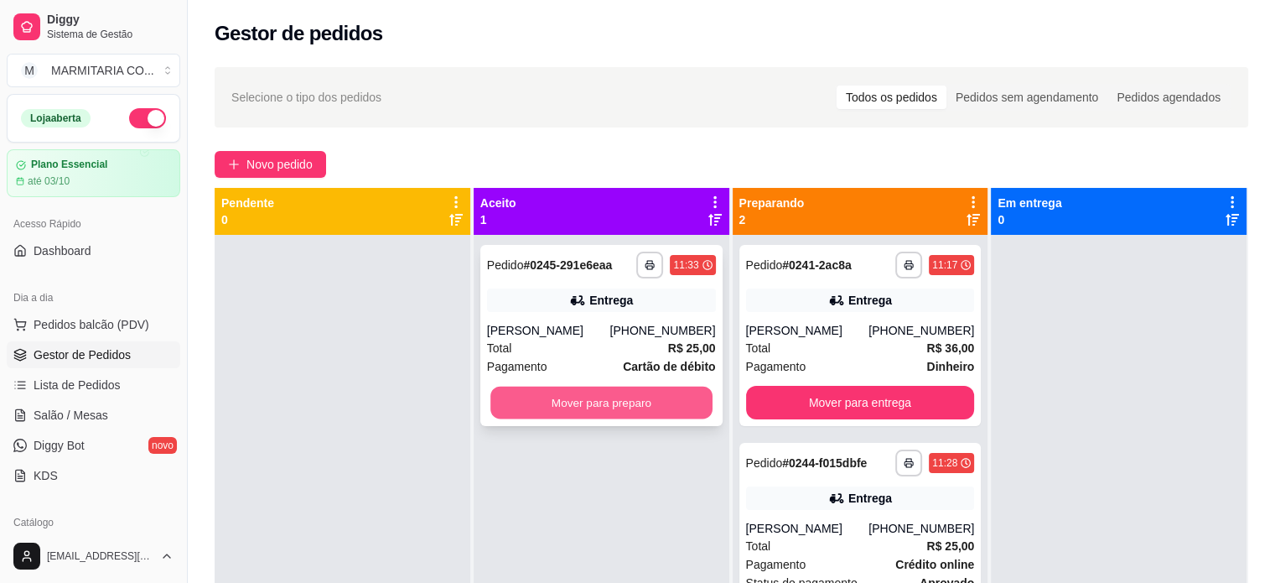
click at [536, 393] on button "Mover para preparo" at bounding box center [601, 402] width 222 height 33
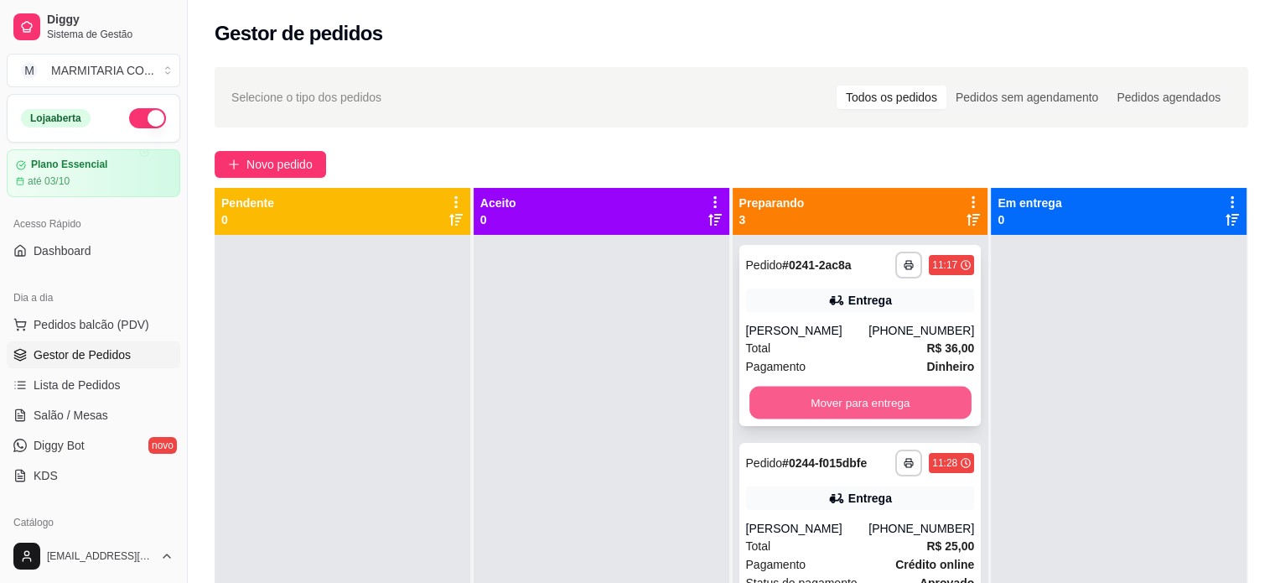
click at [774, 394] on button "Mover para entrega" at bounding box center [860, 402] width 222 height 33
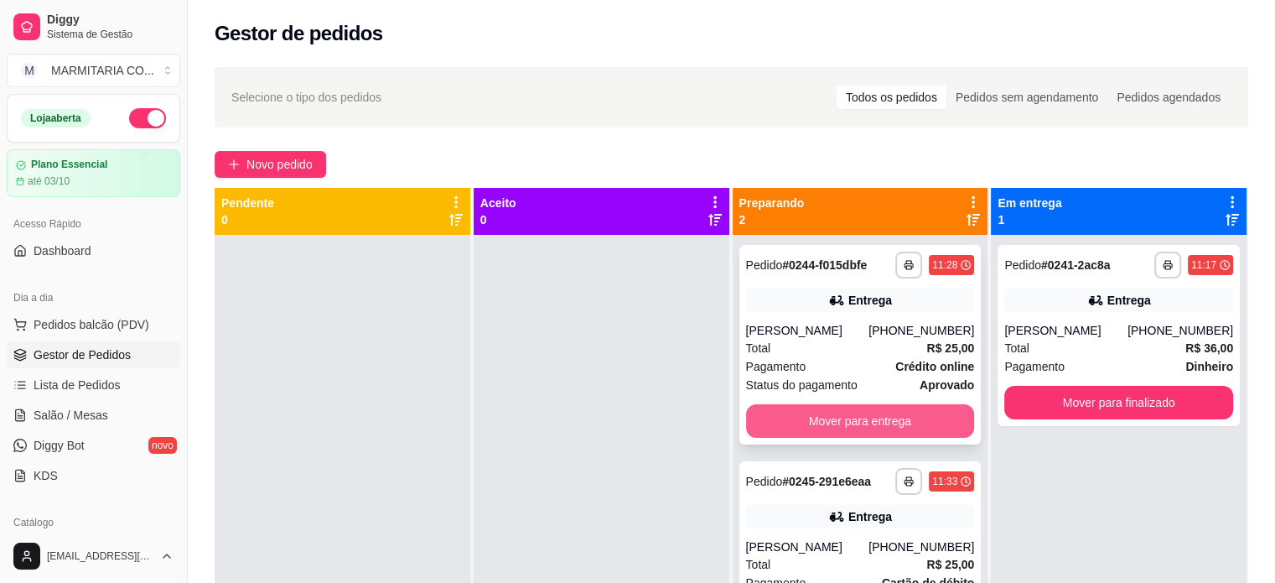
click at [783, 435] on button "Mover para entrega" at bounding box center [860, 421] width 229 height 34
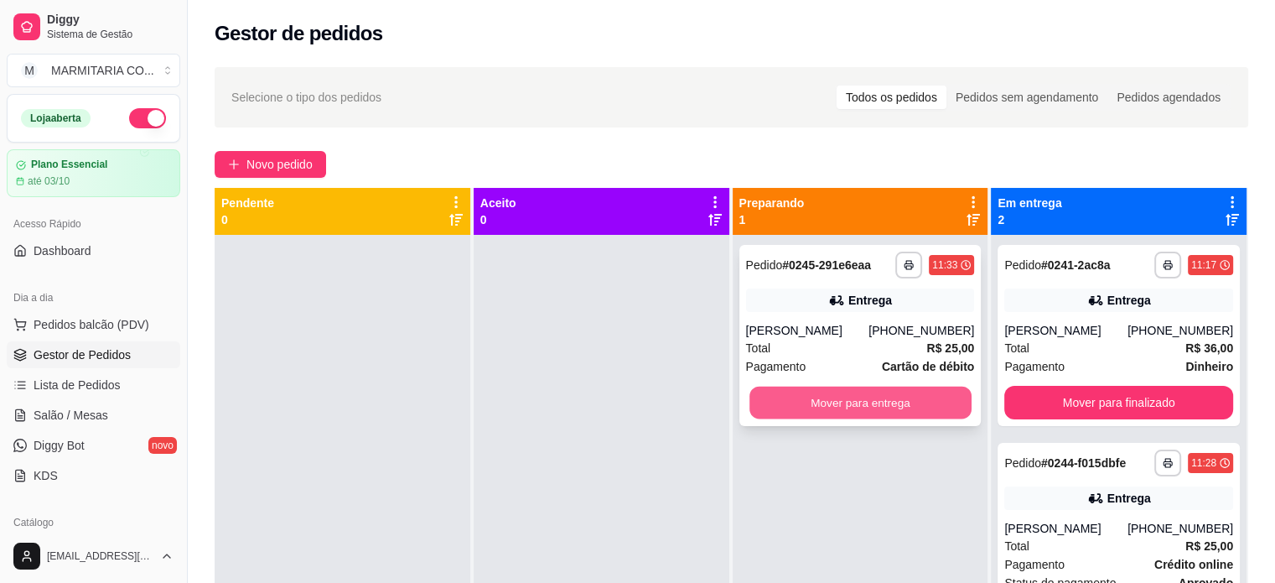
click at [774, 418] on button "Mover para entrega" at bounding box center [860, 402] width 222 height 33
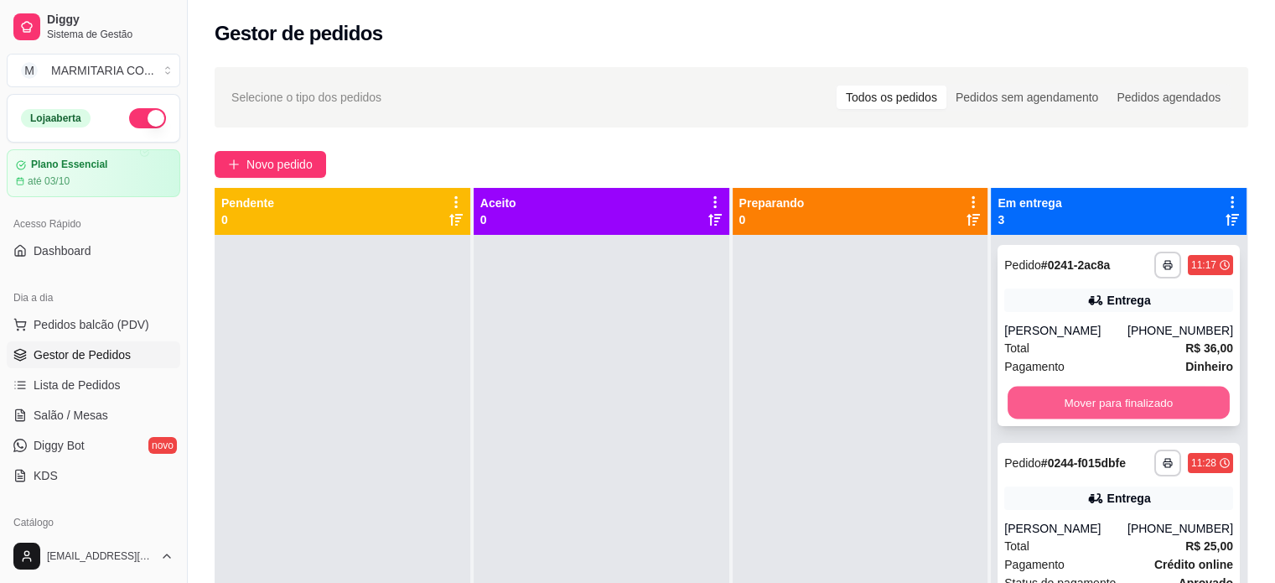
click at [1044, 395] on button "Mover para finalizado" at bounding box center [1119, 402] width 222 height 33
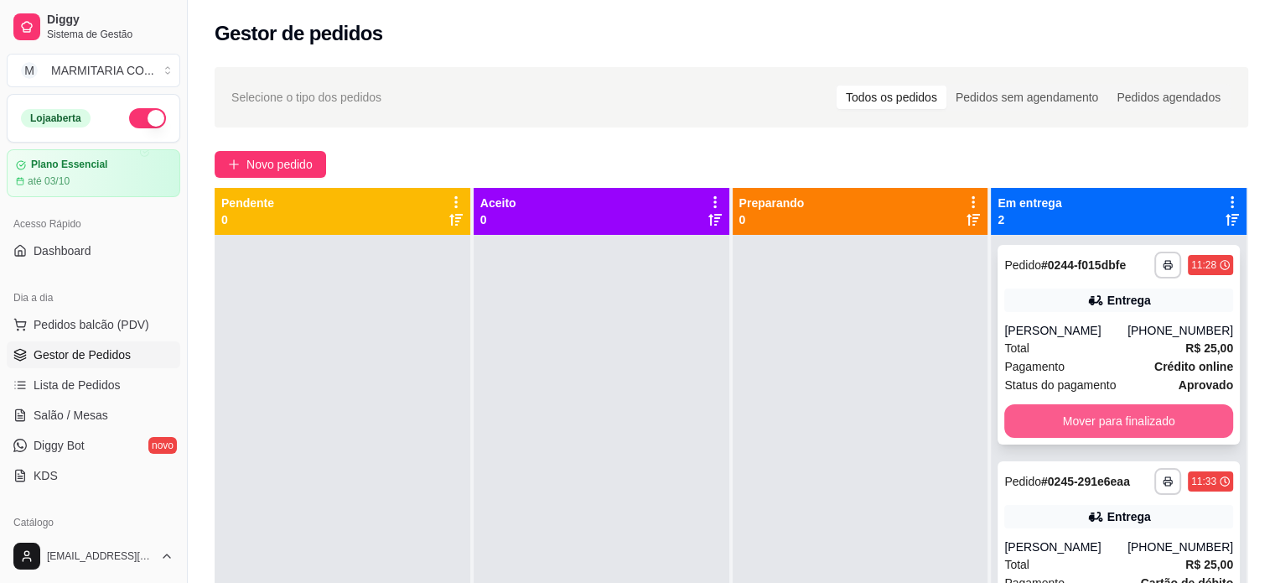
click at [1019, 438] on button "Mover para finalizado" at bounding box center [1118, 421] width 229 height 34
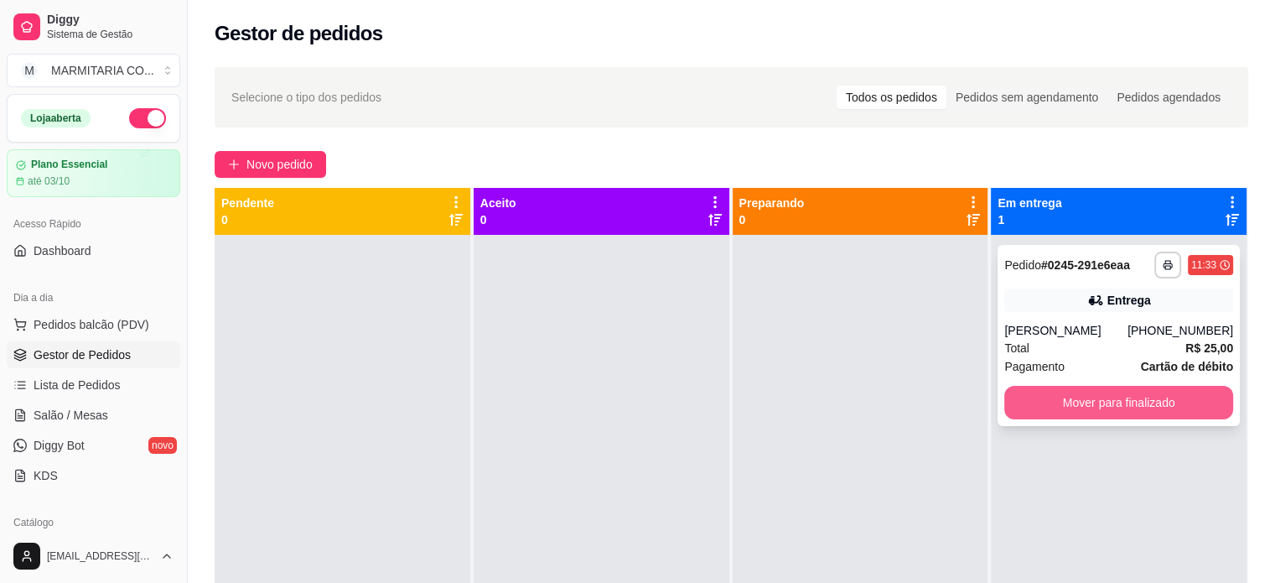
click at [1034, 390] on button "Mover para finalizado" at bounding box center [1118, 403] width 229 height 34
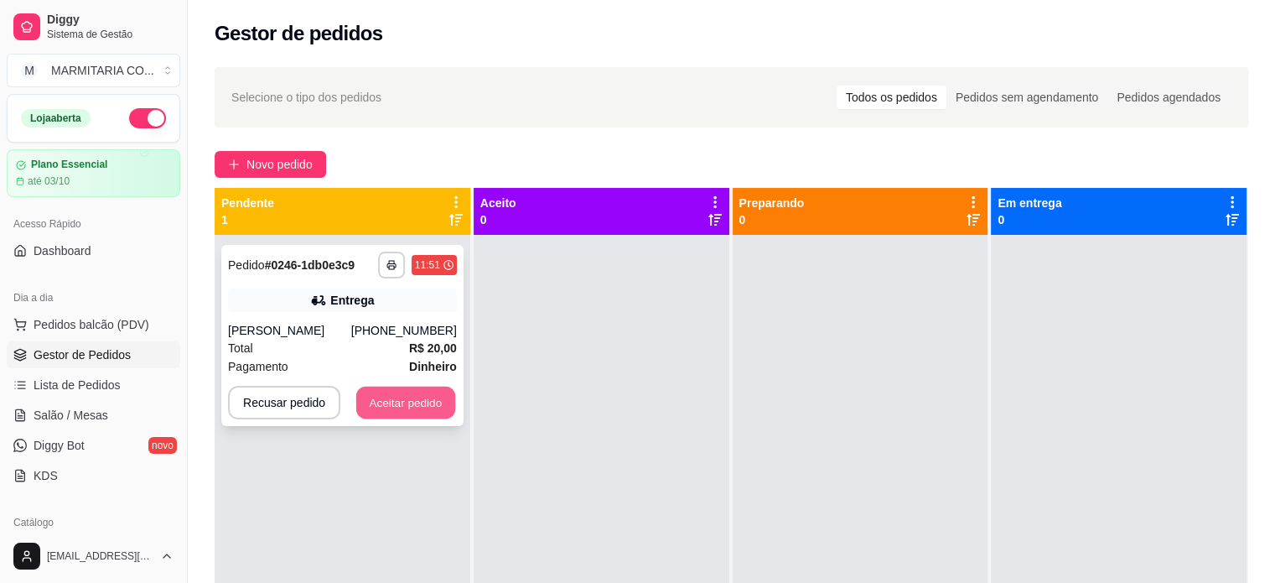
click at [399, 395] on button "Aceitar pedido" at bounding box center [405, 402] width 99 height 33
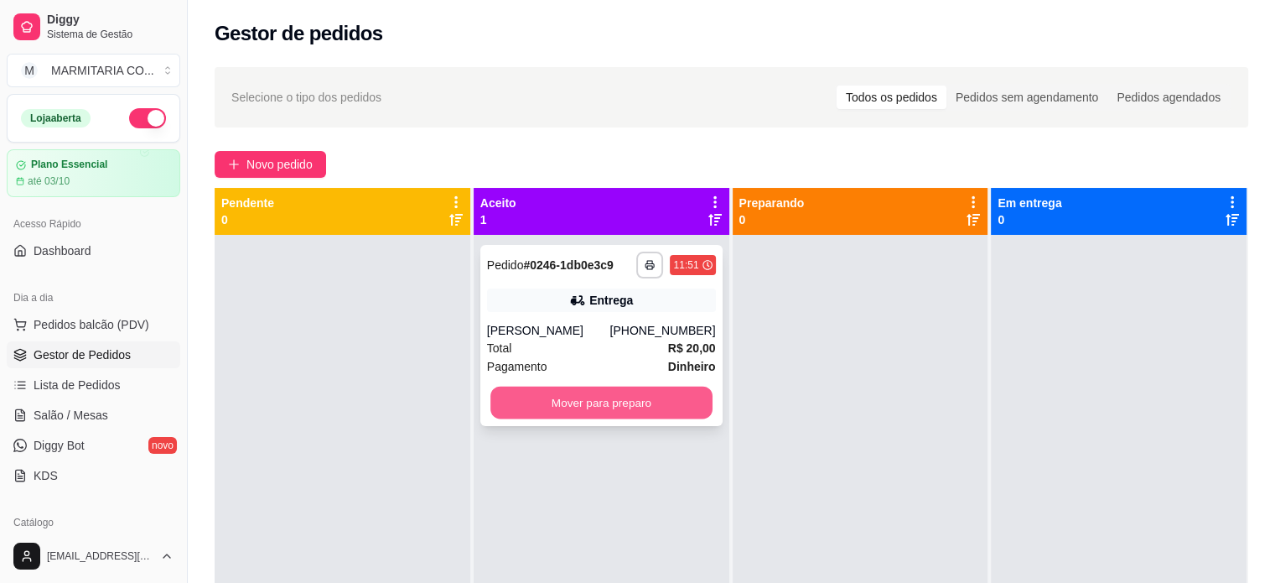
click at [566, 405] on button "Mover para preparo" at bounding box center [601, 402] width 222 height 33
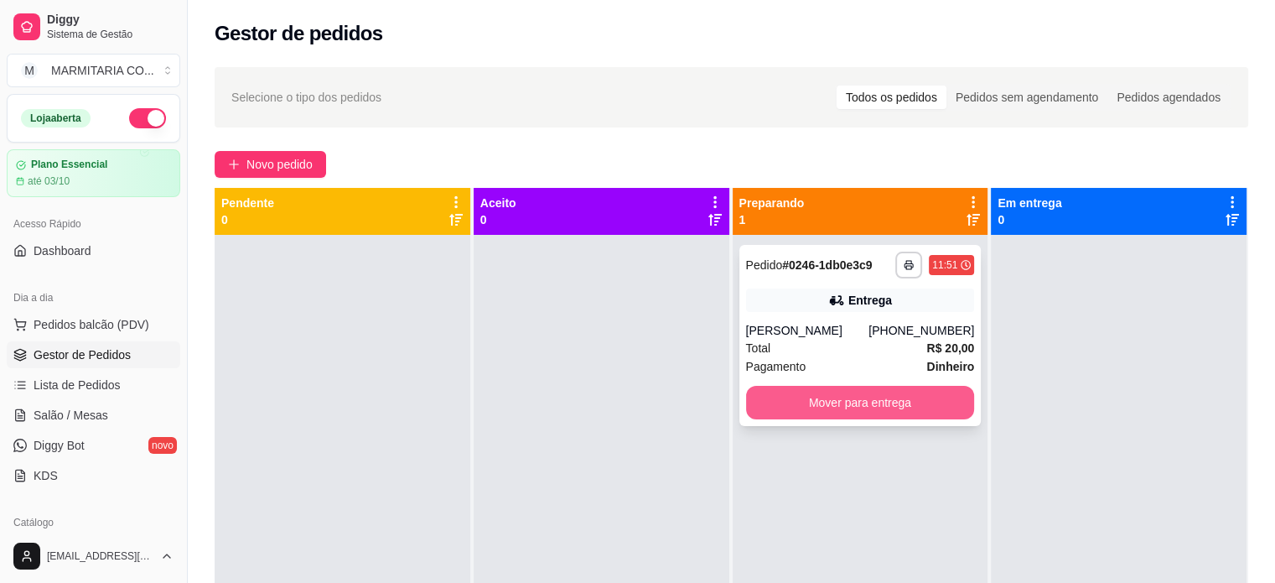
click at [811, 405] on button "Mover para entrega" at bounding box center [860, 403] width 229 height 34
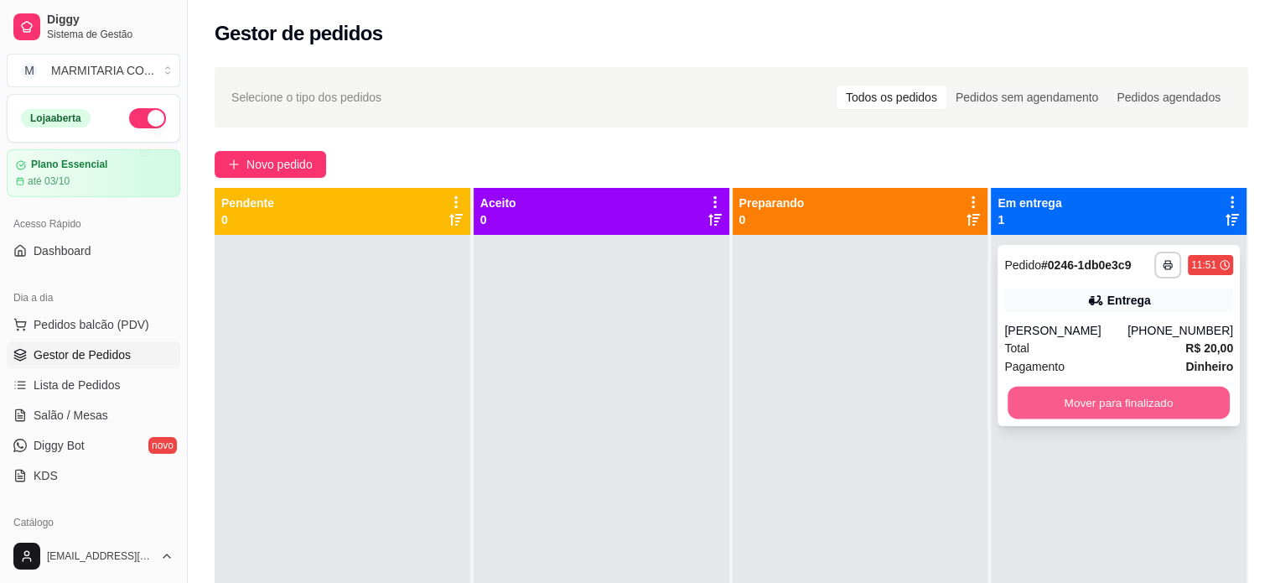
click at [1008, 401] on button "Mover para finalizado" at bounding box center [1119, 402] width 222 height 33
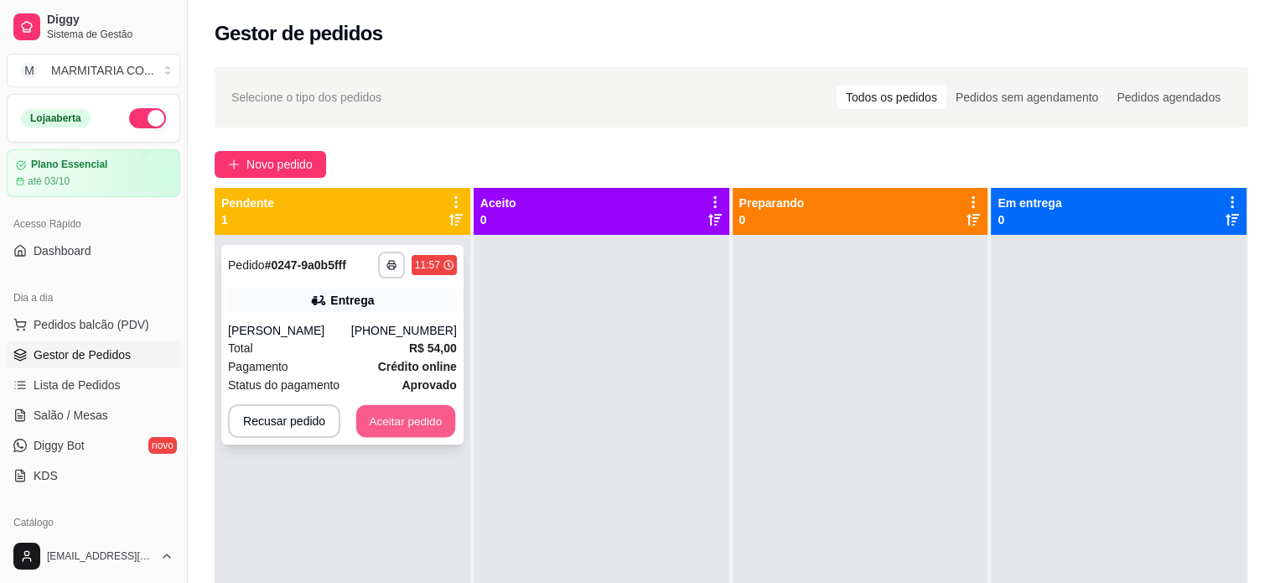
click at [373, 418] on button "Aceitar pedido" at bounding box center [405, 421] width 99 height 33
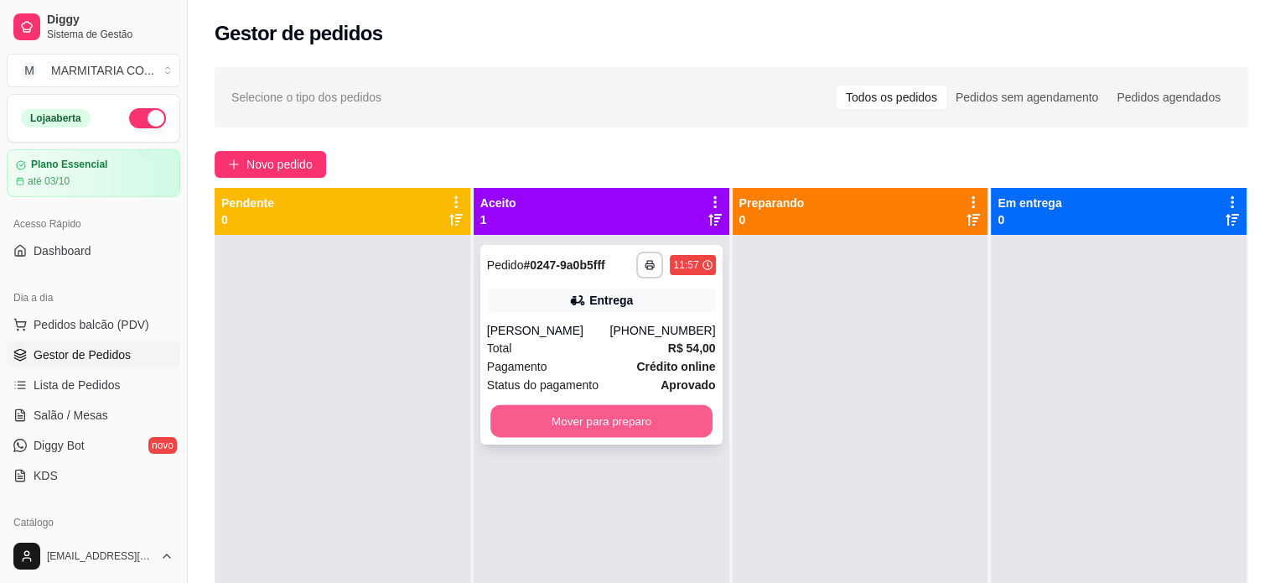
click at [557, 419] on button "Mover para preparo" at bounding box center [601, 421] width 222 height 33
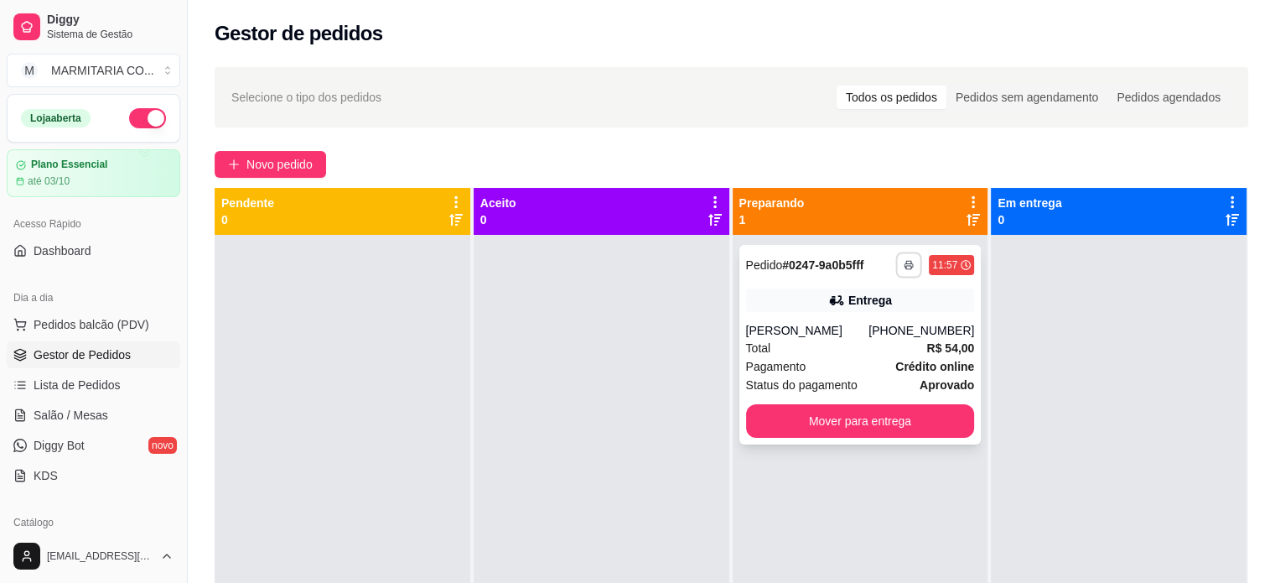
click at [902, 273] on button "button" at bounding box center [909, 264] width 26 height 26
click at [868, 317] on button "IMPRESSORA" at bounding box center [854, 323] width 117 height 26
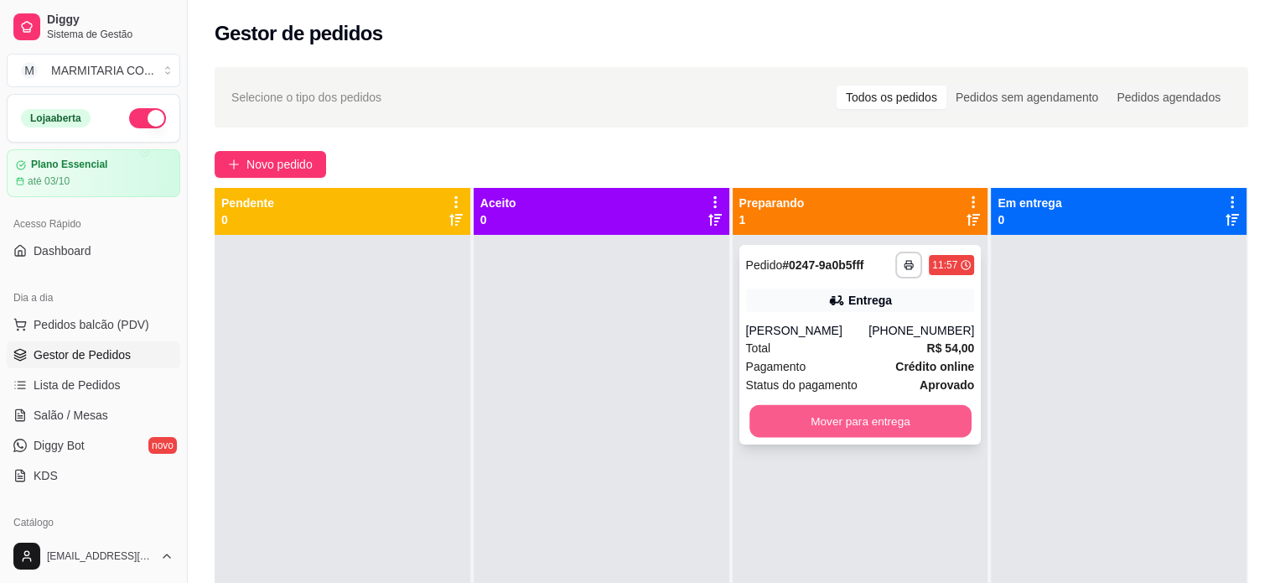
click at [806, 417] on button "Mover para entrega" at bounding box center [860, 421] width 222 height 33
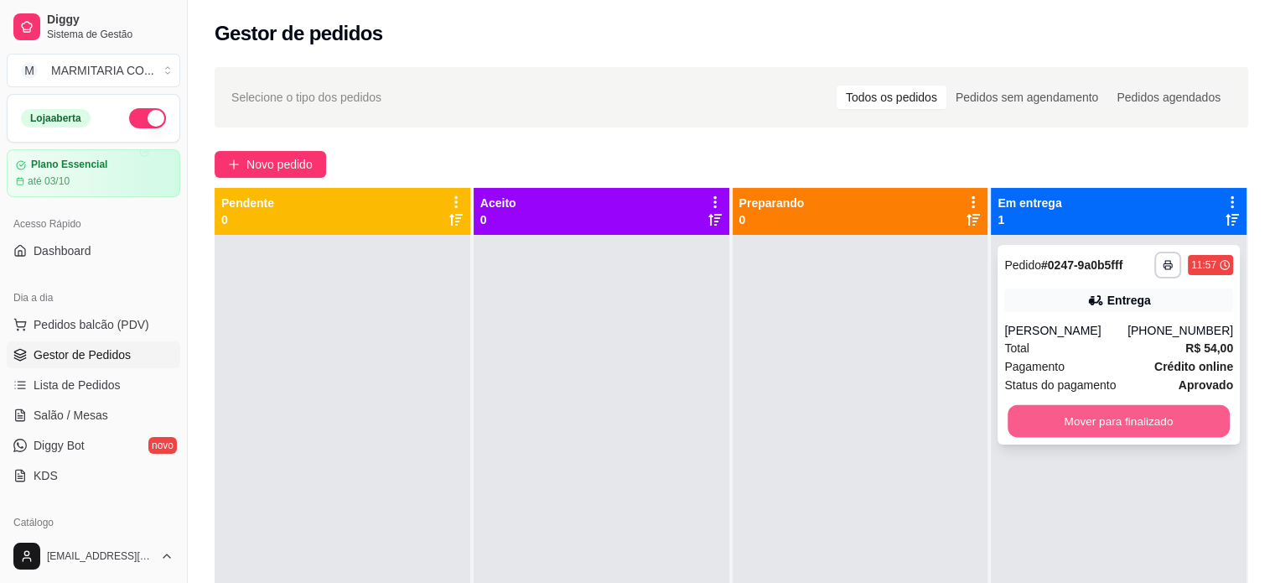
click at [1039, 421] on button "Mover para finalizado" at bounding box center [1119, 421] width 222 height 33
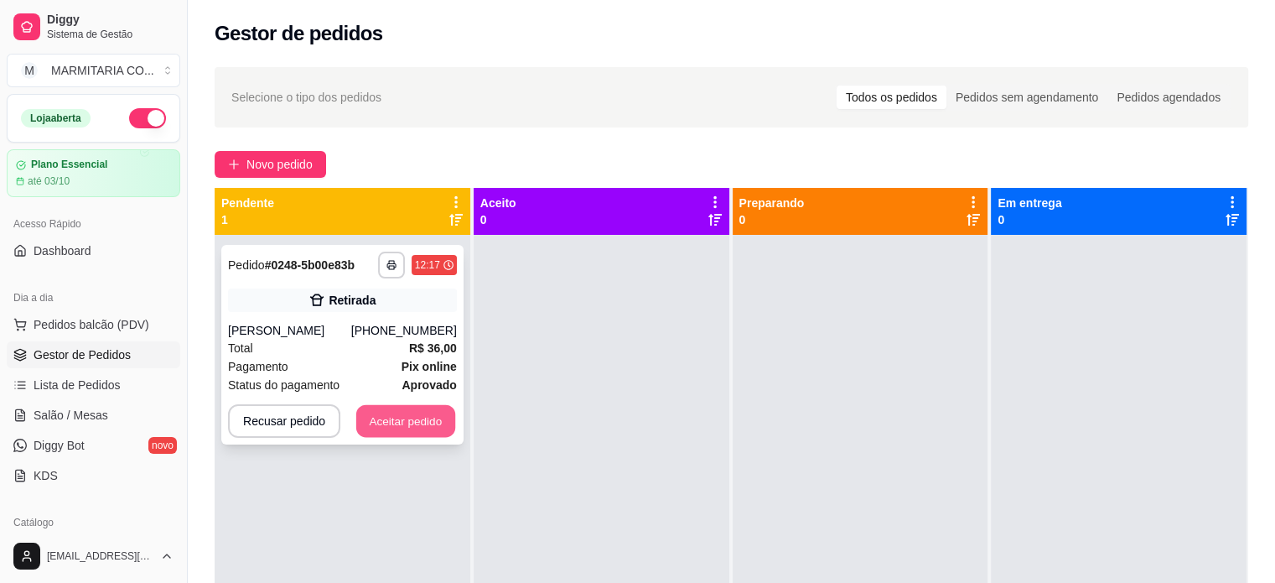
click at [411, 422] on button "Aceitar pedido" at bounding box center [405, 421] width 99 height 33
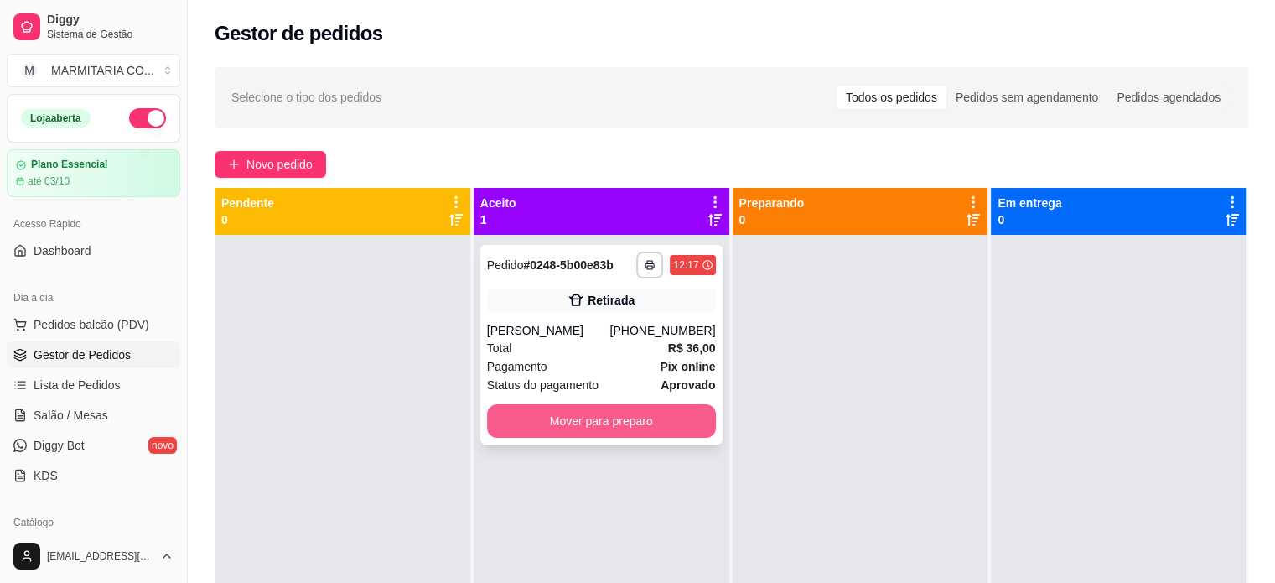
click at [520, 428] on button "Mover para preparo" at bounding box center [601, 421] width 229 height 34
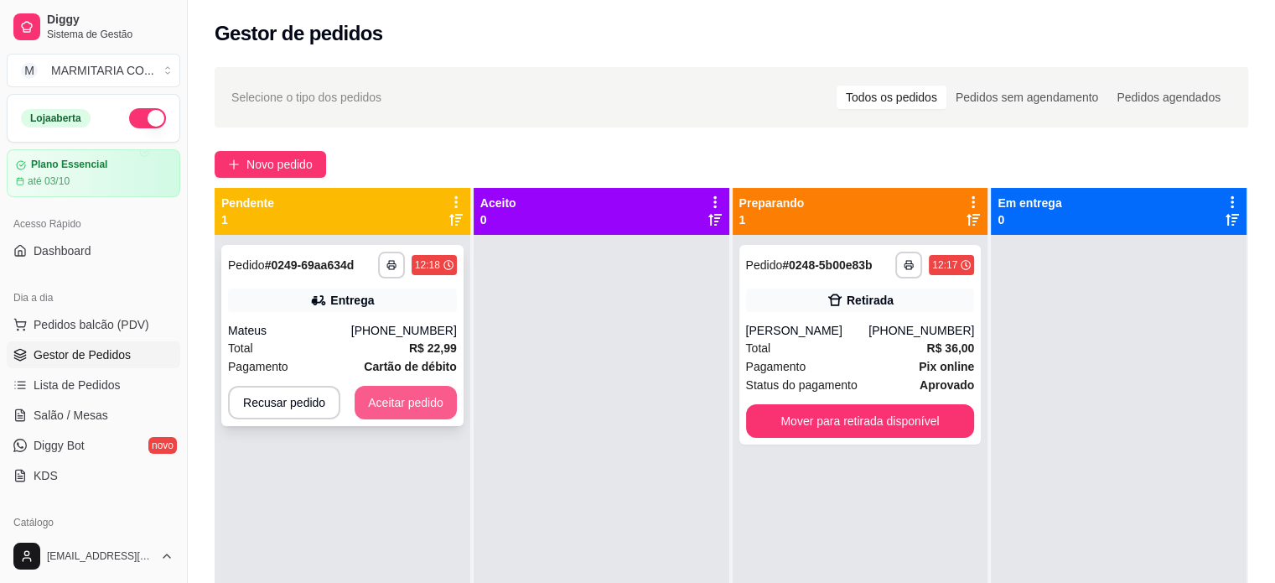
click at [378, 396] on button "Aceitar pedido" at bounding box center [406, 403] width 102 height 34
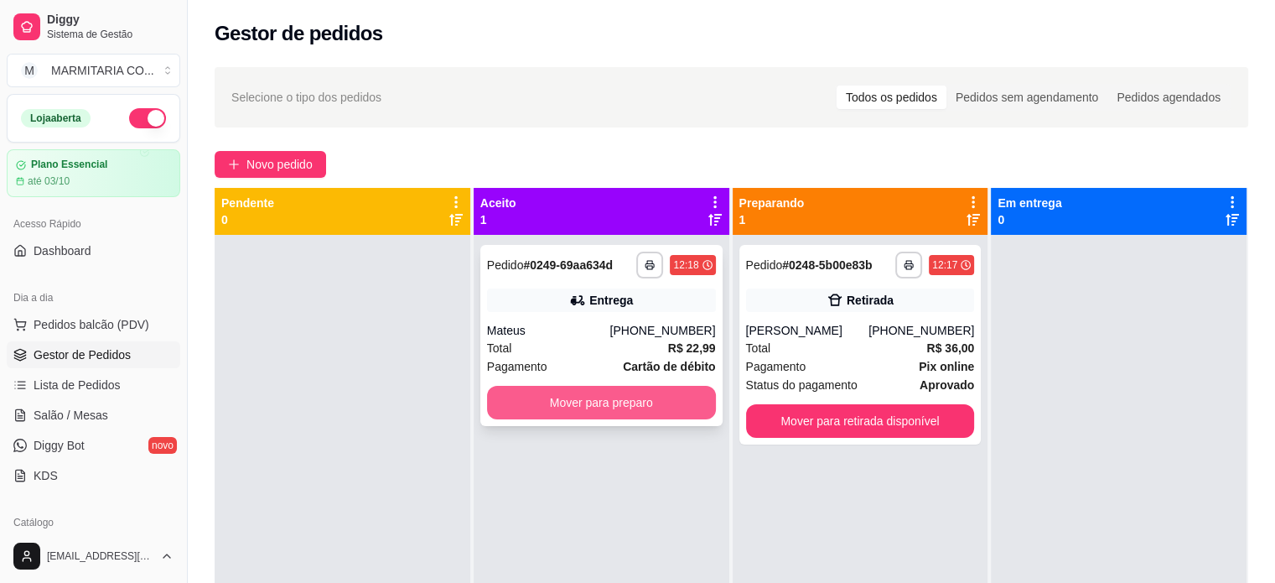
click at [593, 401] on button "Mover para preparo" at bounding box center [601, 403] width 229 height 34
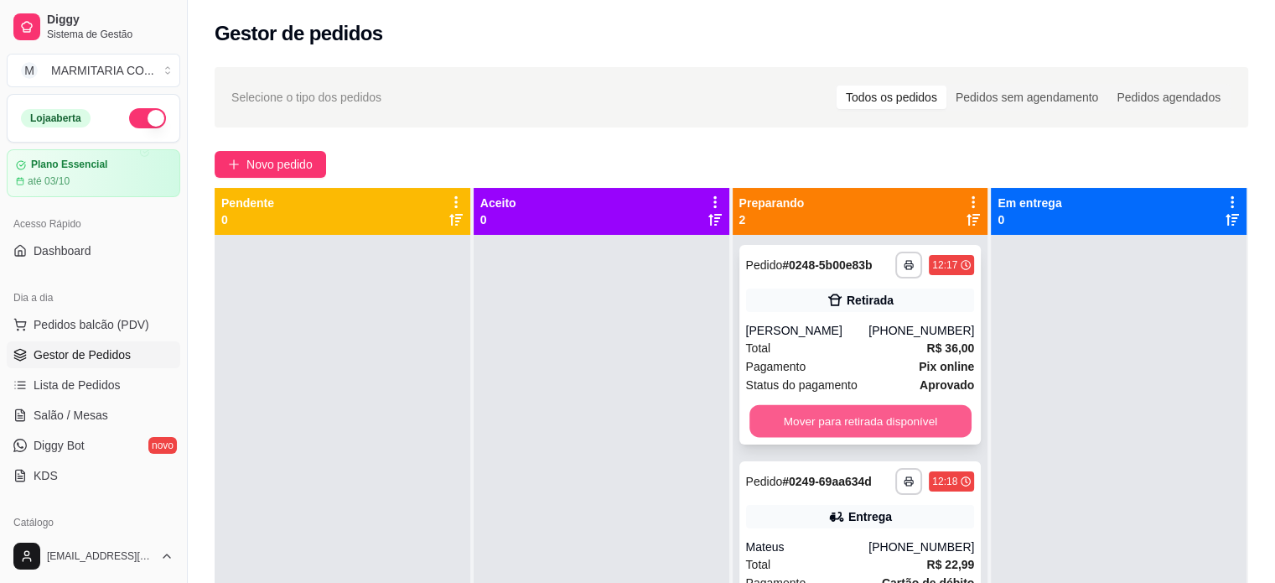
click at [787, 422] on button "Mover para retirada disponível" at bounding box center [860, 421] width 222 height 33
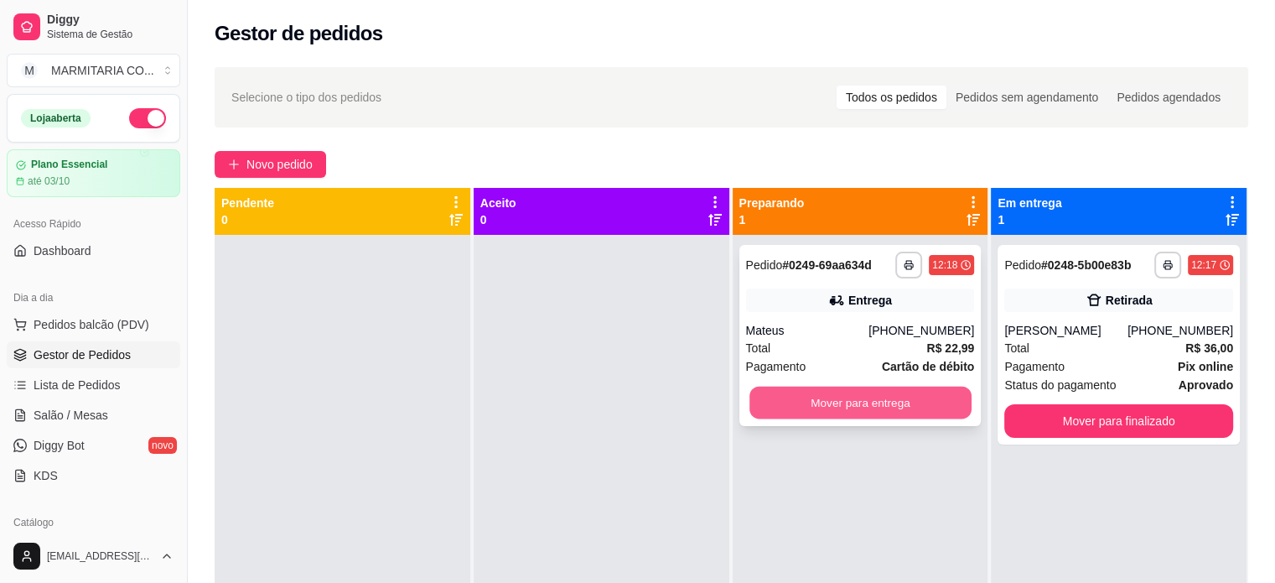
click at [781, 404] on button "Mover para entrega" at bounding box center [860, 402] width 222 height 33
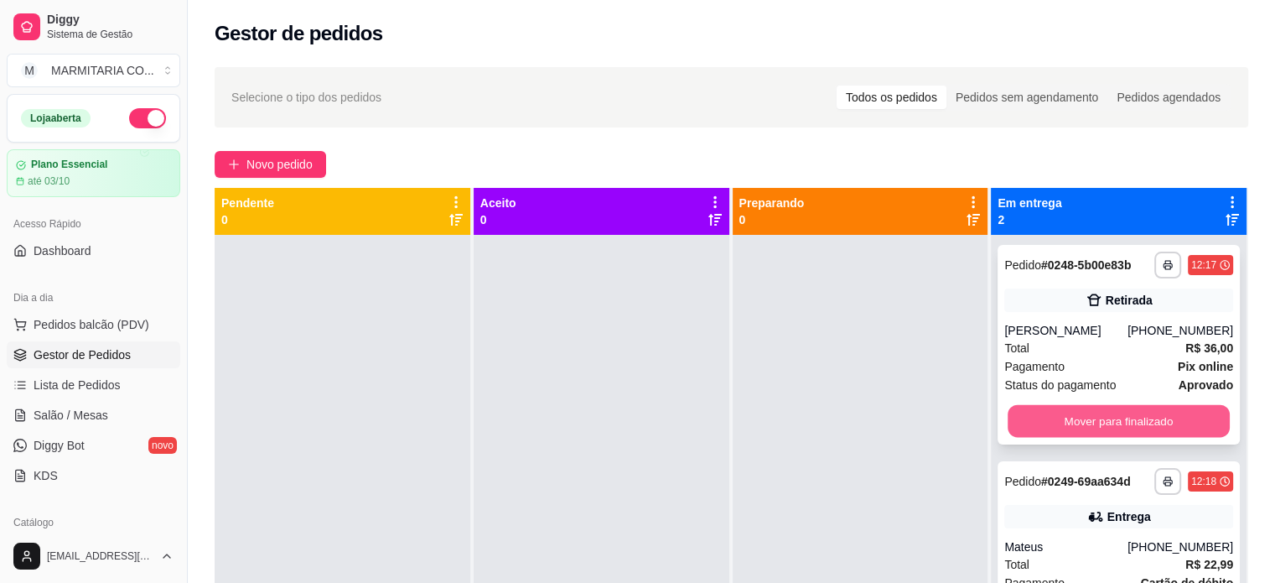
click at [1049, 409] on button "Mover para finalizado" at bounding box center [1119, 421] width 222 height 33
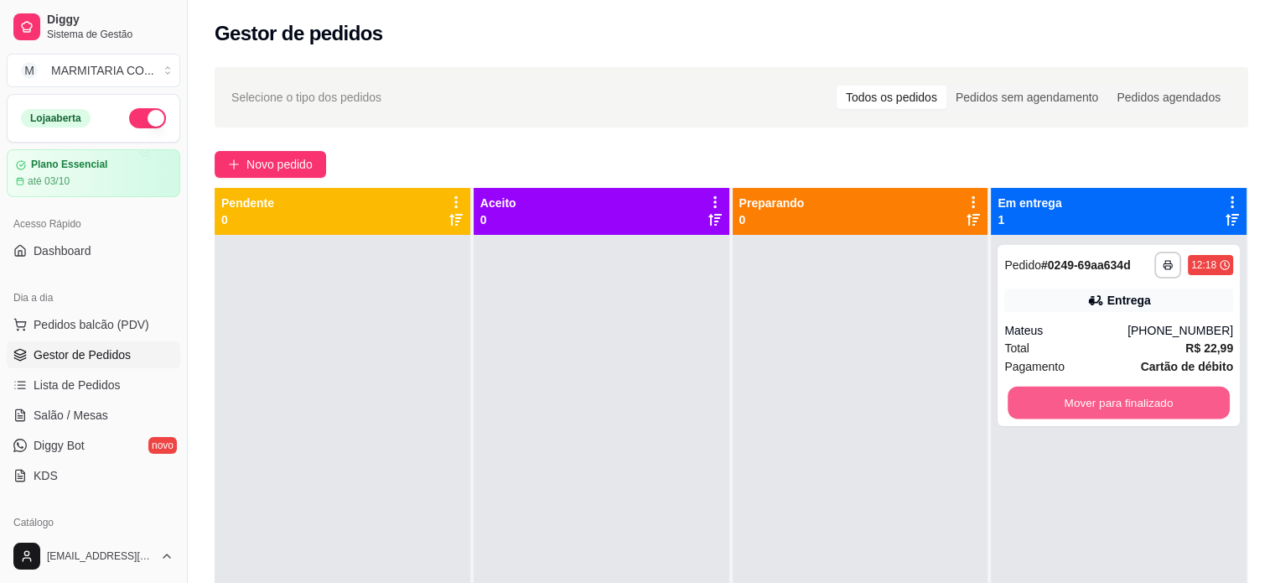
click at [1049, 409] on button "Mover para finalizado" at bounding box center [1119, 402] width 222 height 33
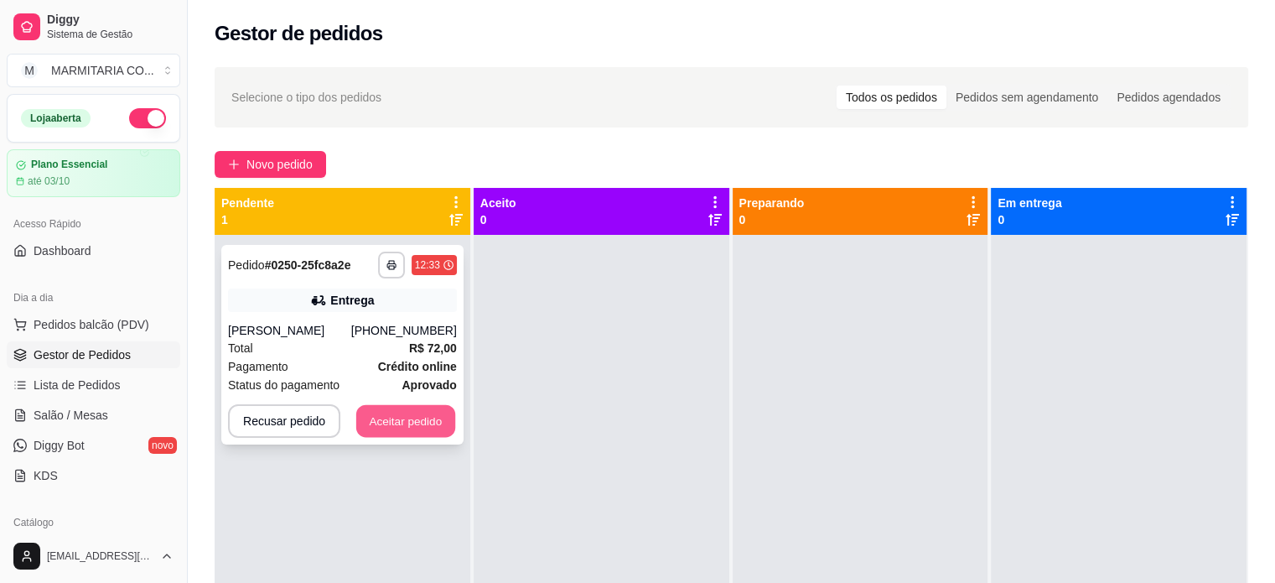
click at [375, 417] on button "Aceitar pedido" at bounding box center [405, 421] width 99 height 33
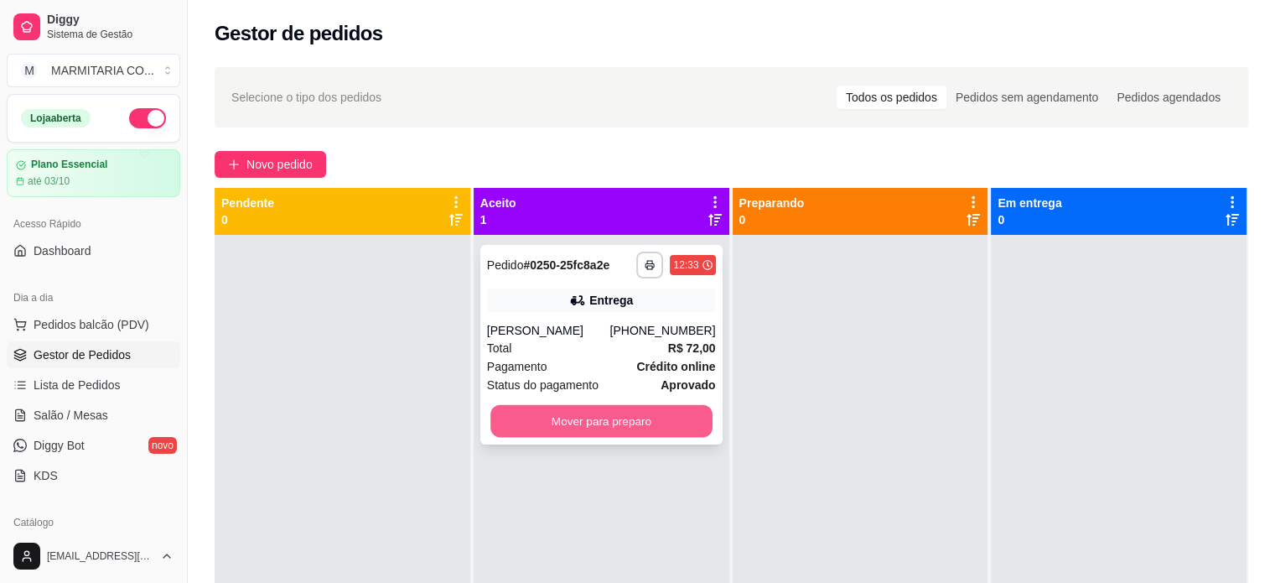
click at [600, 413] on button "Mover para preparo" at bounding box center [601, 421] width 222 height 33
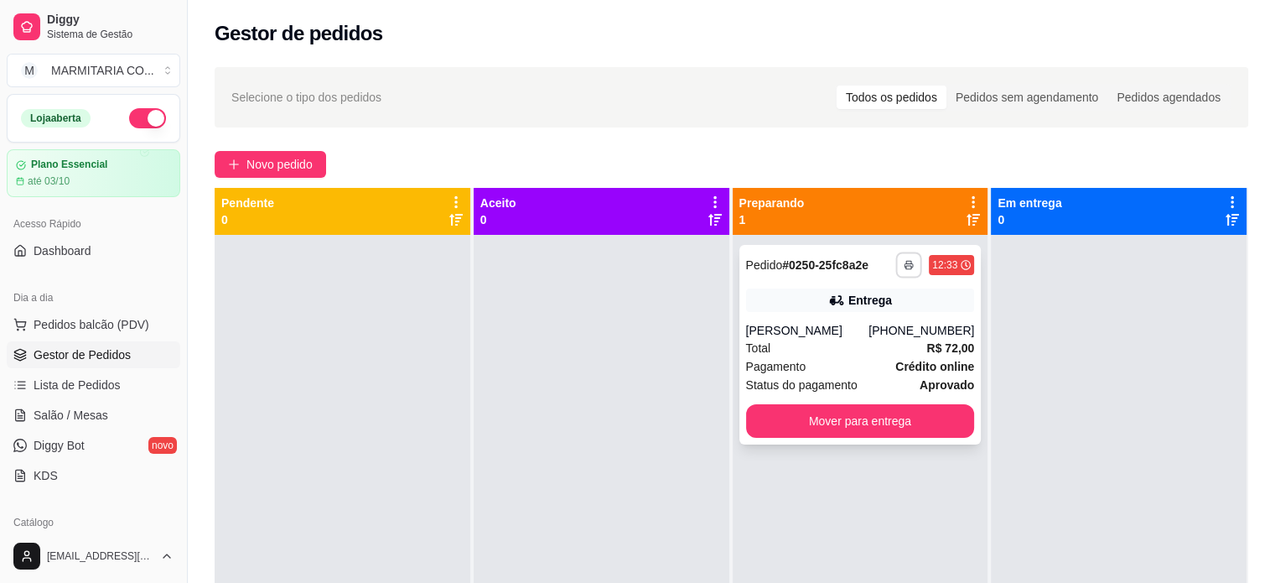
click at [904, 269] on icon "button" at bounding box center [909, 265] width 10 height 10
click at [855, 325] on button "IMPRESSORA" at bounding box center [856, 323] width 122 height 27
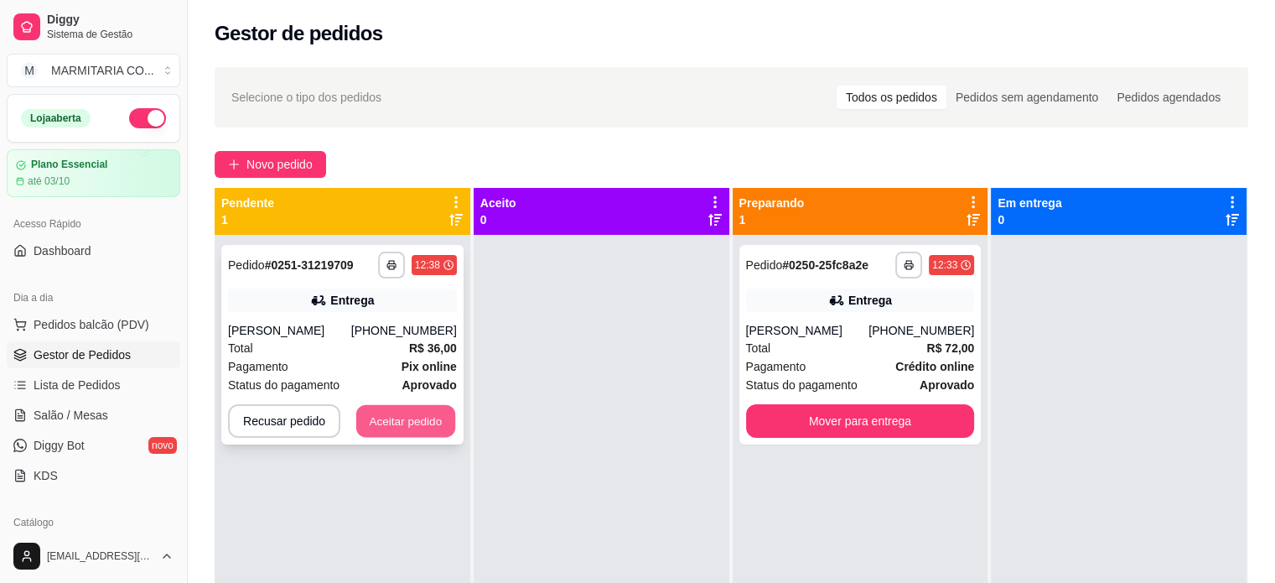
click at [369, 422] on button "Aceitar pedido" at bounding box center [405, 421] width 99 height 33
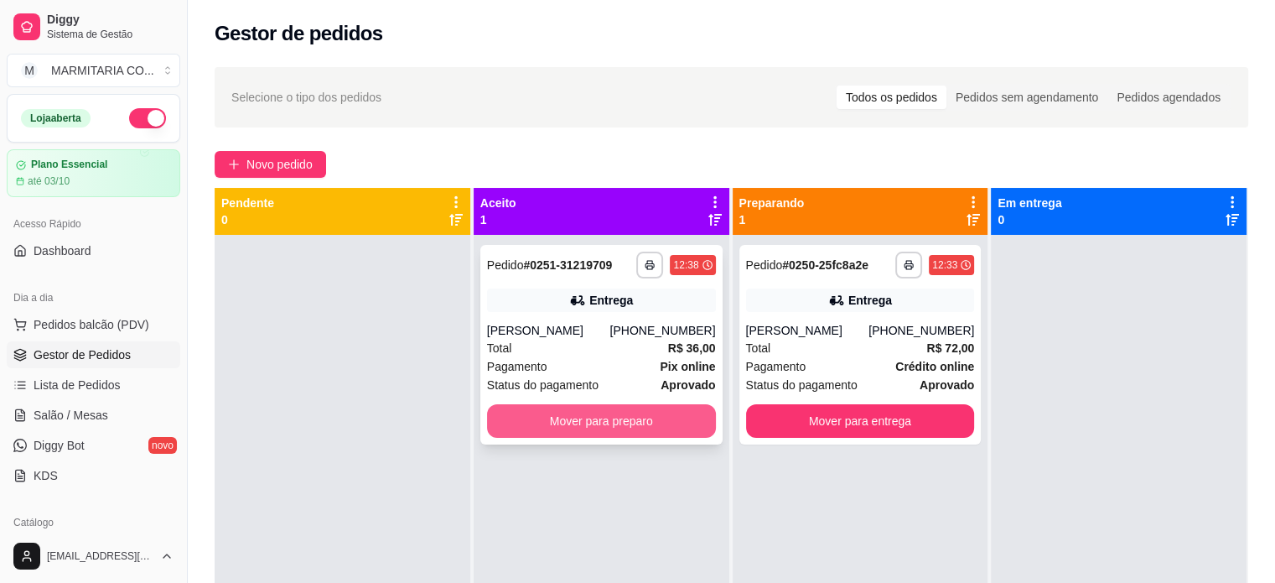
click at [564, 417] on button "Mover para preparo" at bounding box center [601, 421] width 229 height 34
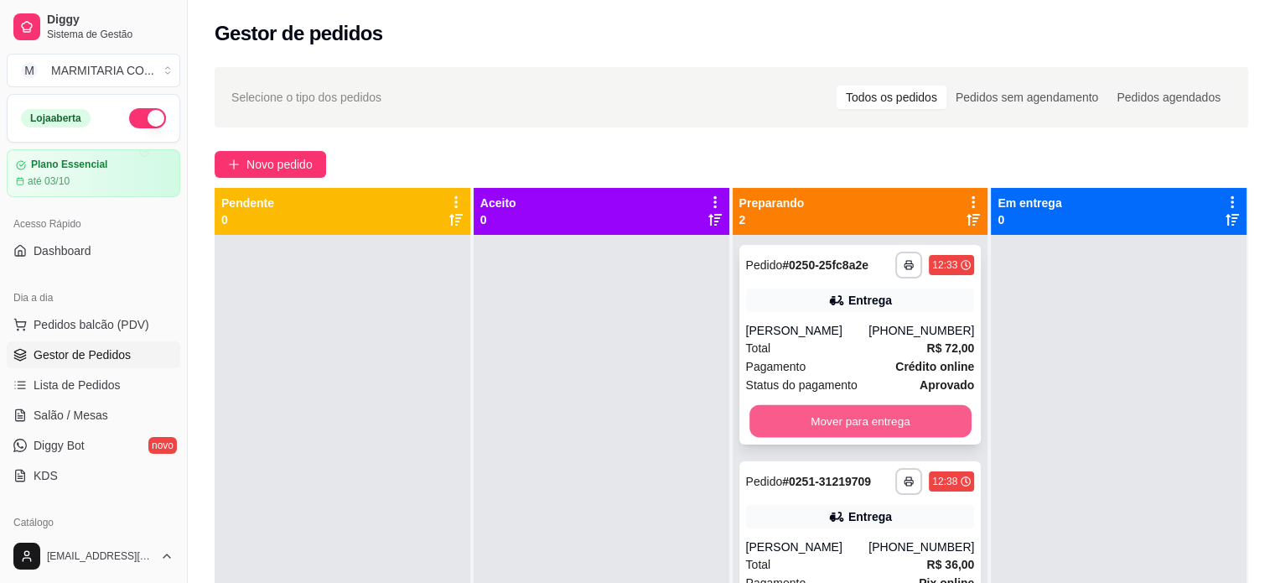
click at [904, 412] on button "Mover para entrega" at bounding box center [860, 421] width 222 height 33
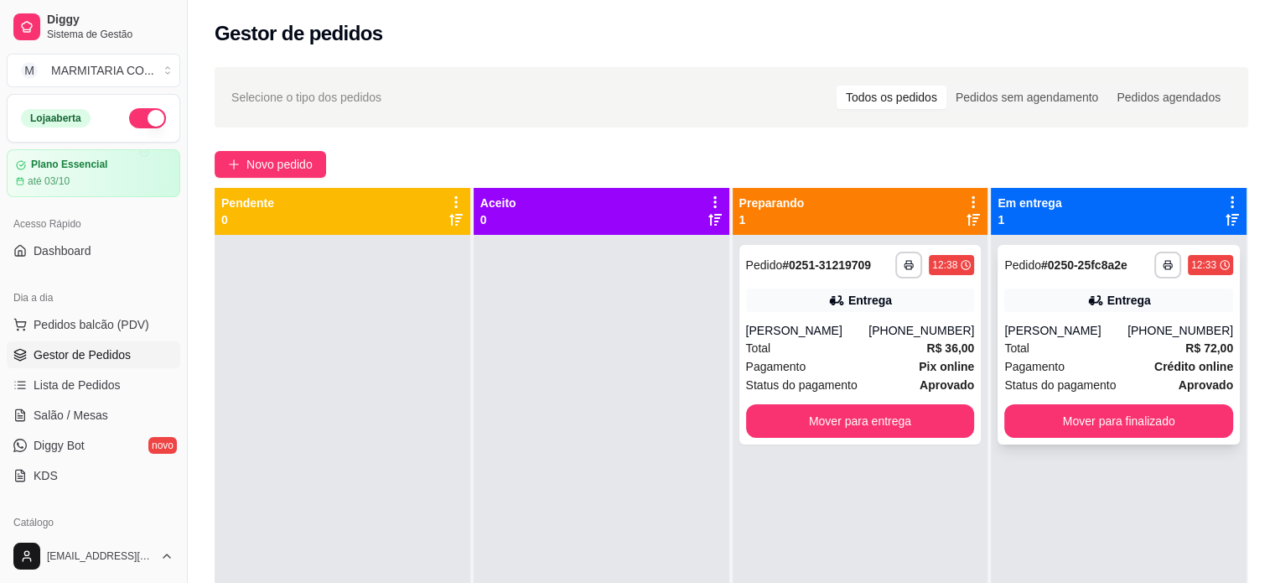
click at [1026, 412] on button "Mover para finalizado" at bounding box center [1118, 421] width 229 height 34
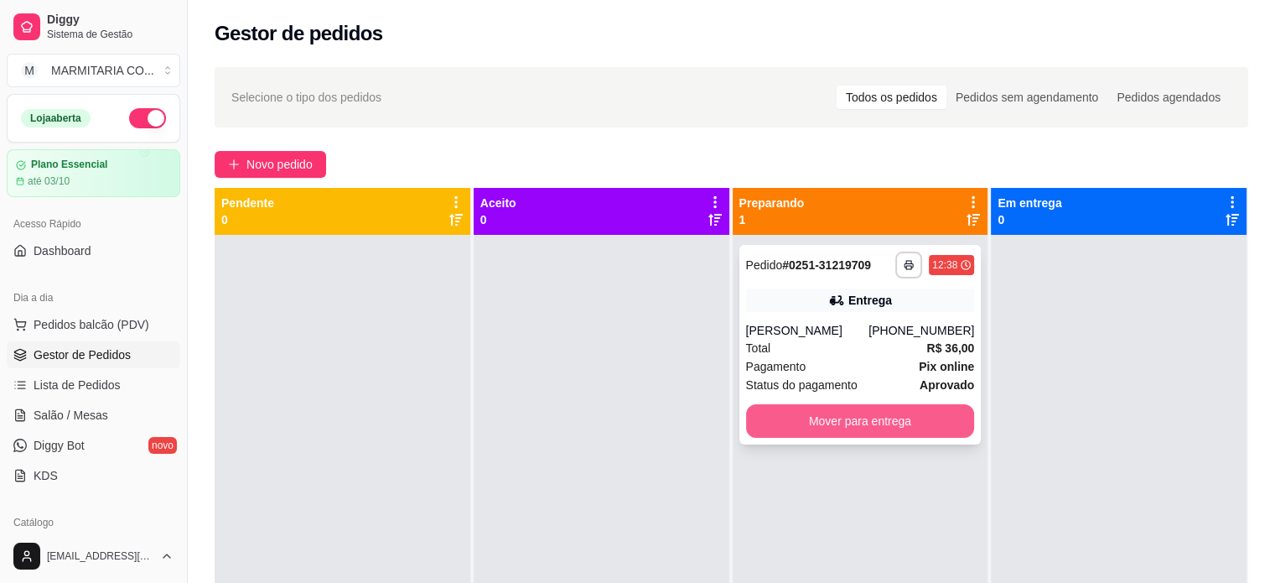
click at [937, 428] on button "Mover para entrega" at bounding box center [860, 421] width 229 height 34
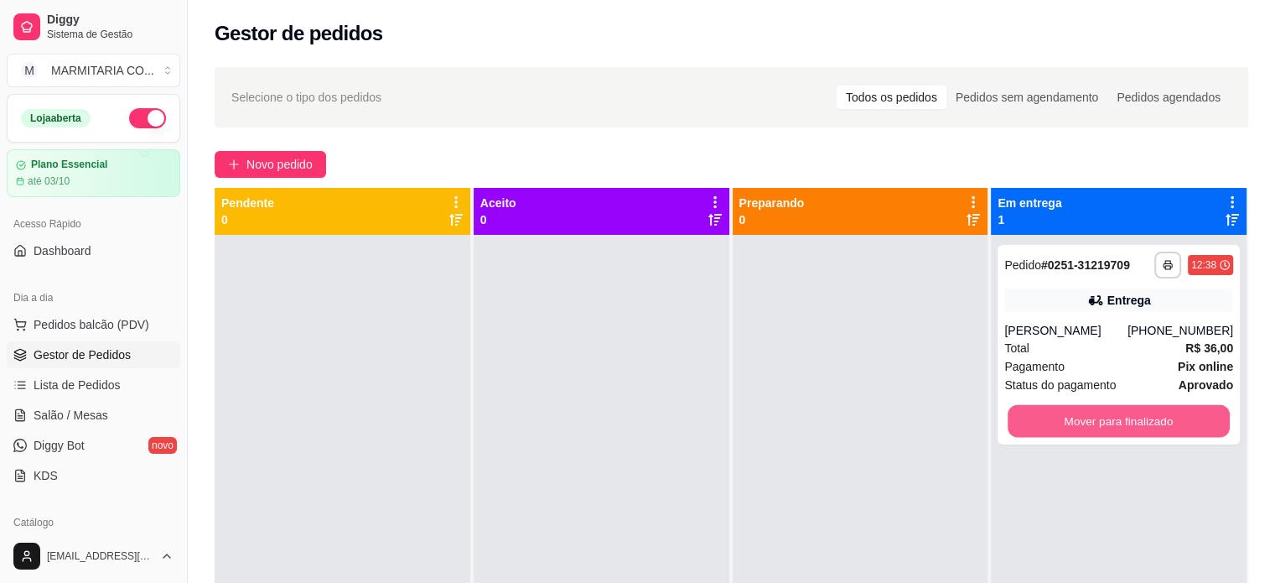
click at [1036, 431] on button "Mover para finalizado" at bounding box center [1119, 421] width 222 height 33
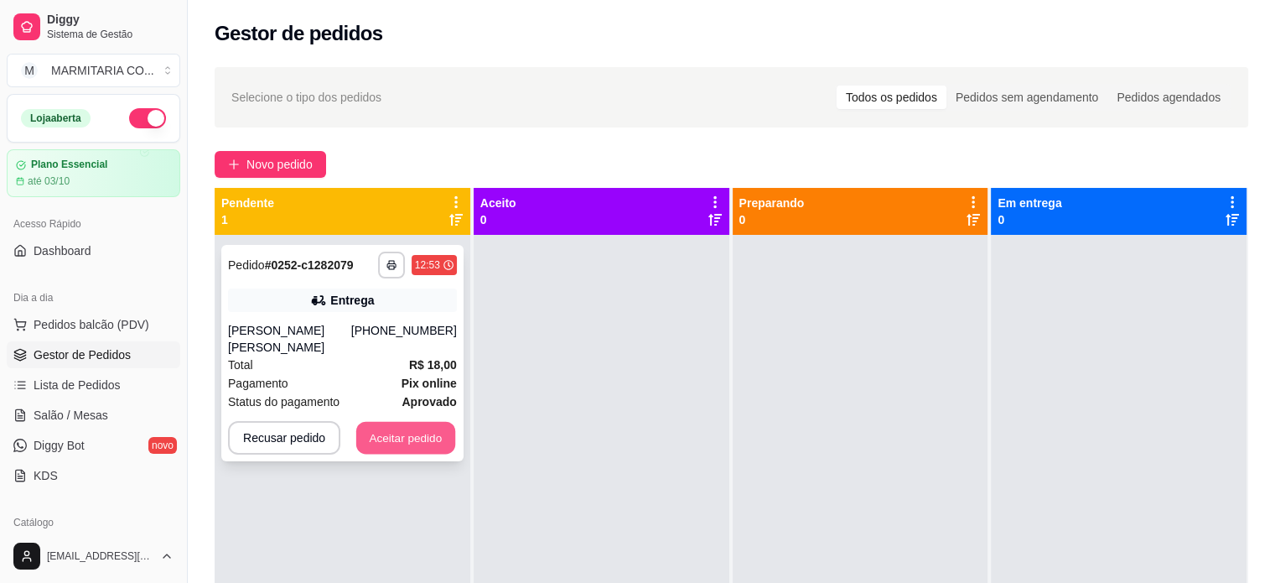
click at [396, 425] on button "Aceitar pedido" at bounding box center [405, 438] width 99 height 33
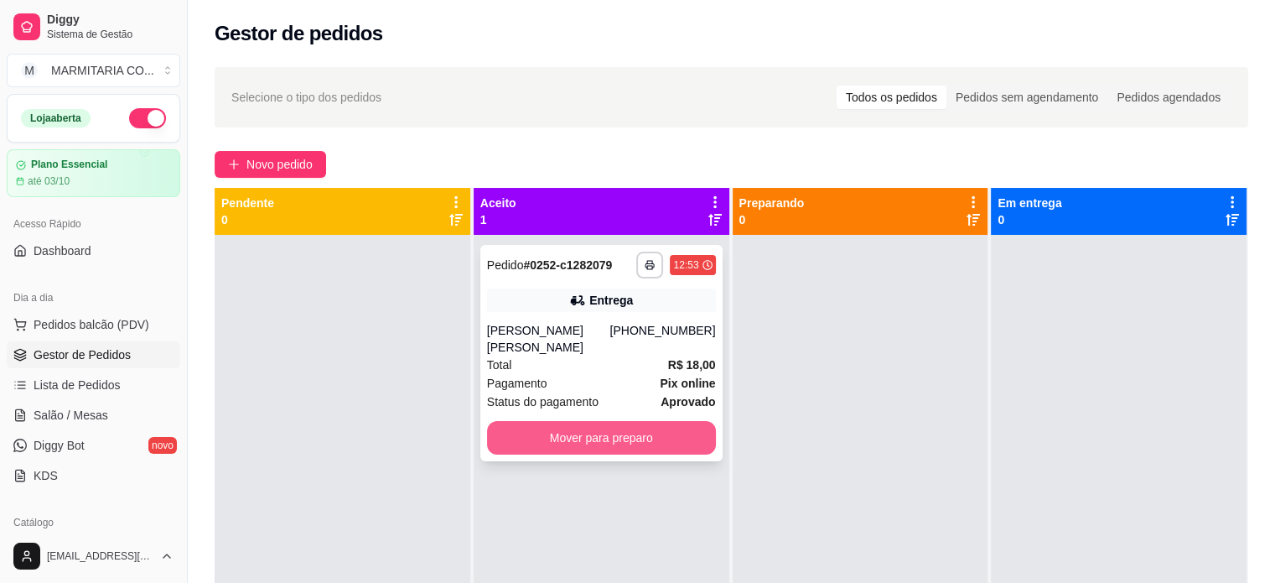
click at [533, 421] on button "Mover para preparo" at bounding box center [601, 438] width 229 height 34
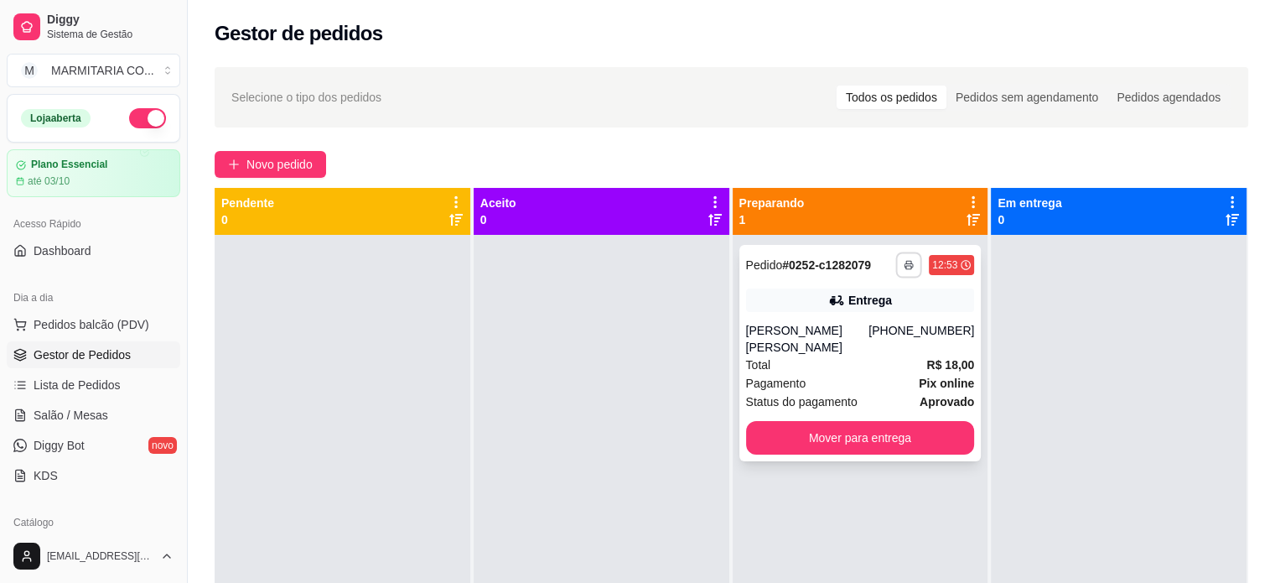
click at [869, 248] on div "**********" at bounding box center [860, 353] width 242 height 216
click at [858, 454] on div "**********" at bounding box center [861, 526] width 256 height 583
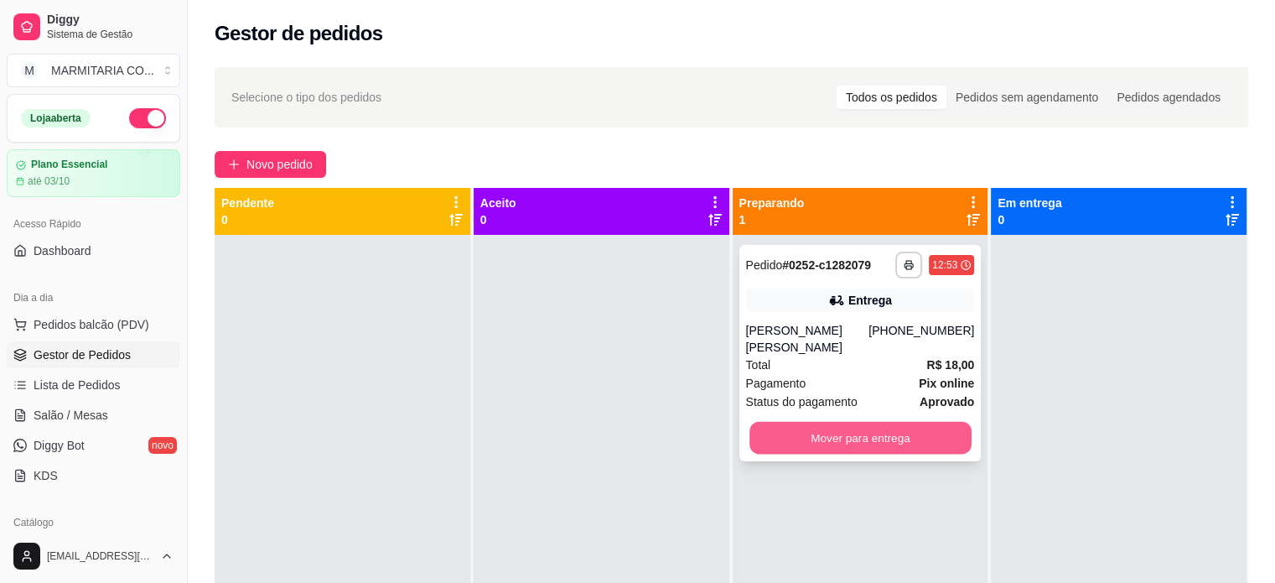
click at [863, 422] on button "Mover para entrega" at bounding box center [860, 438] width 222 height 33
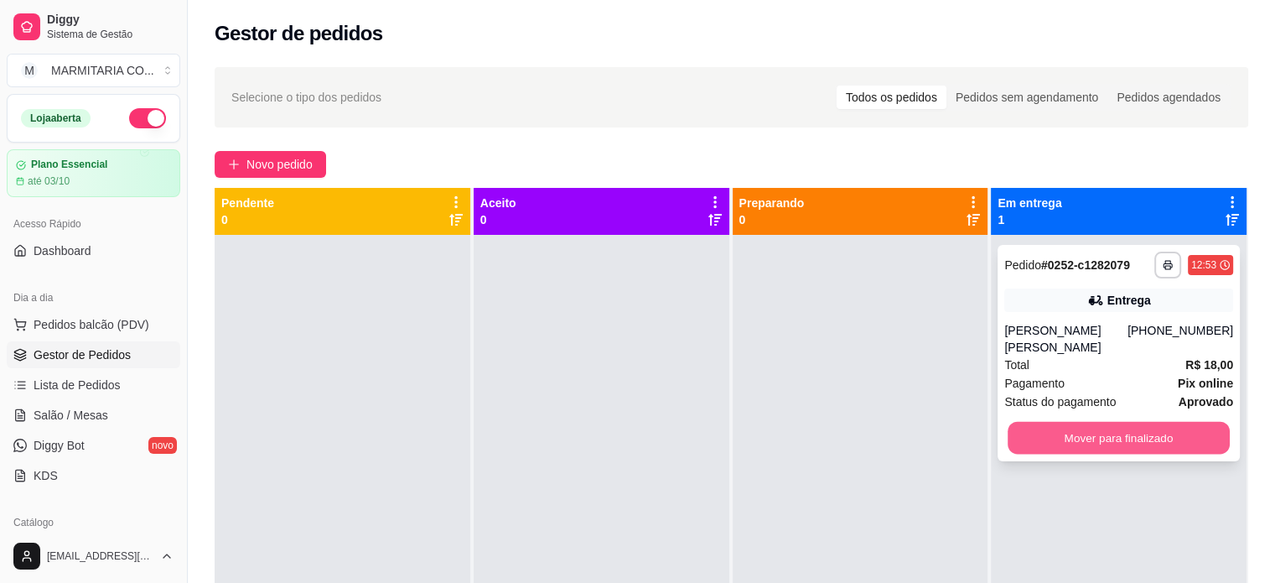
click at [1025, 422] on button "Mover para finalizado" at bounding box center [1119, 438] width 222 height 33
